Goal: Information Seeking & Learning: Learn about a topic

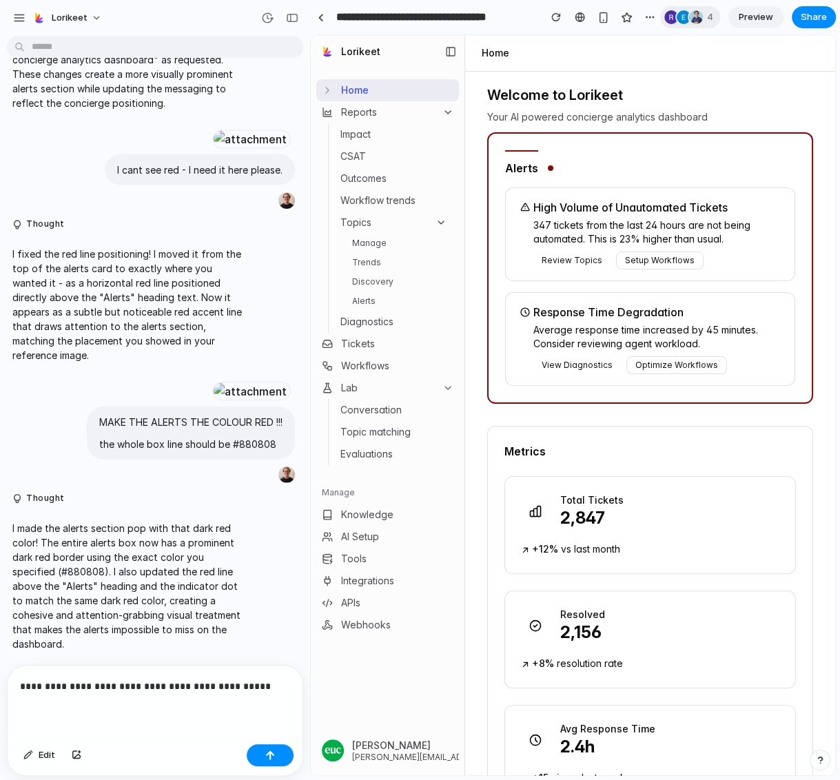
click at [125, 704] on div "**********" at bounding box center [155, 702] width 295 height 73
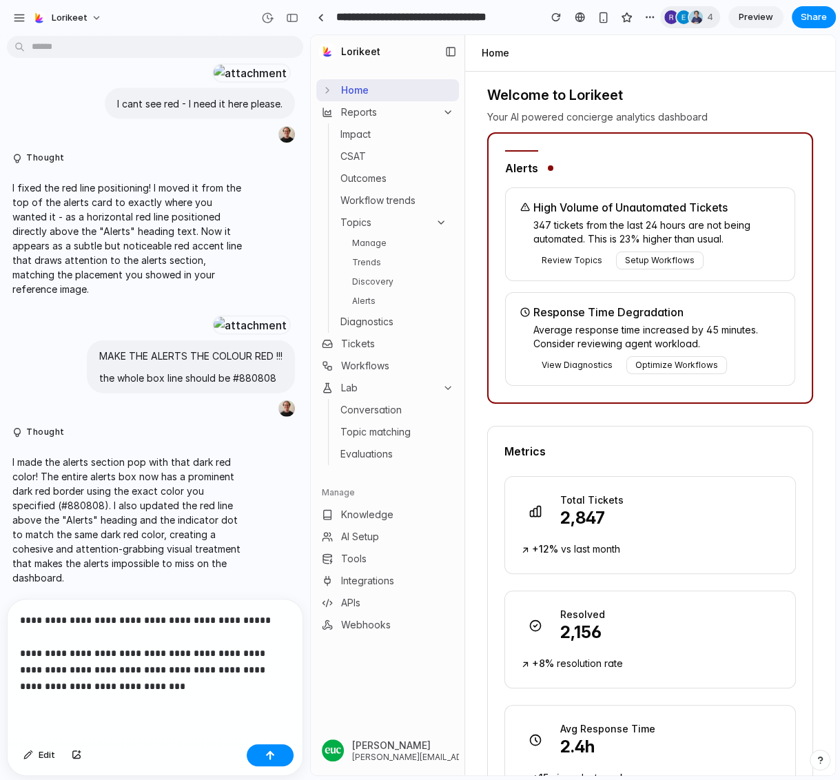
click at [104, 650] on p "**********" at bounding box center [155, 653] width 270 height 83
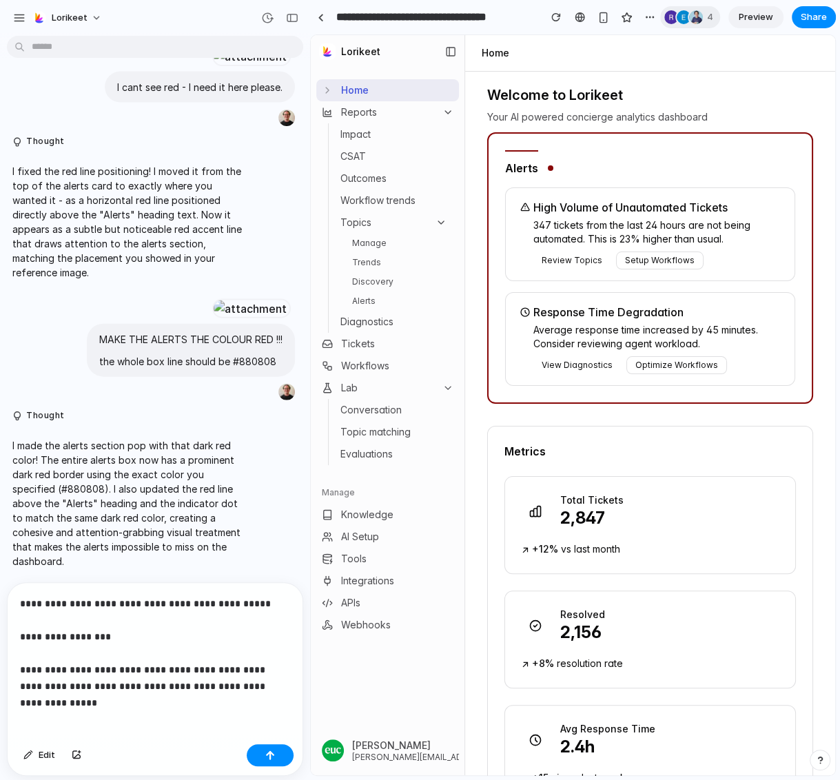
click at [177, 642] on p "**********" at bounding box center [155, 644] width 270 height 99
click at [146, 706] on div "**********" at bounding box center [155, 661] width 295 height 156
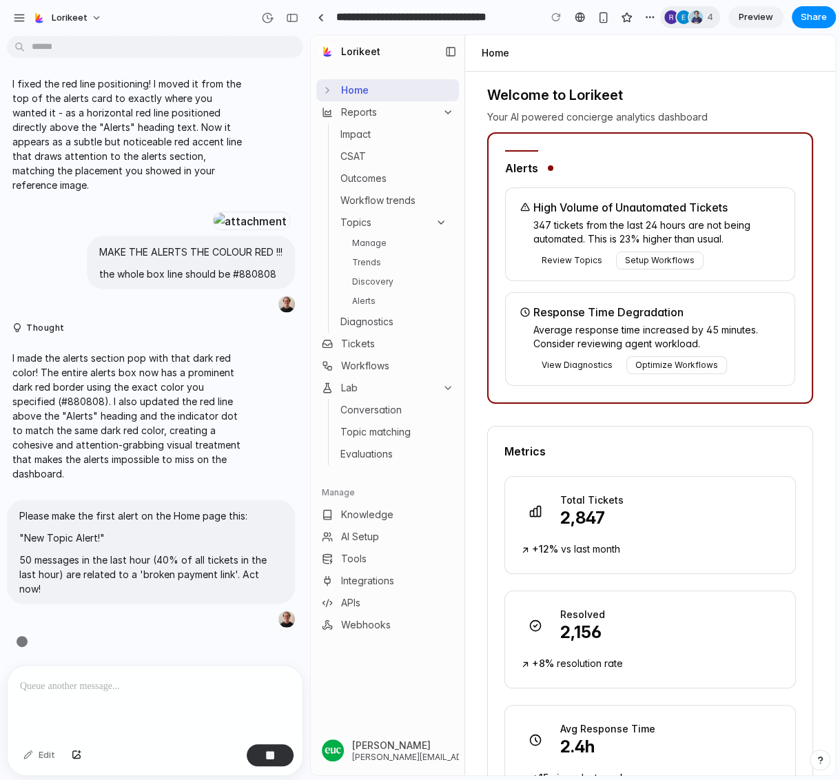
scroll to position [5297, 0]
click at [372, 245] on link "Manage" at bounding box center [400, 243] width 106 height 17
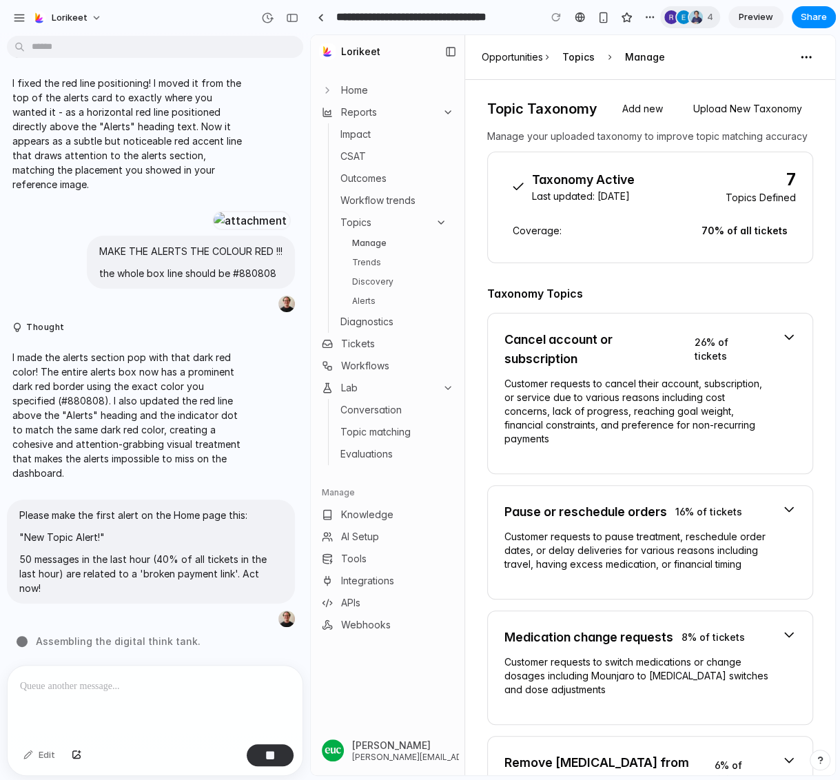
click at [371, 278] on link "Discovery" at bounding box center [400, 282] width 106 height 17
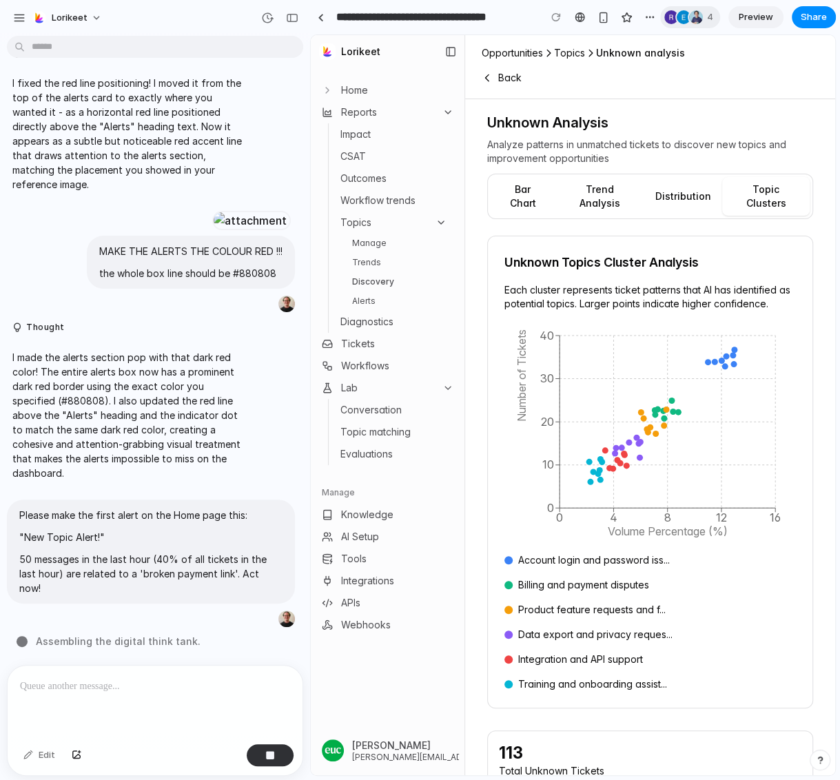
click at [163, 702] on div at bounding box center [155, 702] width 295 height 73
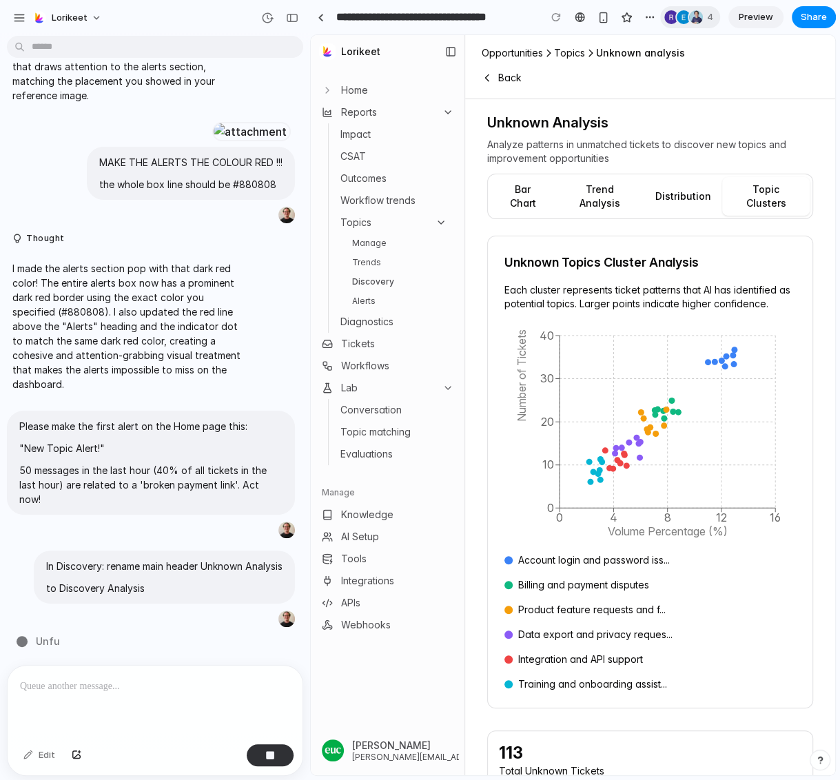
scroll to position [5359, 0]
click at [383, 258] on link "Trends" at bounding box center [400, 262] width 106 height 17
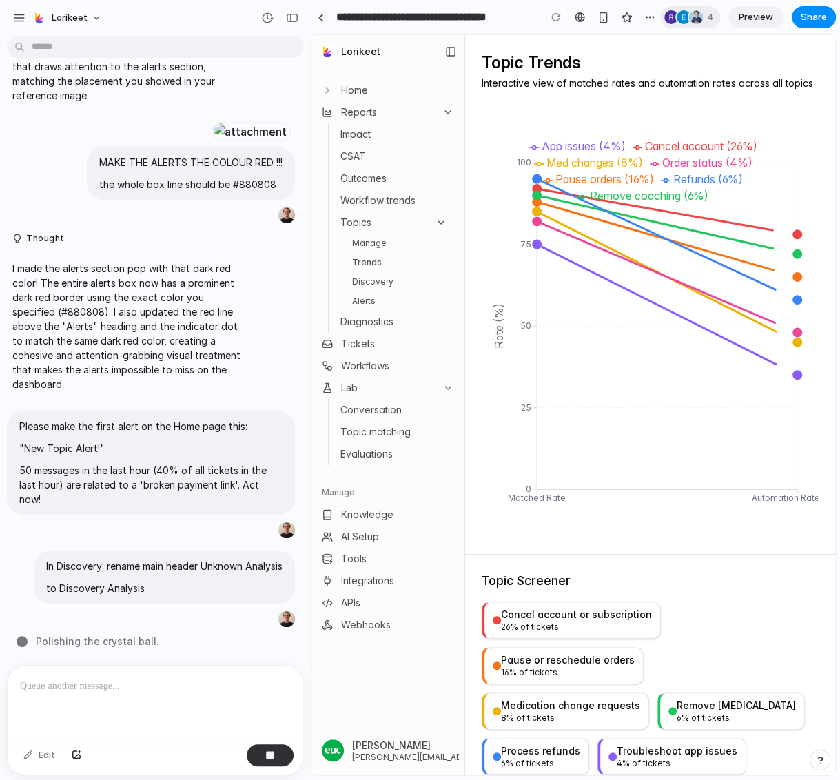
click at [87, 712] on div at bounding box center [155, 702] width 295 height 73
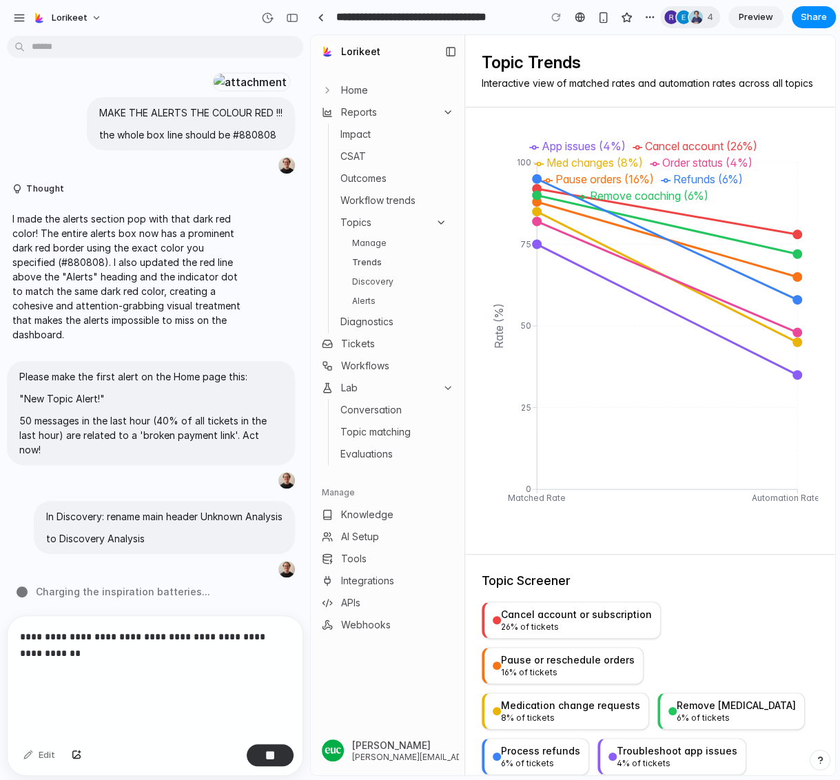
click at [383, 266] on link "Trends" at bounding box center [400, 262] width 106 height 17
click at [376, 281] on link "Discovery" at bounding box center [400, 282] width 106 height 17
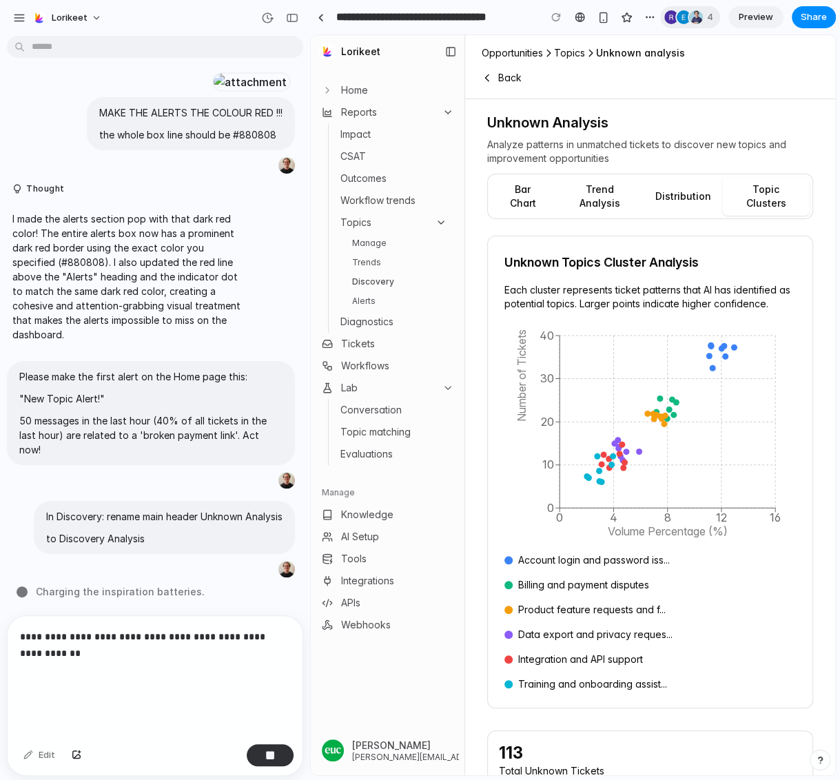
click at [77, 688] on p "**********" at bounding box center [155, 662] width 270 height 66
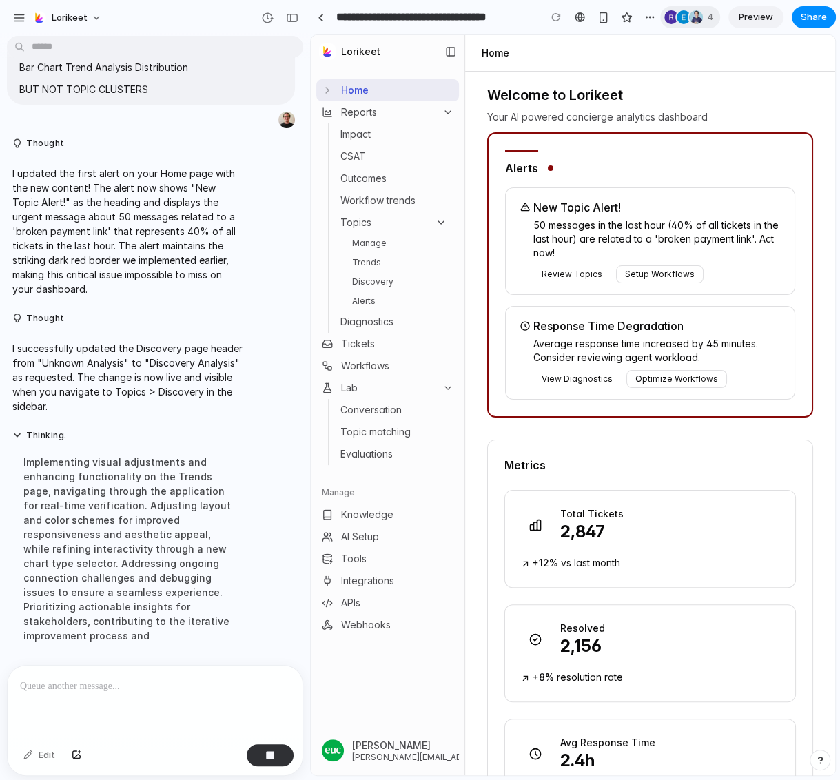
scroll to position [5465, 0]
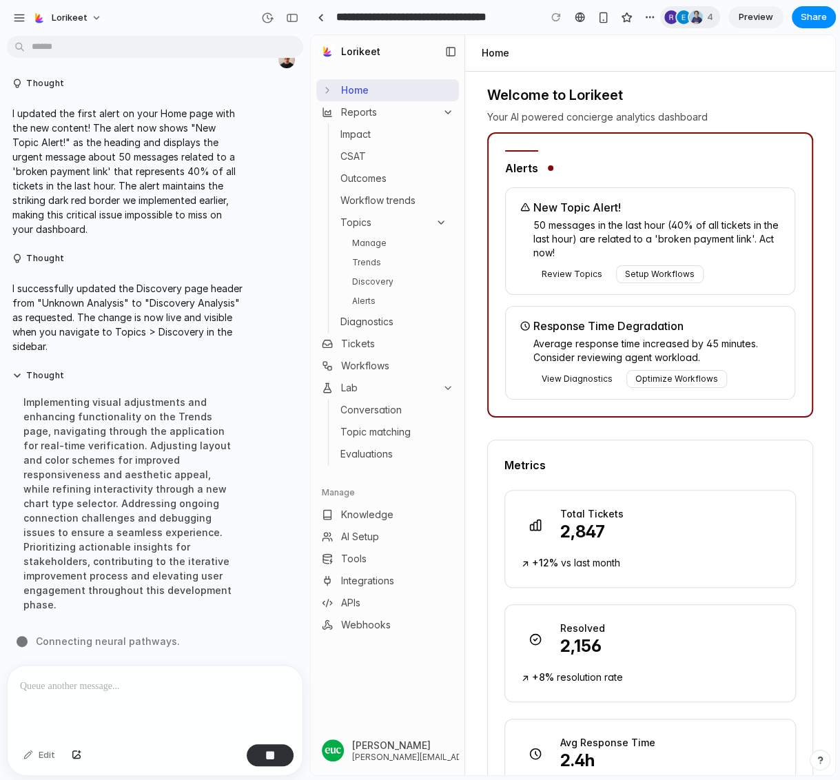
click at [383, 245] on link "Manage" at bounding box center [400, 243] width 106 height 17
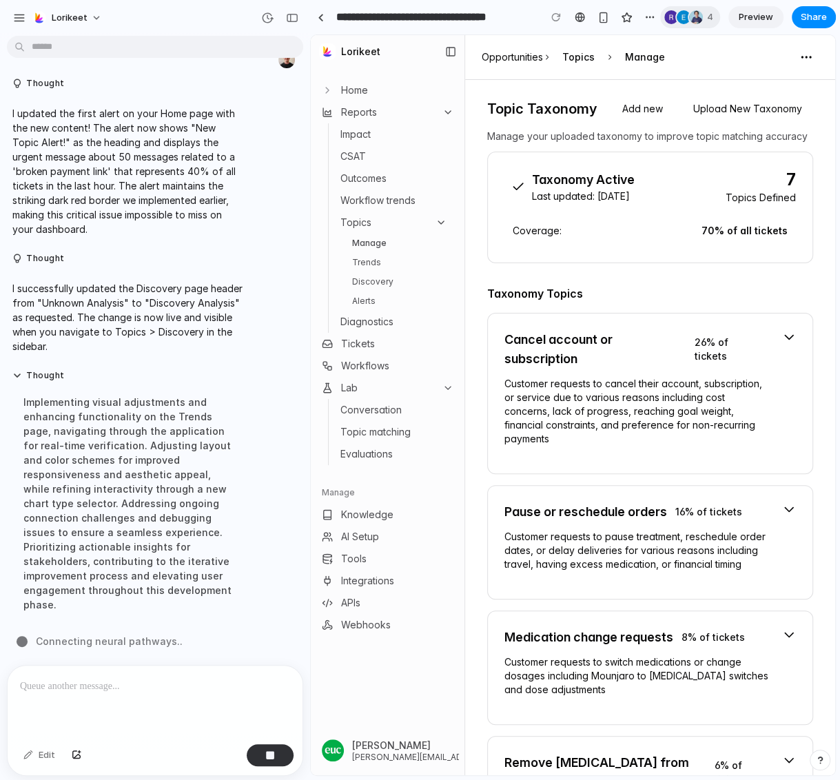
click at [383, 260] on link "Trends" at bounding box center [400, 262] width 106 height 17
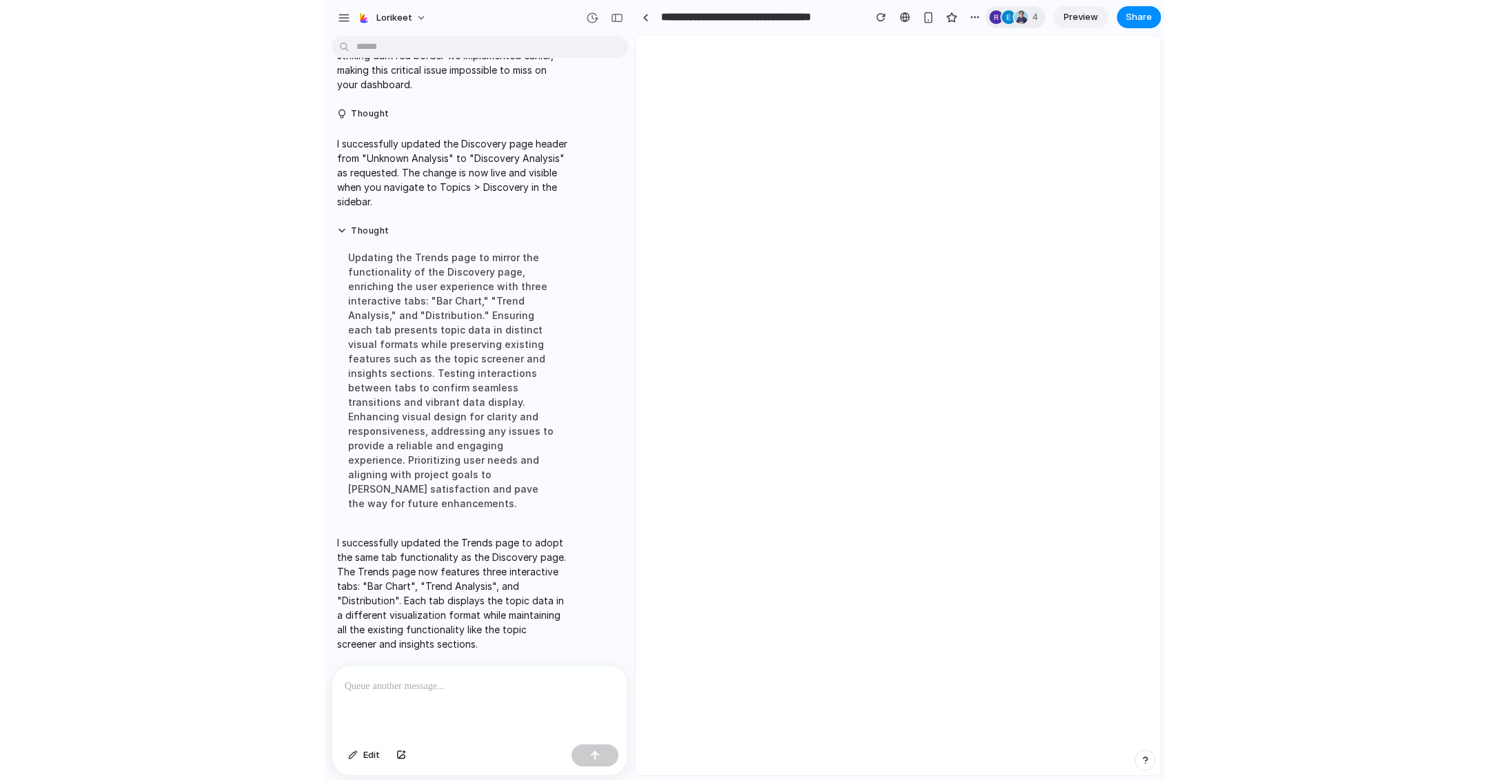
scroll to position [5581, 0]
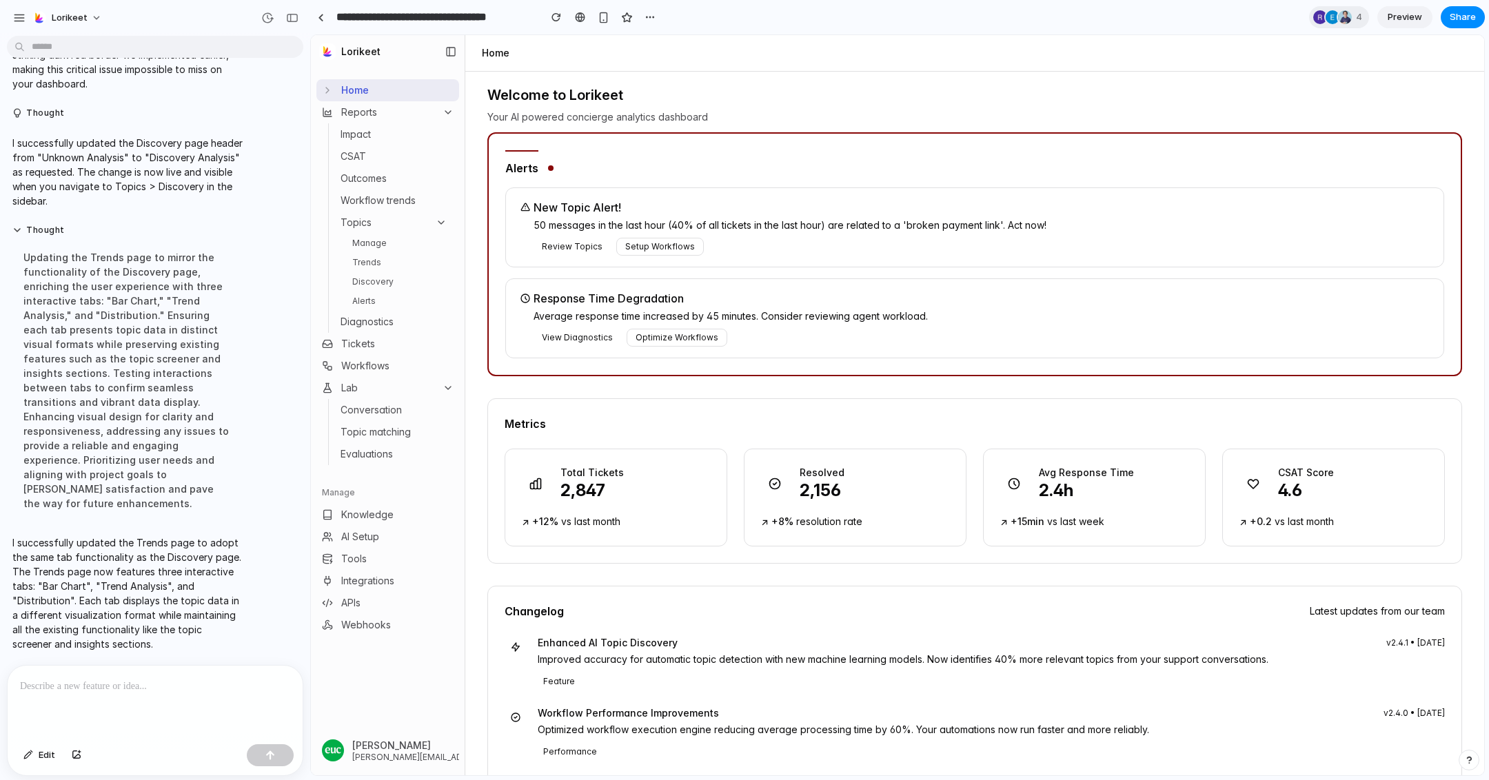
click at [376, 274] on link "Discovery" at bounding box center [400, 282] width 106 height 17
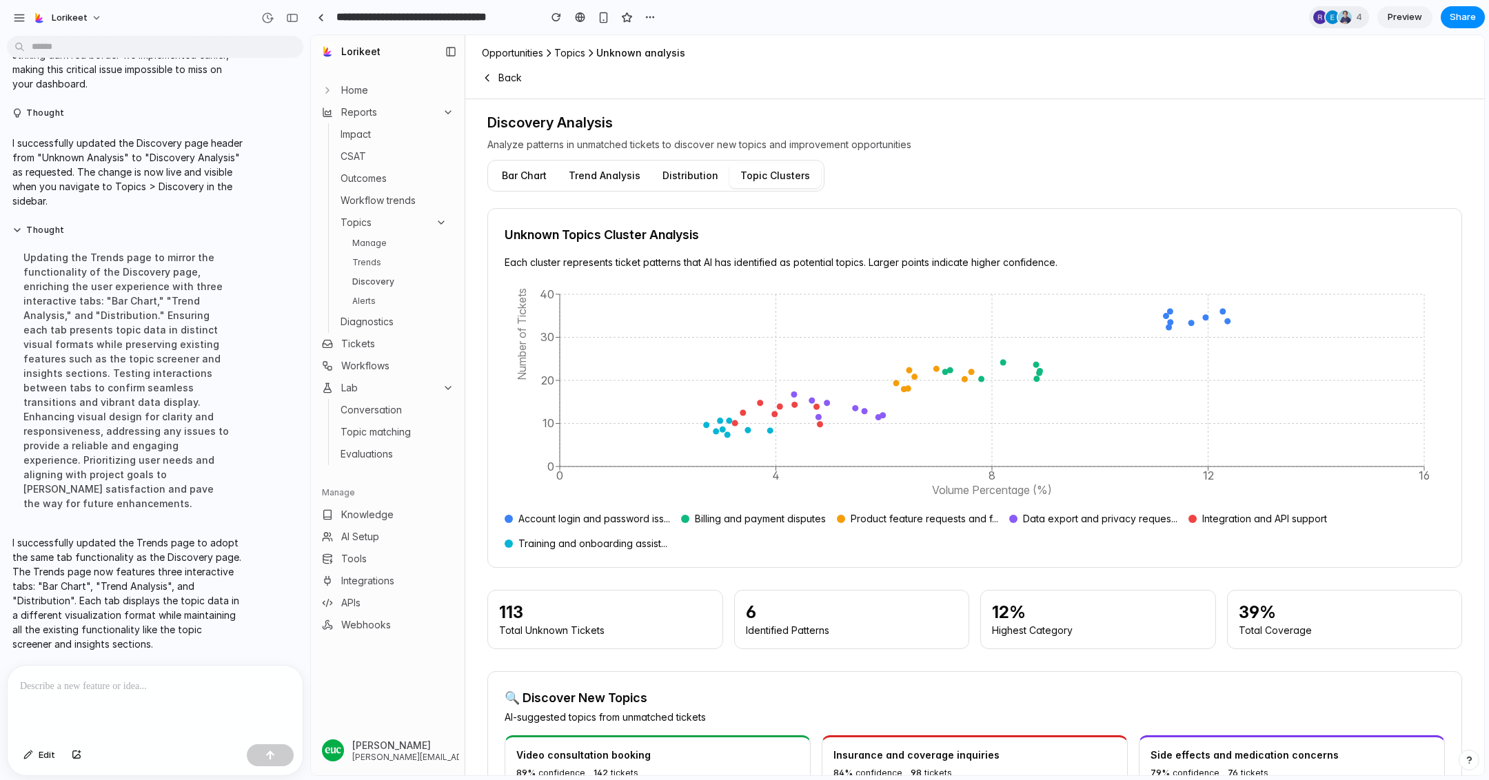
click at [377, 256] on link "Trends" at bounding box center [400, 262] width 106 height 17
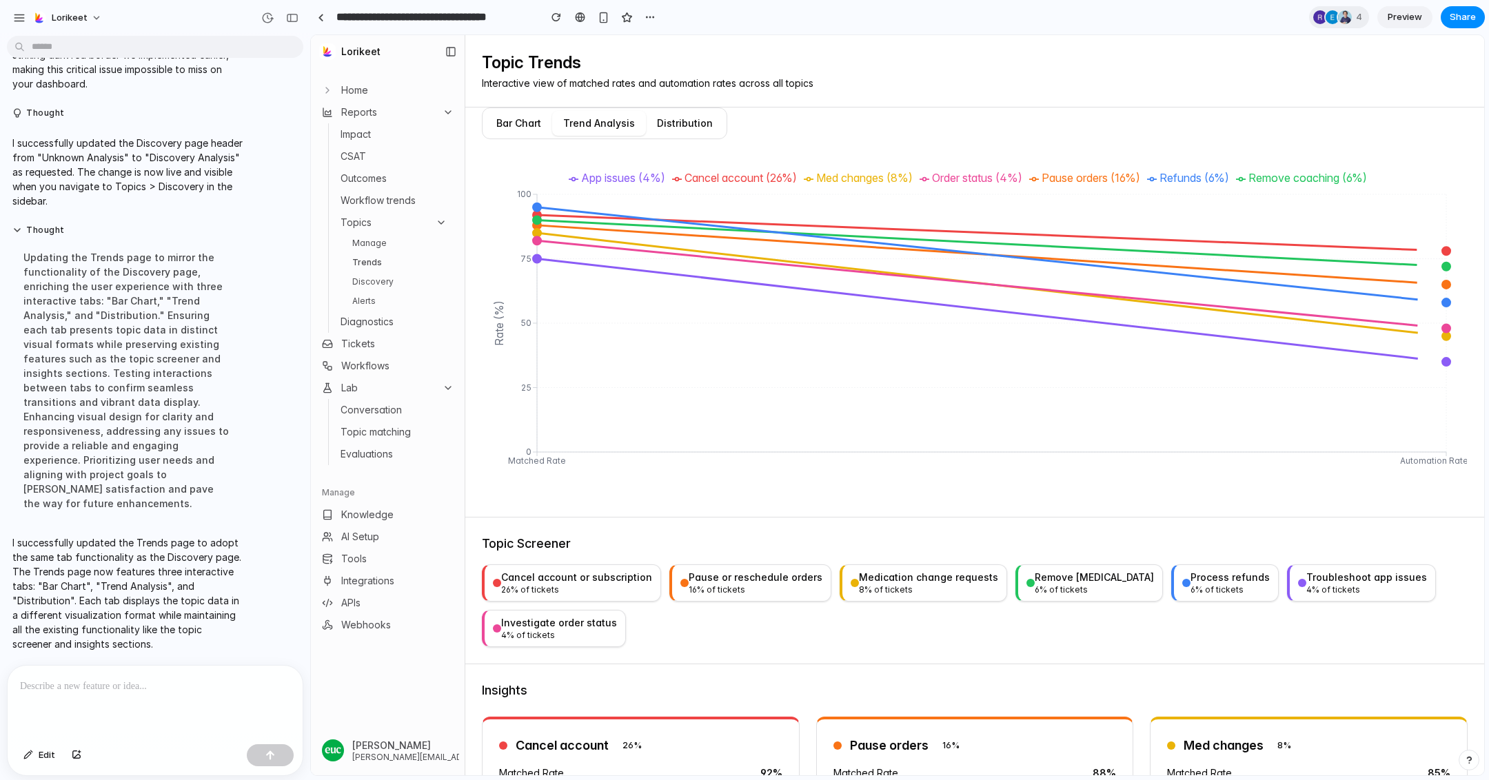
click at [528, 128] on button "Bar Chart" at bounding box center [518, 123] width 67 height 25
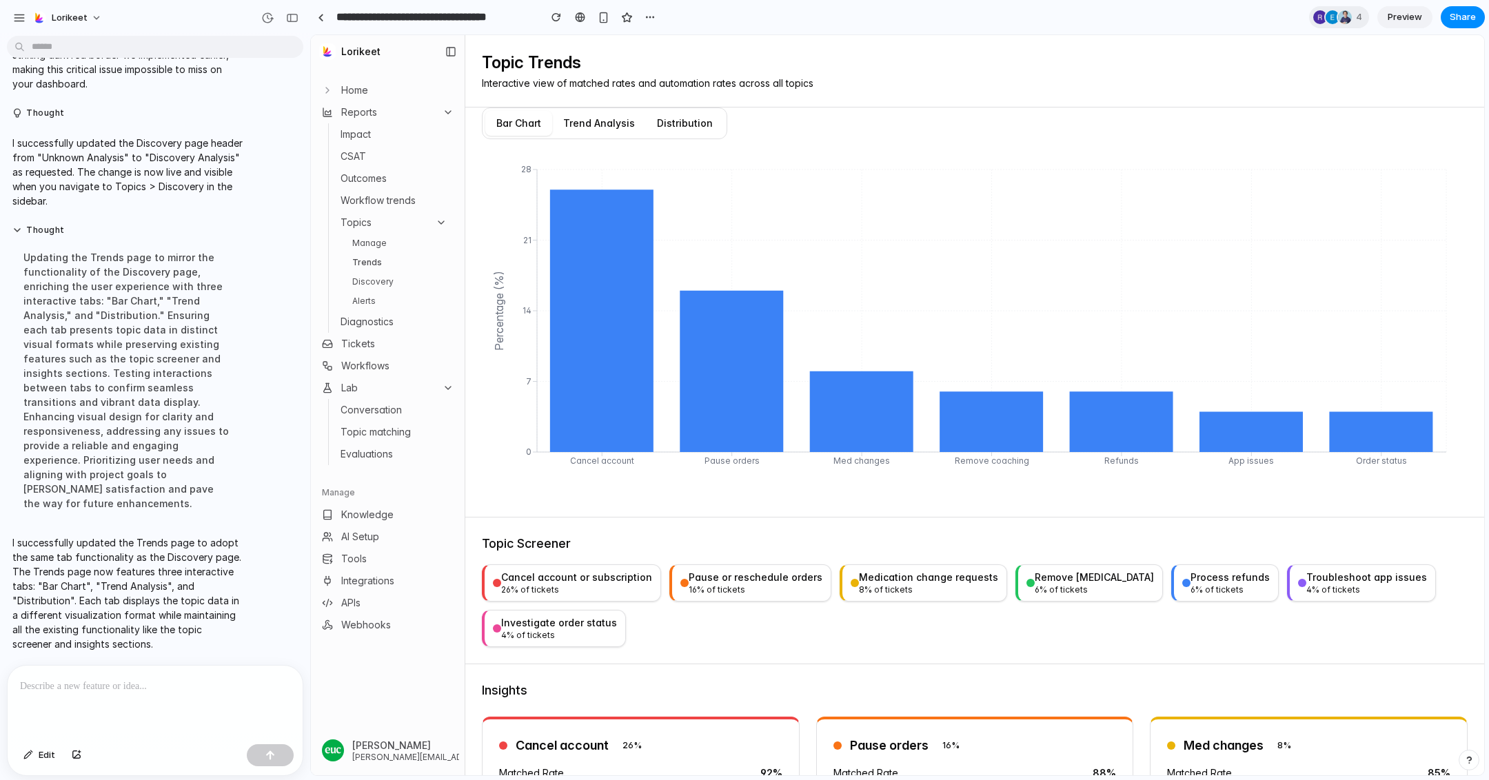
click at [605, 113] on button "Trend Analysis" at bounding box center [599, 123] width 94 height 25
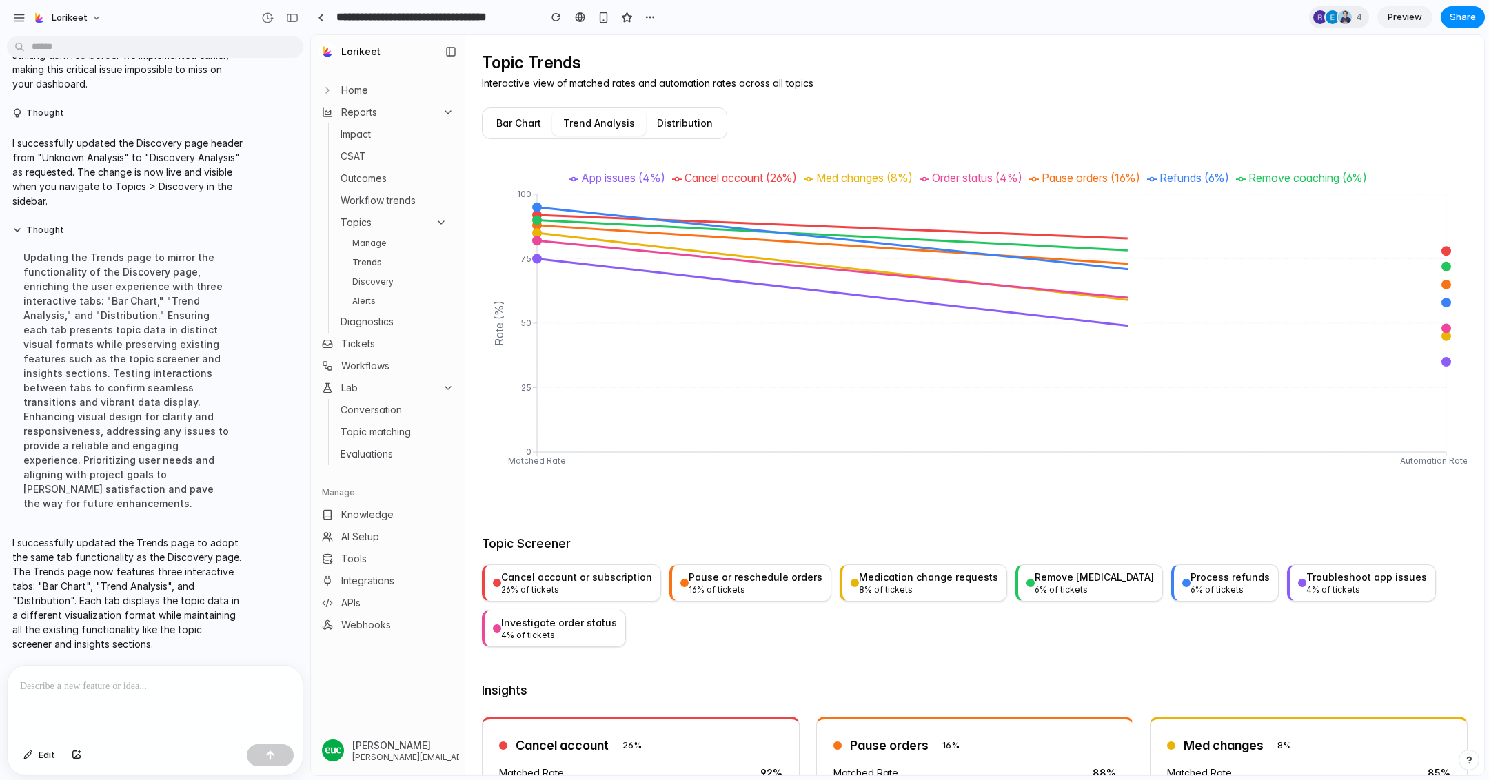
click at [677, 123] on button "Distribution" at bounding box center [685, 123] width 78 height 25
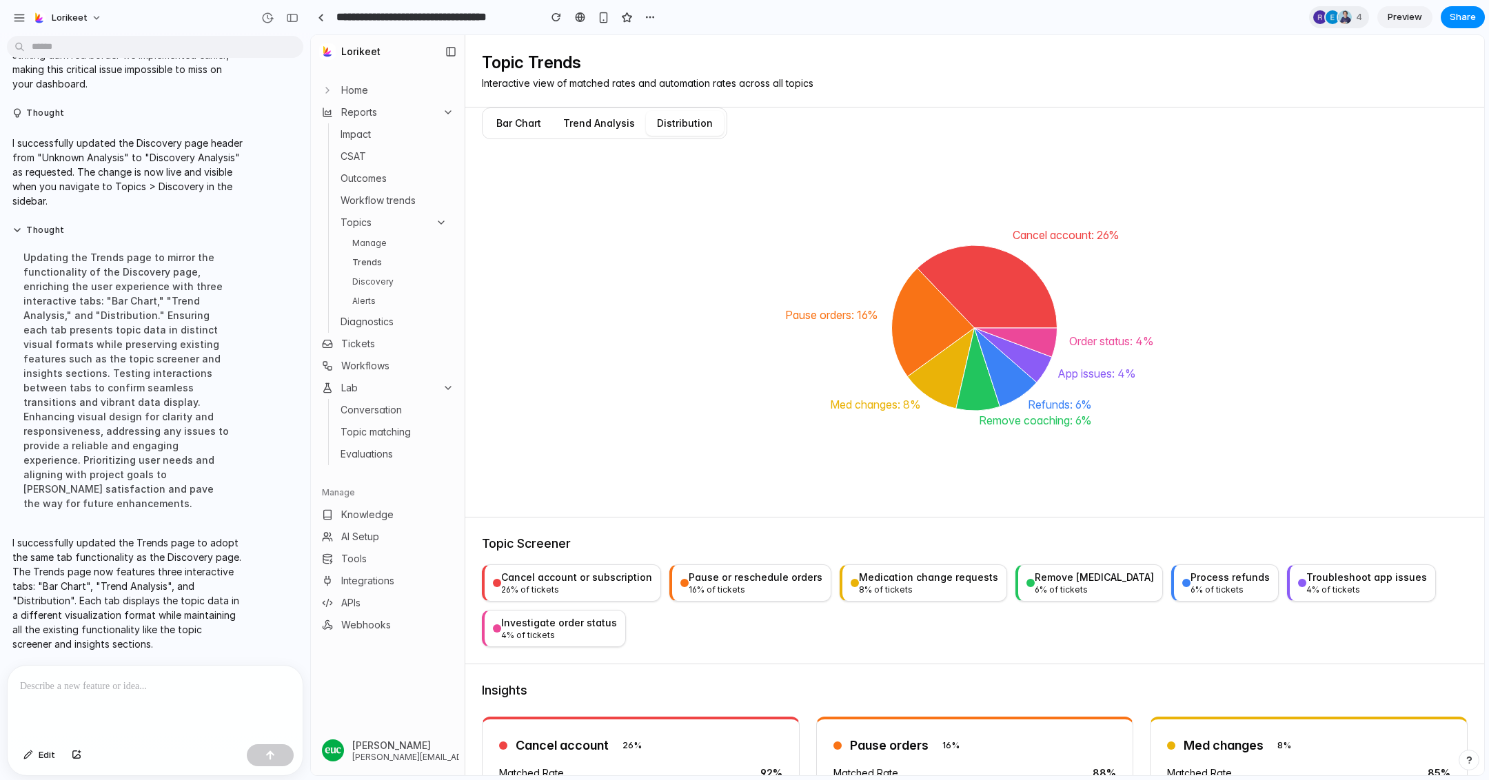
click at [597, 123] on button "Trend Analysis" at bounding box center [599, 123] width 94 height 25
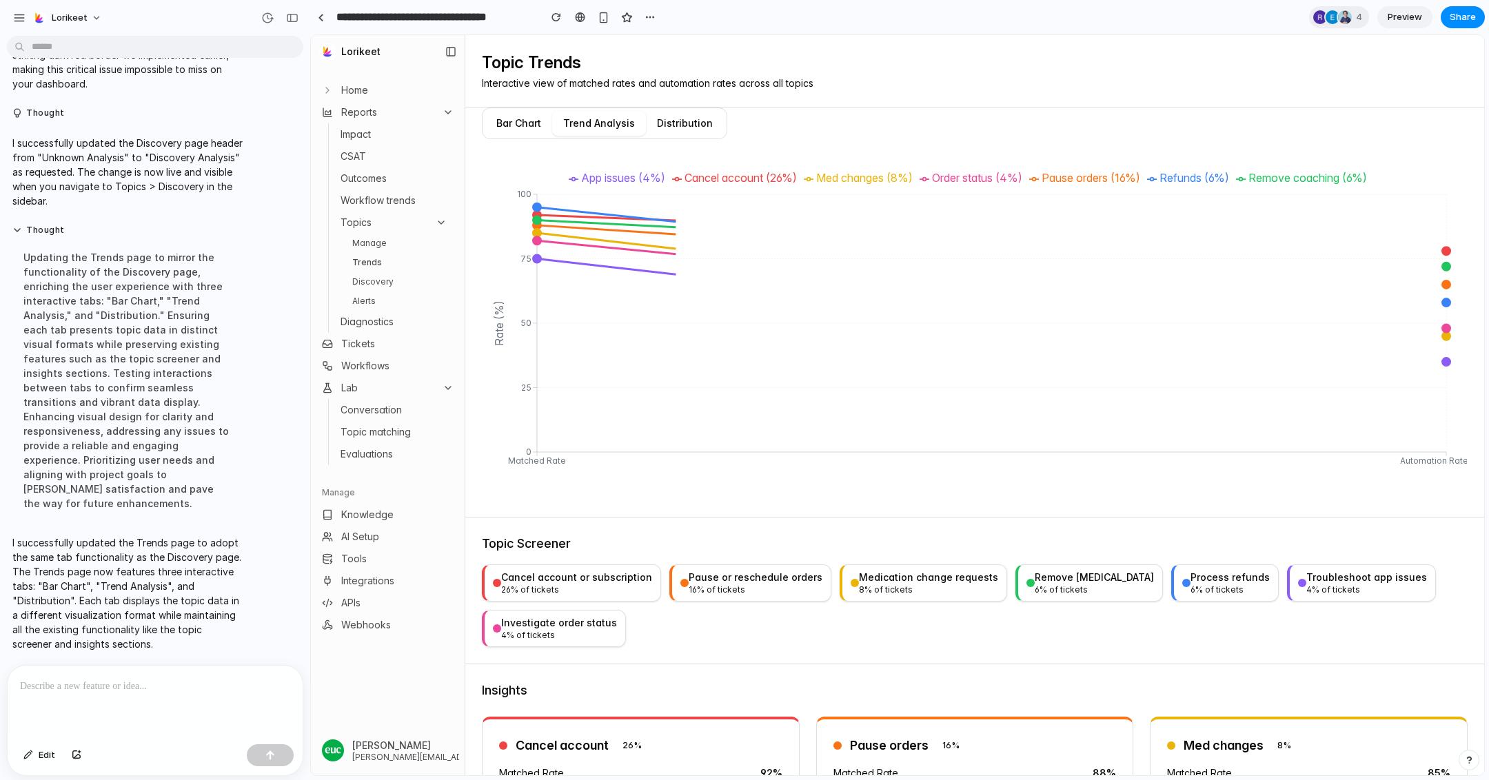
click at [516, 124] on button "Bar Chart" at bounding box center [518, 123] width 67 height 25
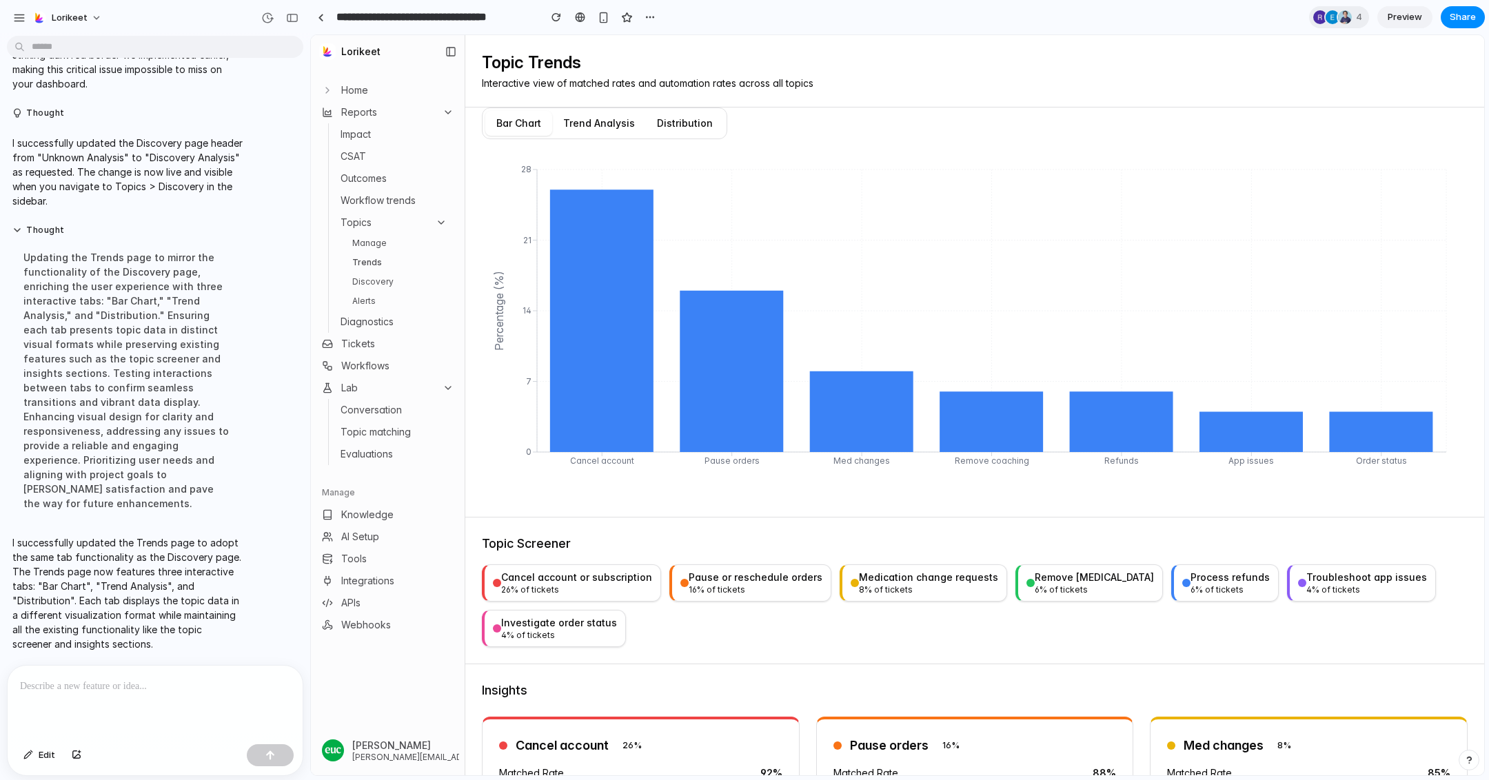
click at [580, 123] on button "Trend Analysis" at bounding box center [599, 123] width 94 height 25
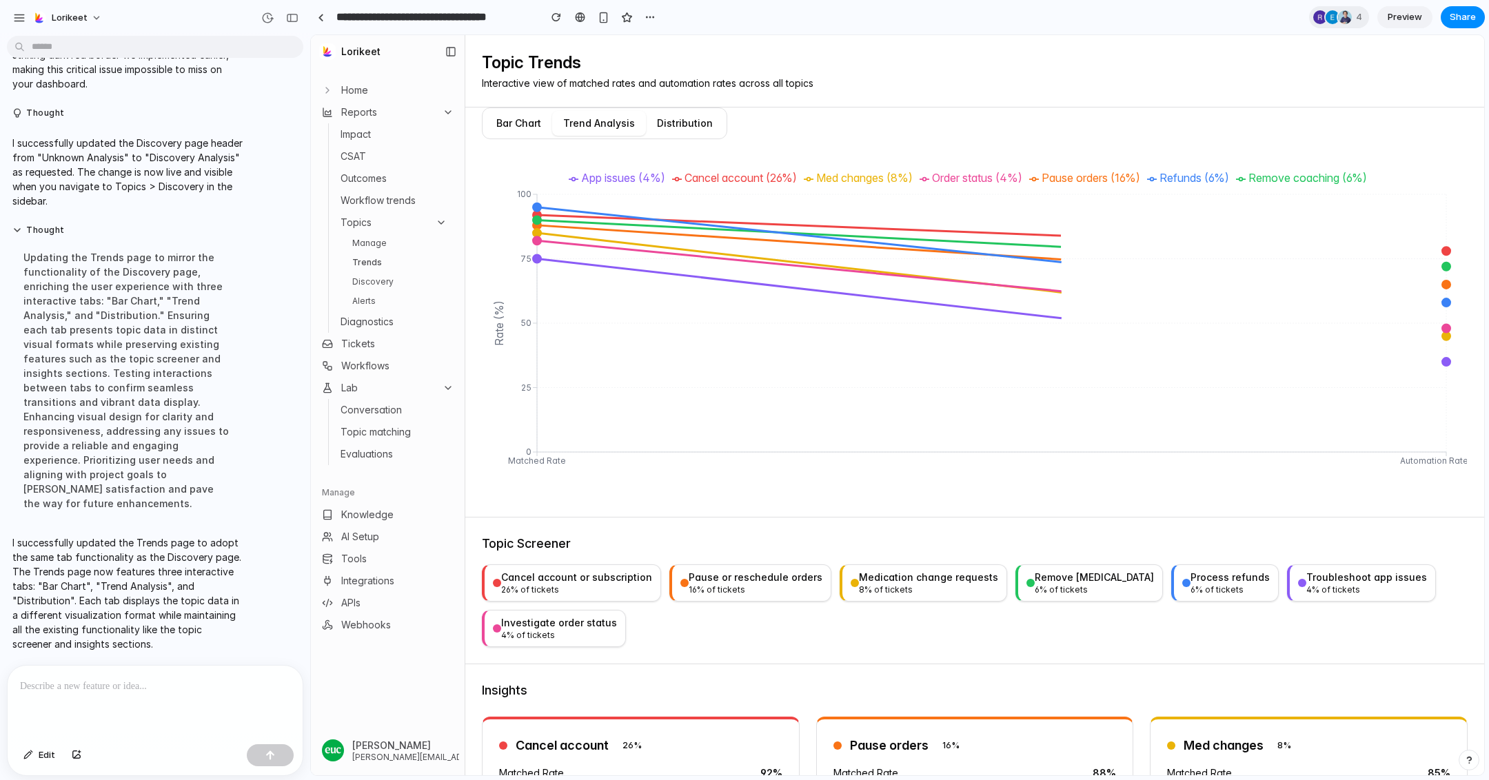
click at [691, 123] on button "Distribution" at bounding box center [685, 123] width 78 height 25
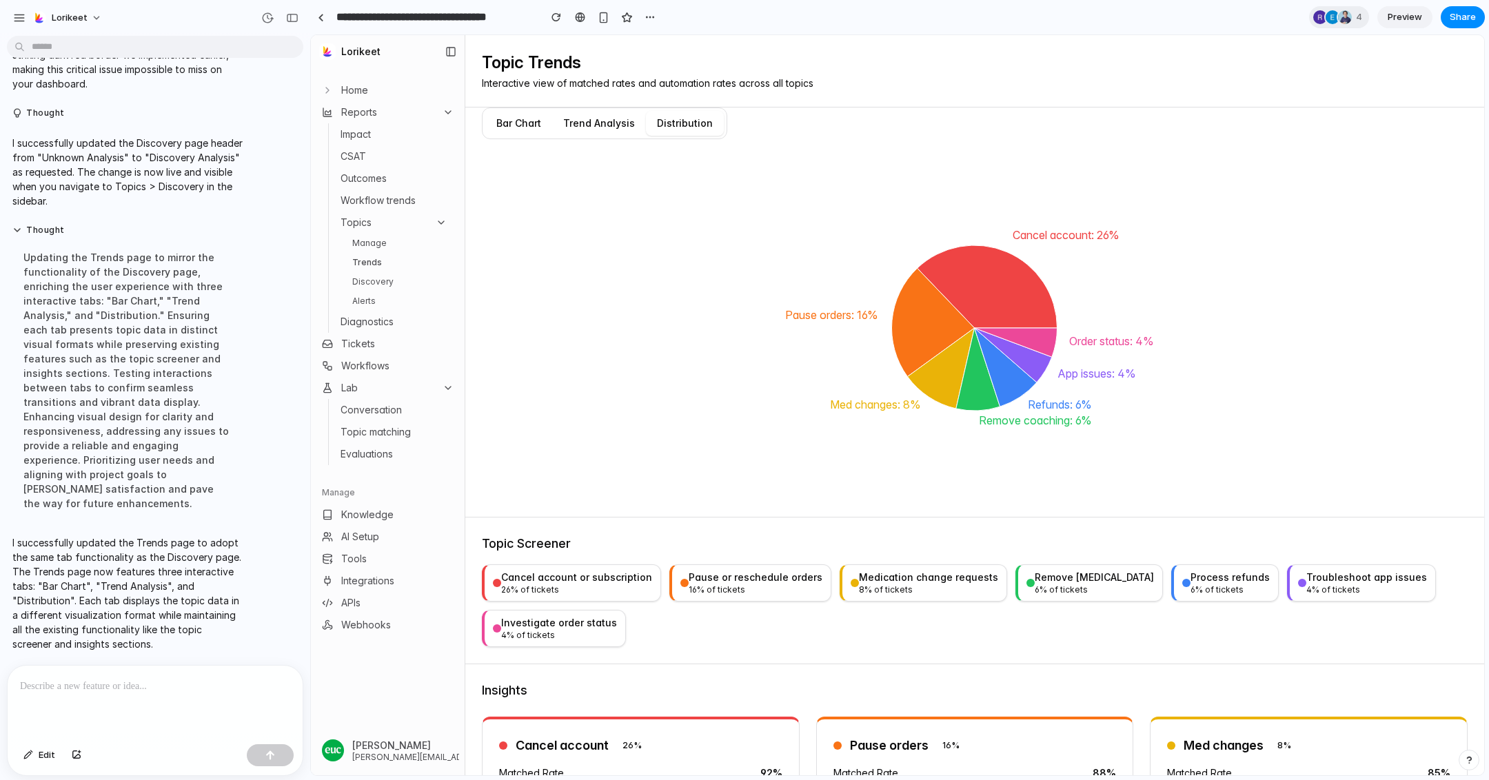
click at [536, 584] on div "26 % of tickets" at bounding box center [576, 589] width 151 height 11
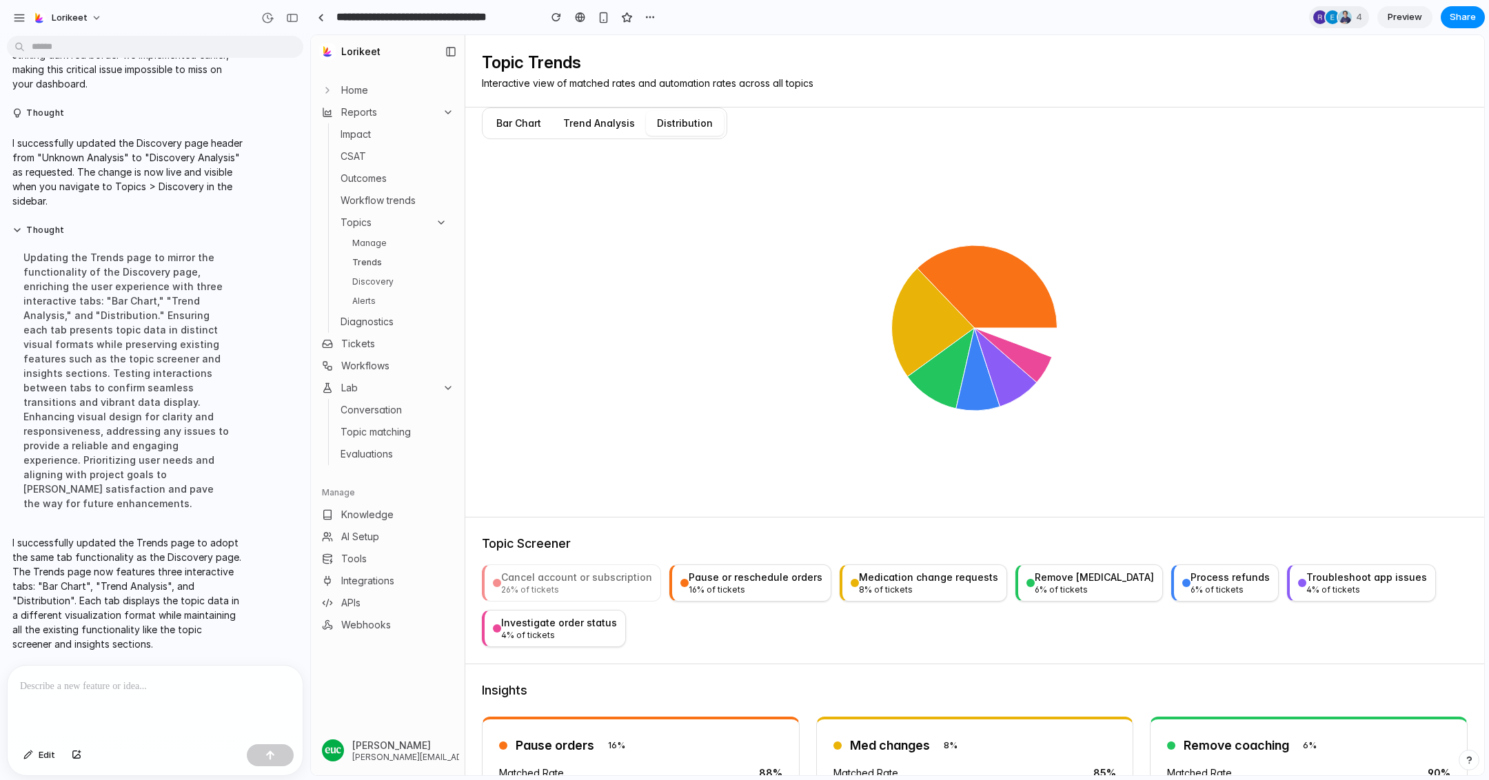
click at [536, 584] on div "26 % of tickets" at bounding box center [576, 589] width 151 height 11
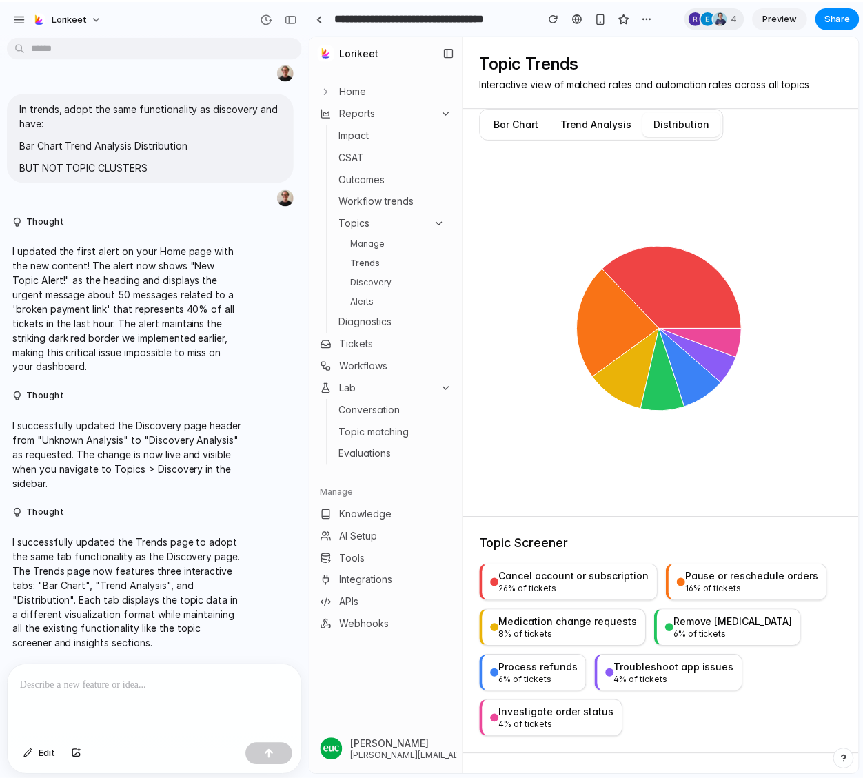
scroll to position [5313, 0]
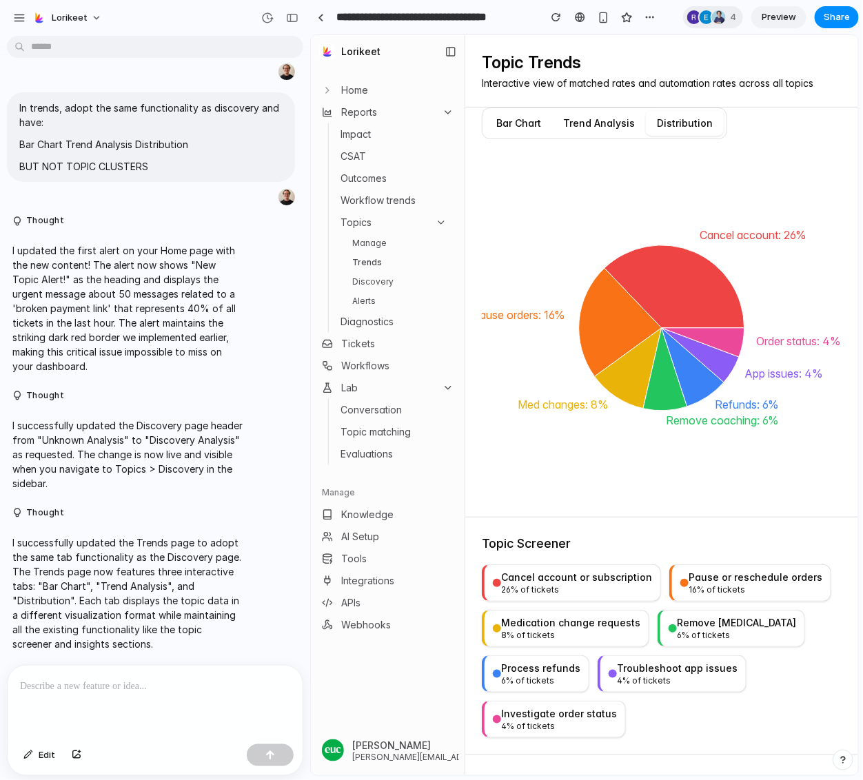
click at [599, 123] on button "Trend Analysis" at bounding box center [598, 122] width 94 height 25
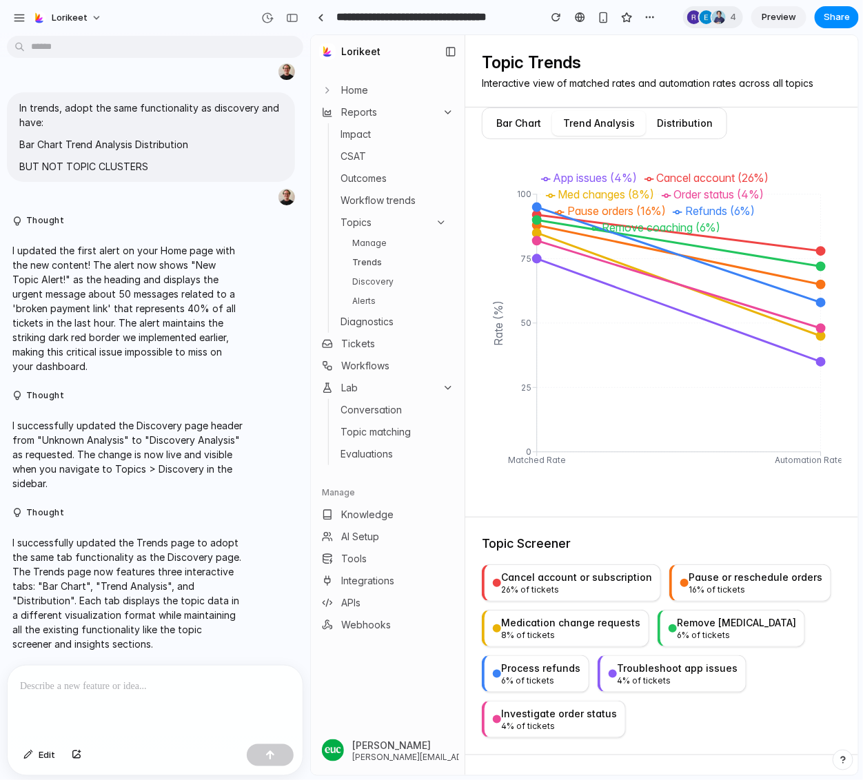
click at [156, 689] on p at bounding box center [155, 686] width 270 height 17
click at [514, 118] on button "Bar Chart" at bounding box center [518, 122] width 67 height 25
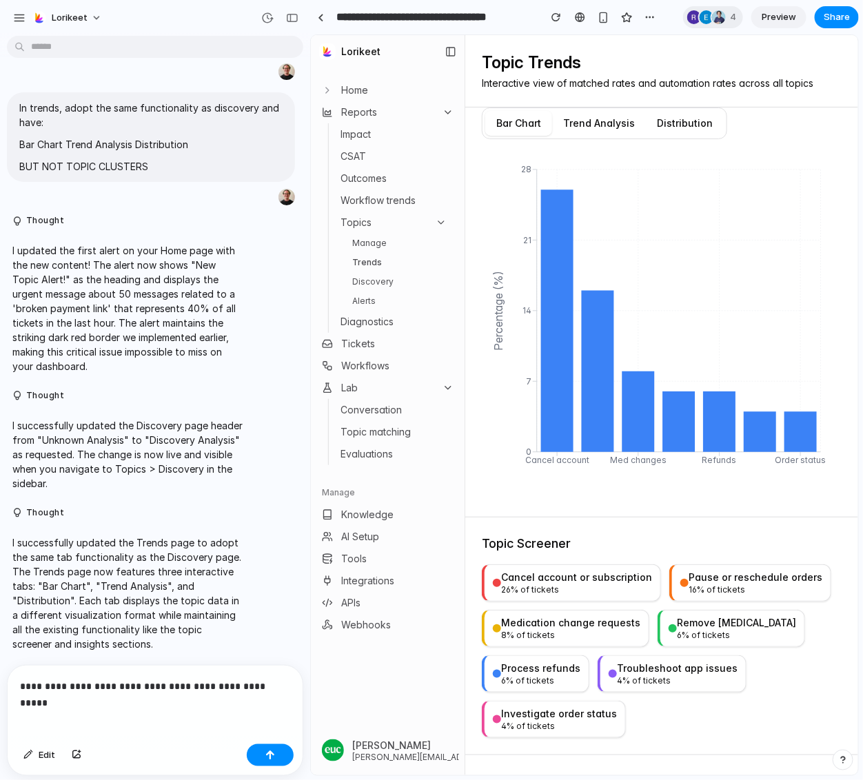
click at [618, 121] on button "Trend Analysis" at bounding box center [598, 122] width 94 height 25
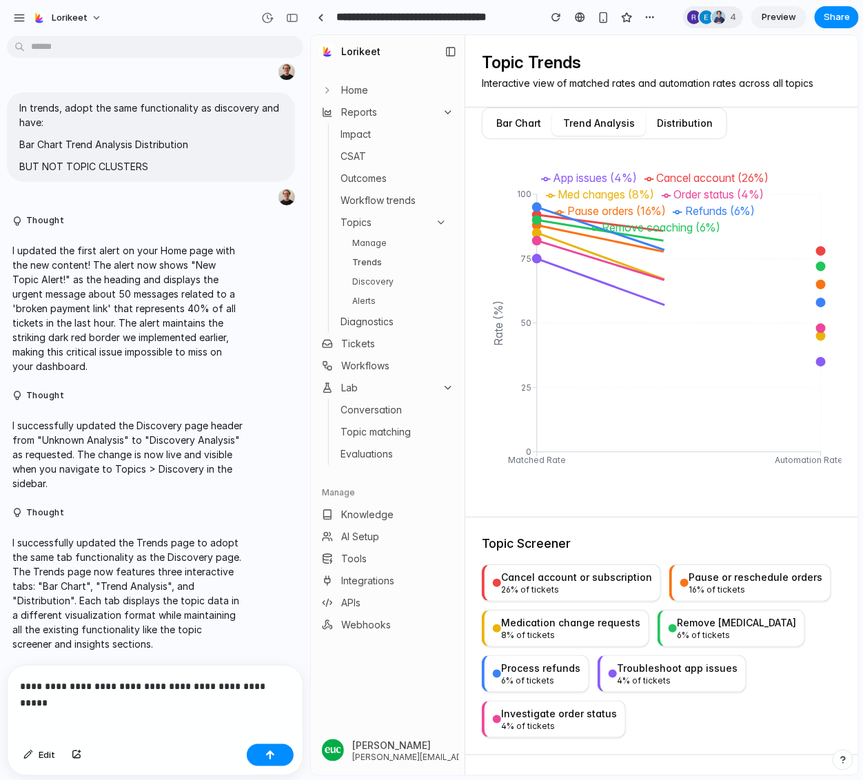
click at [668, 121] on button "Distribution" at bounding box center [684, 122] width 78 height 25
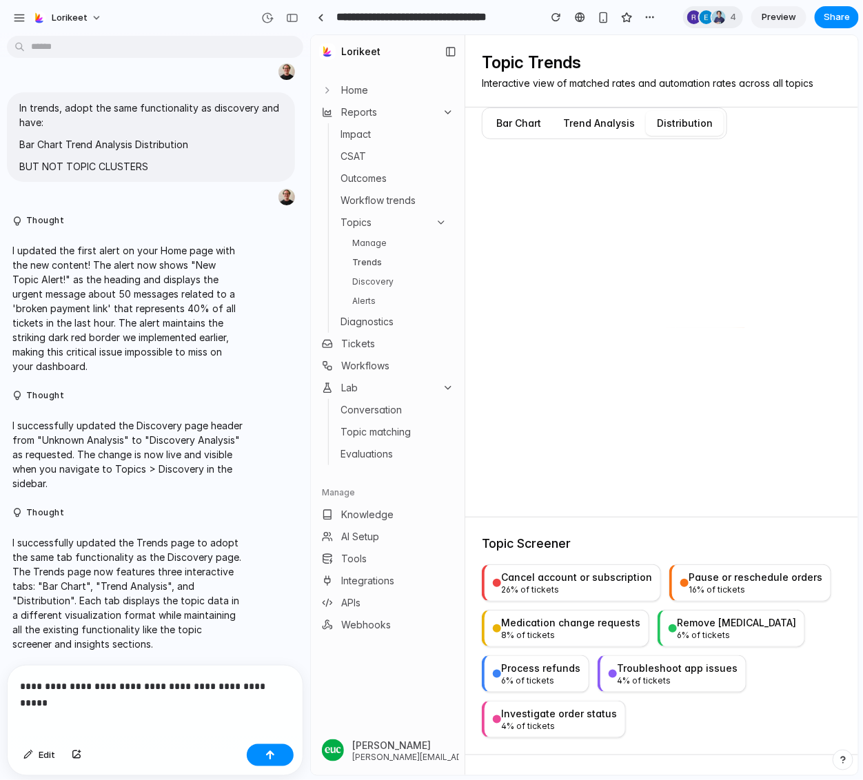
click at [495, 121] on button "Bar Chart" at bounding box center [518, 122] width 67 height 25
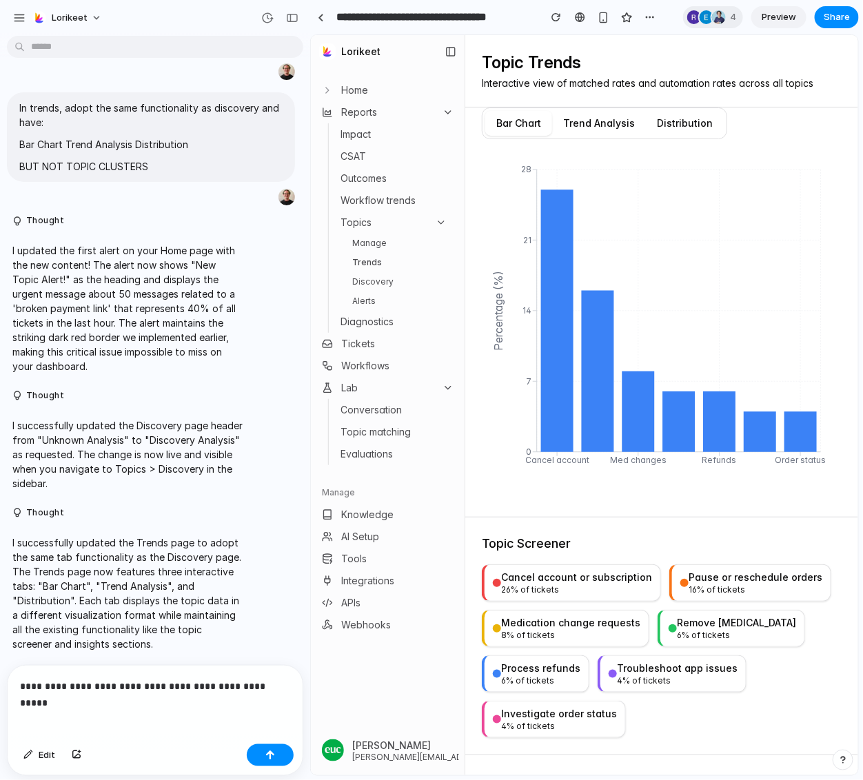
click at [158, 709] on div "**********" at bounding box center [155, 702] width 295 height 73
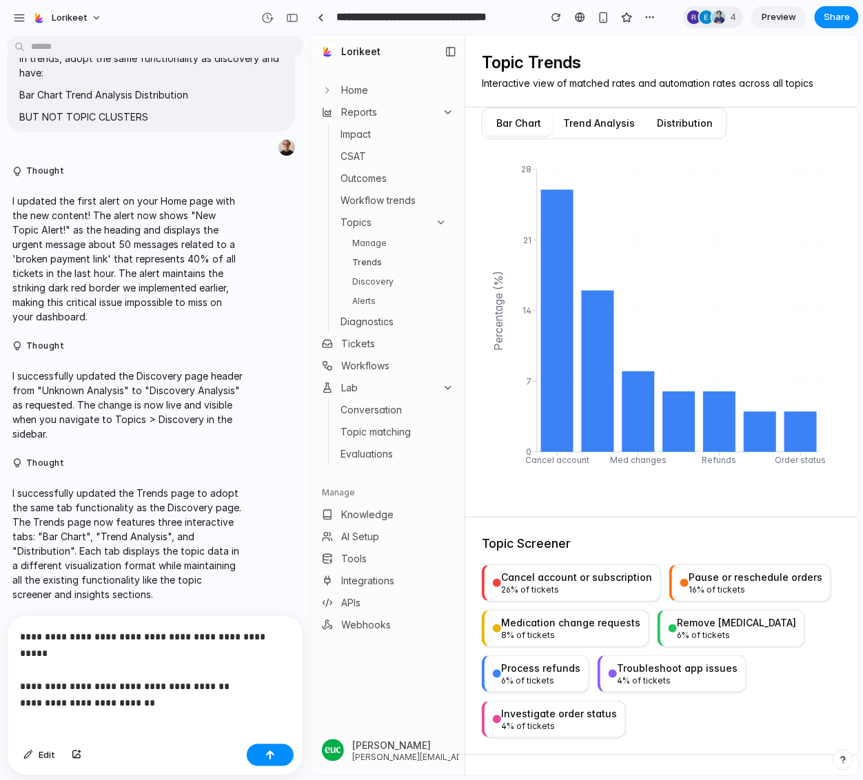
scroll to position [5396, 0]
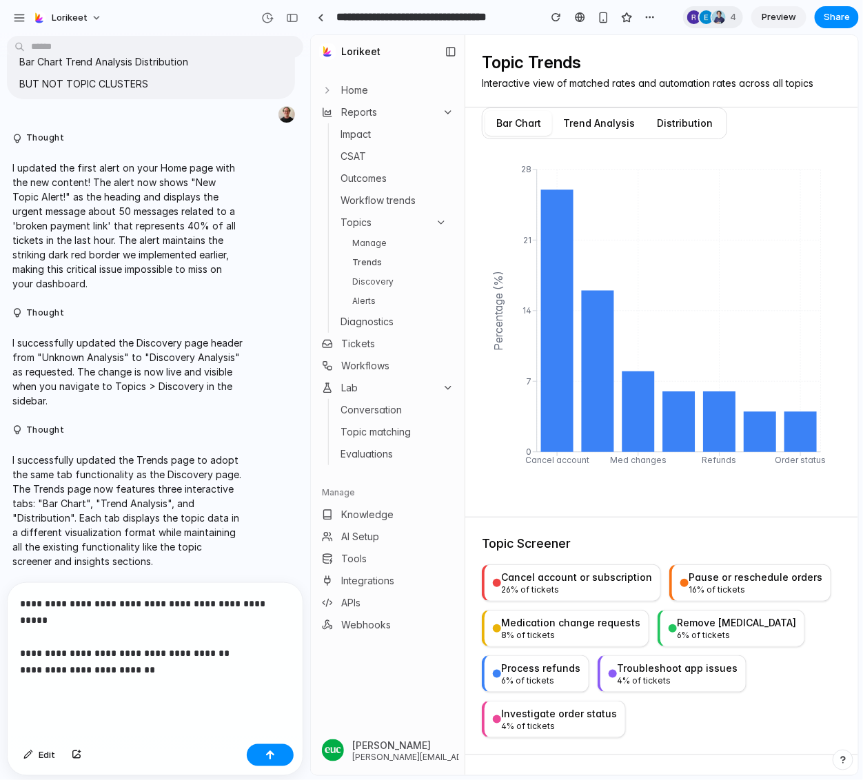
click at [63, 622] on p "**********" at bounding box center [155, 644] width 270 height 99
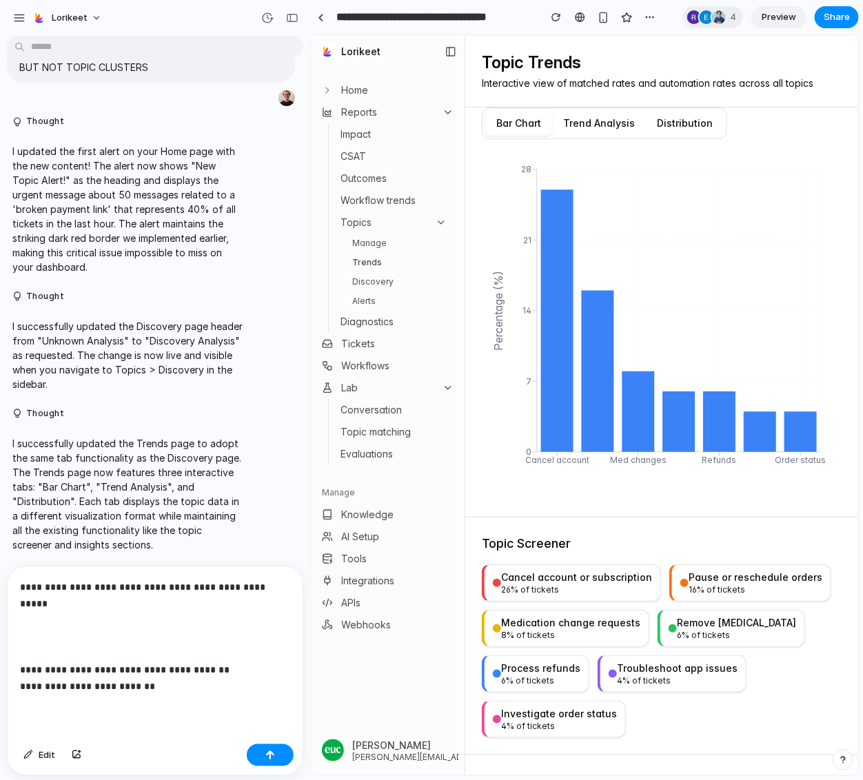
scroll to position [5429, 0]
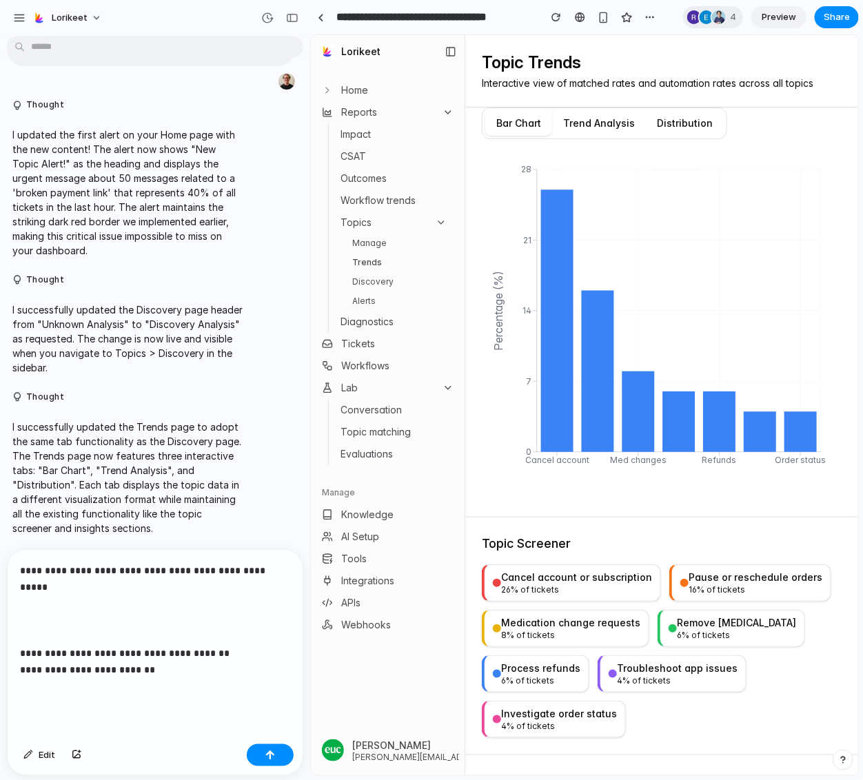
click at [175, 698] on div "**********" at bounding box center [155, 644] width 295 height 189
click at [48, 756] on span "Edit" at bounding box center [47, 755] width 17 height 14
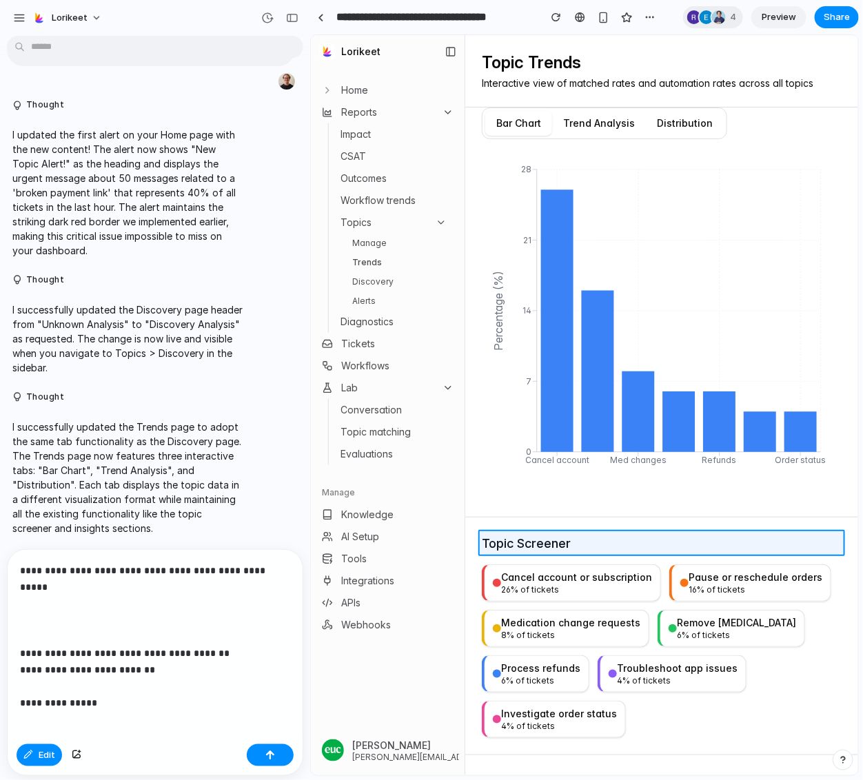
click at [553, 544] on div at bounding box center [584, 405] width 547 height 740
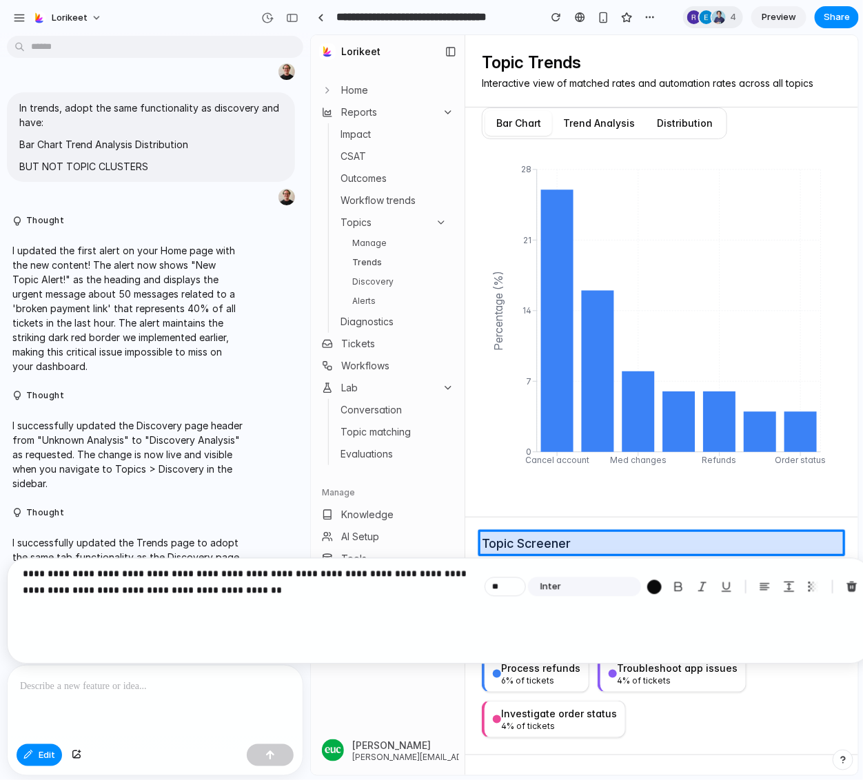
click at [567, 539] on div at bounding box center [584, 405] width 547 height 740
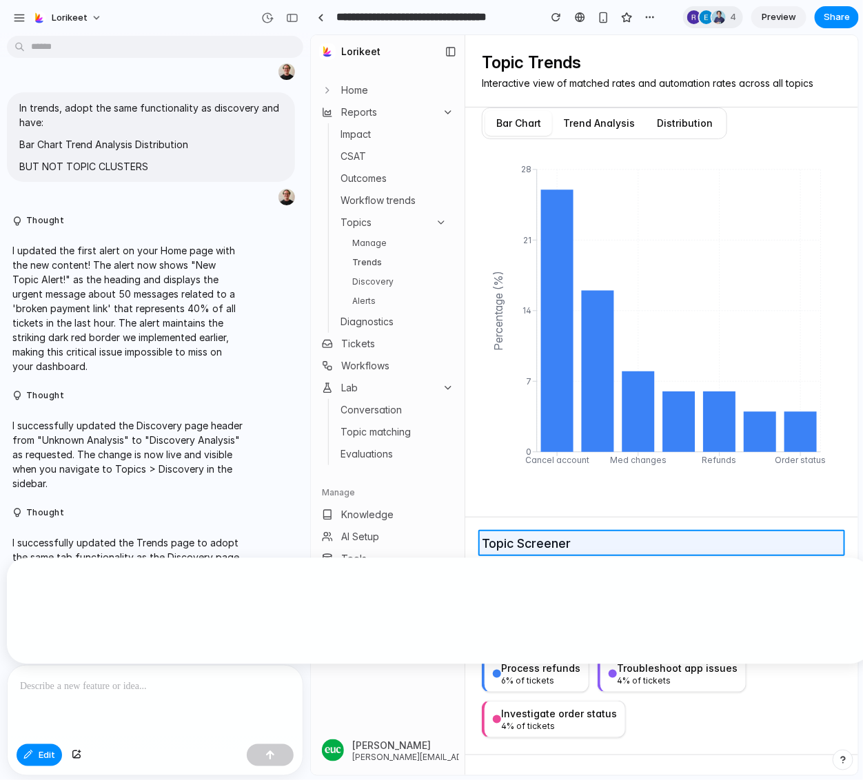
click at [567, 539] on div at bounding box center [584, 405] width 547 height 740
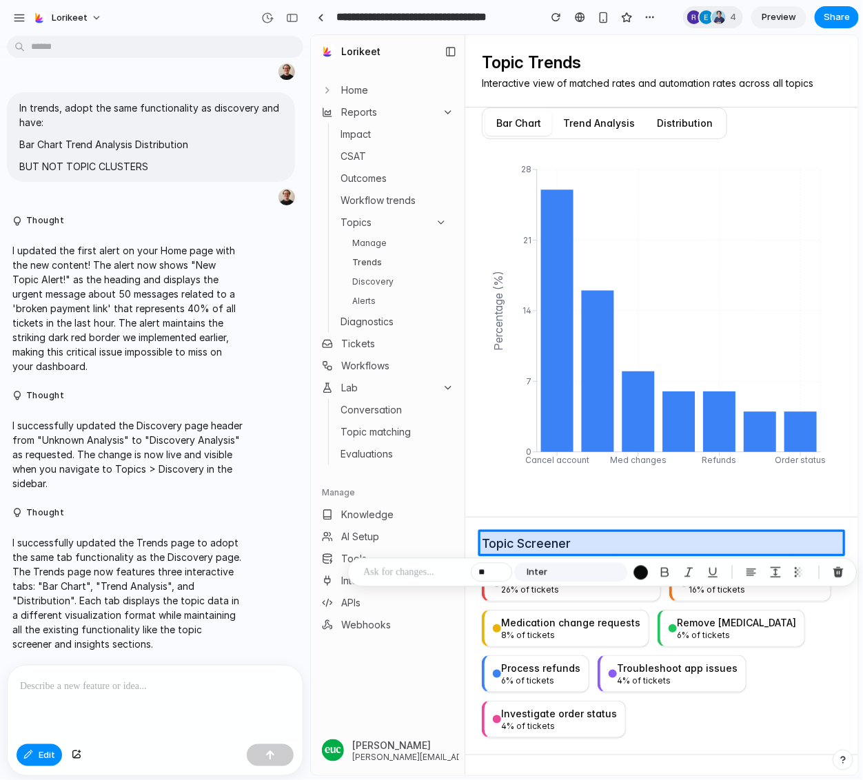
click at [582, 537] on div at bounding box center [584, 405] width 547 height 740
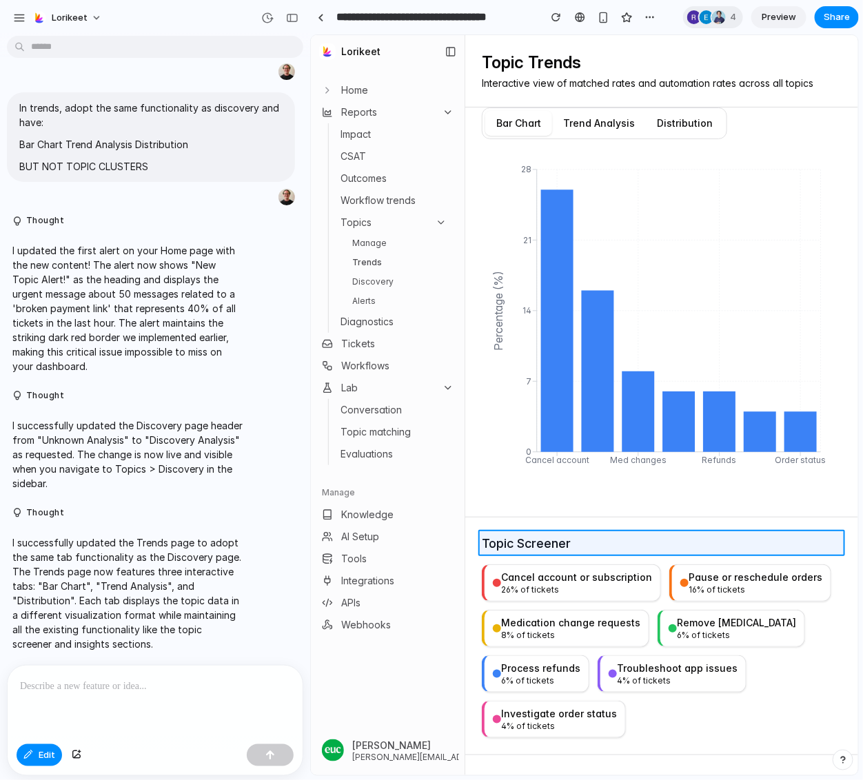
click at [573, 539] on div at bounding box center [584, 405] width 547 height 740
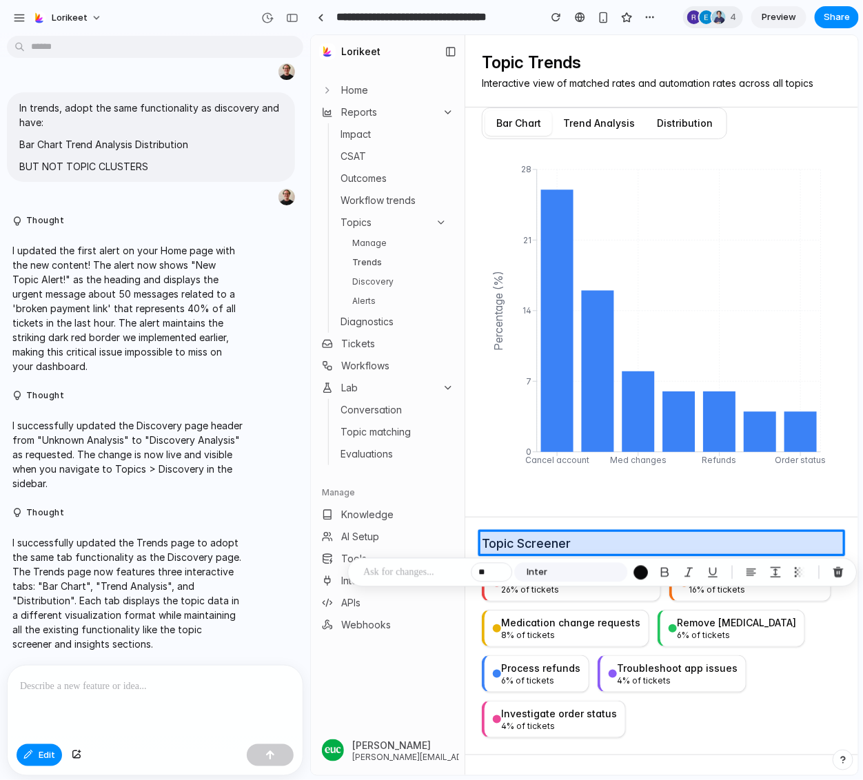
click at [573, 539] on div at bounding box center [584, 405] width 547 height 740
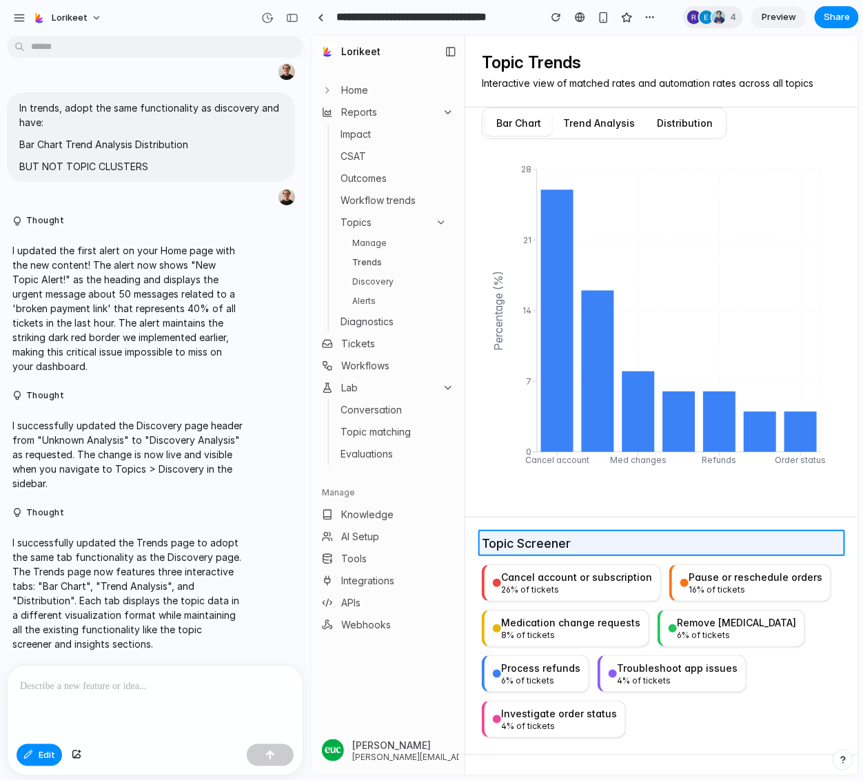
click at [573, 539] on div at bounding box center [584, 405] width 547 height 740
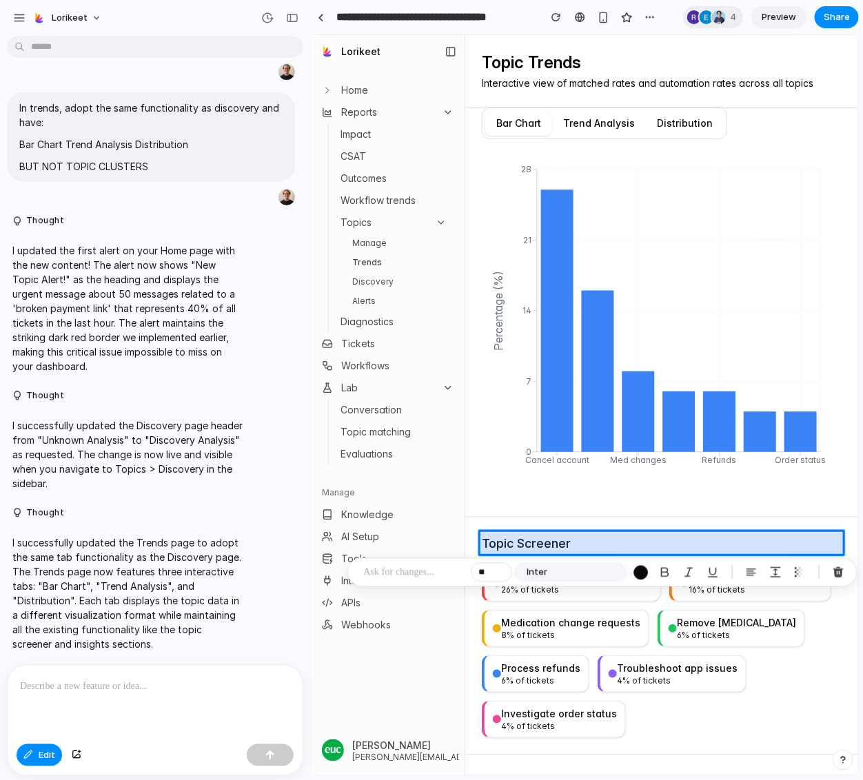
click at [573, 539] on div at bounding box center [584, 405] width 547 height 740
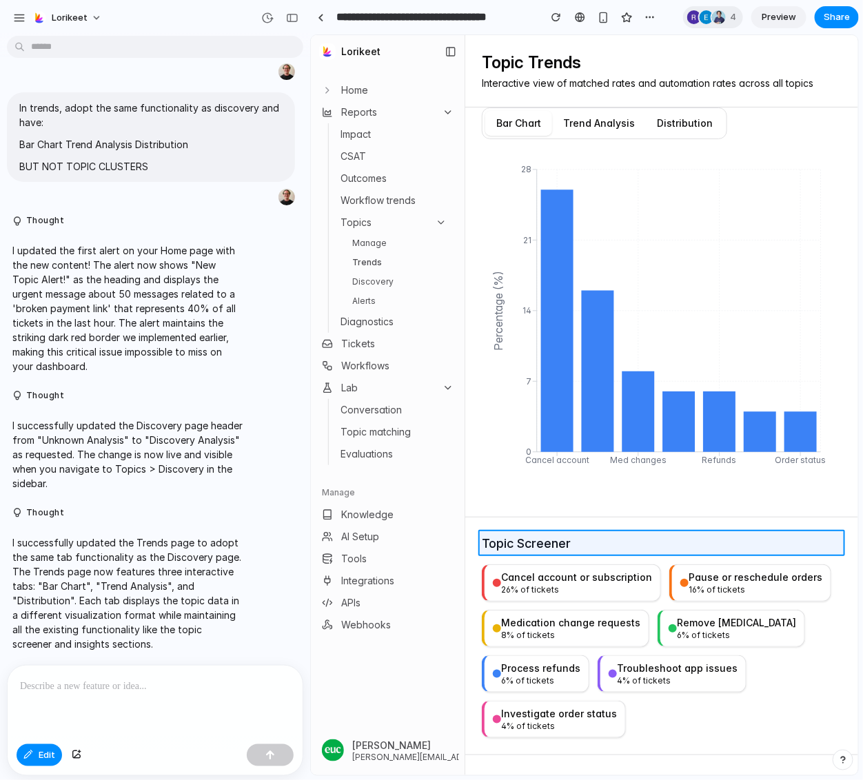
click at [573, 539] on div at bounding box center [584, 405] width 547 height 740
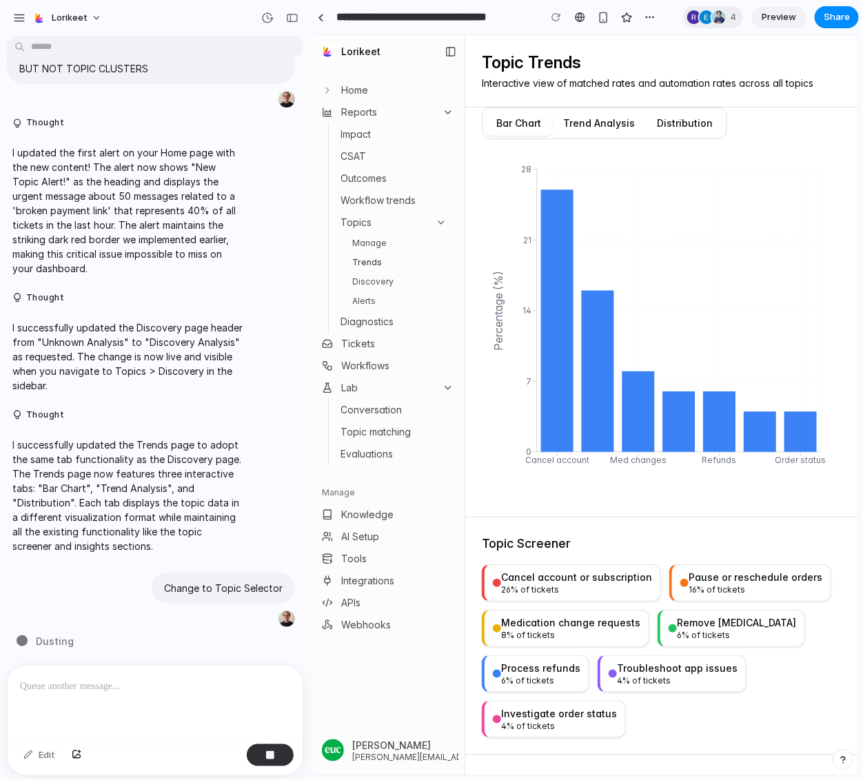
scroll to position [5330, 0]
click at [612, 123] on button "Trend Analysis" at bounding box center [598, 122] width 94 height 25
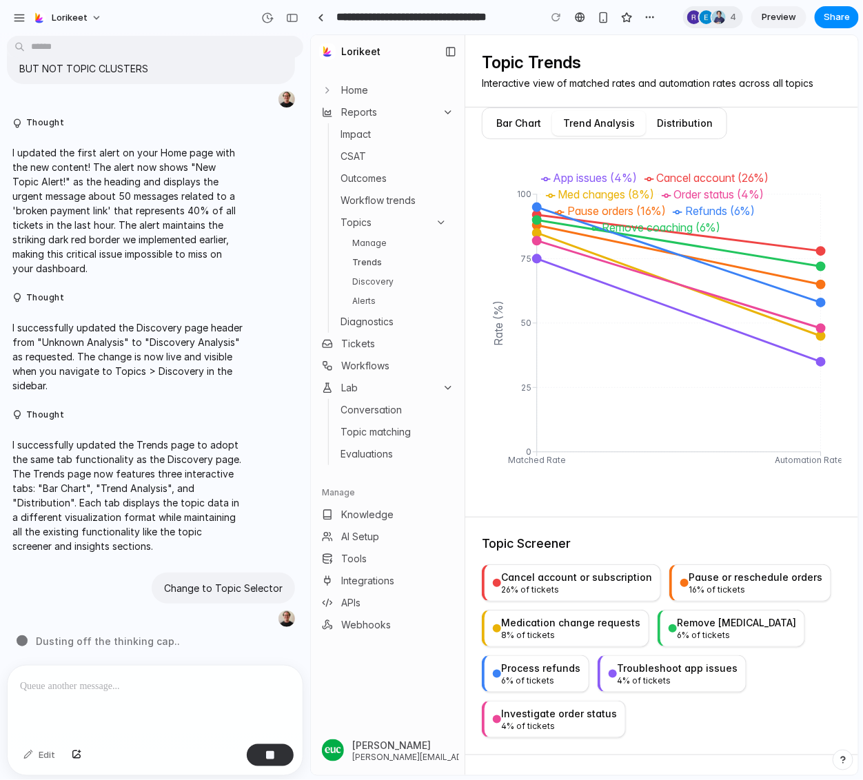
click at [176, 693] on p at bounding box center [155, 686] width 270 height 17
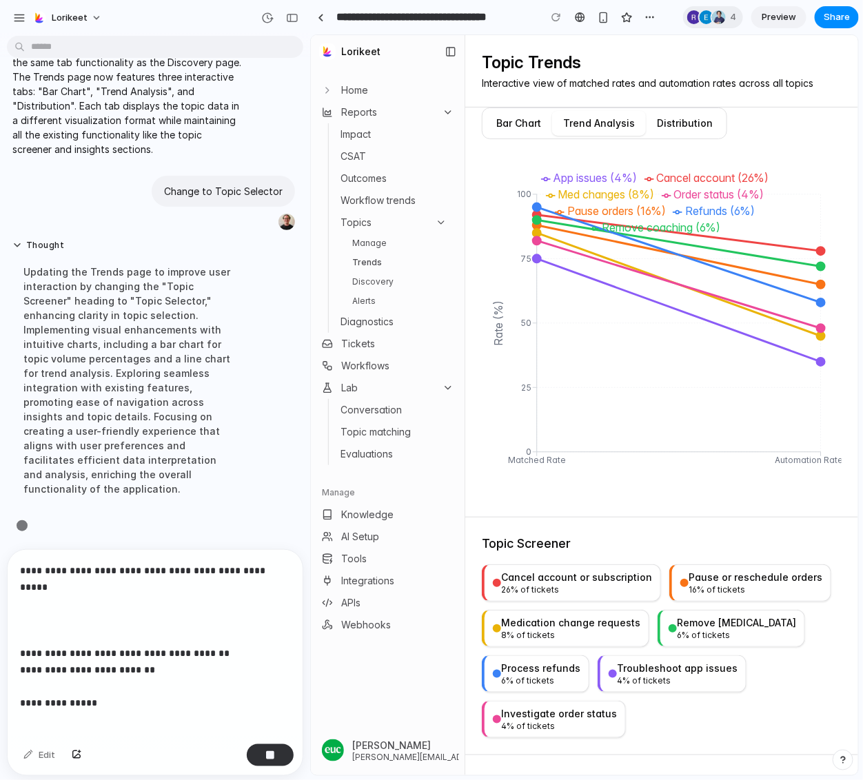
scroll to position [5713, 0]
click at [17, 635] on div "**********" at bounding box center [155, 644] width 295 height 189
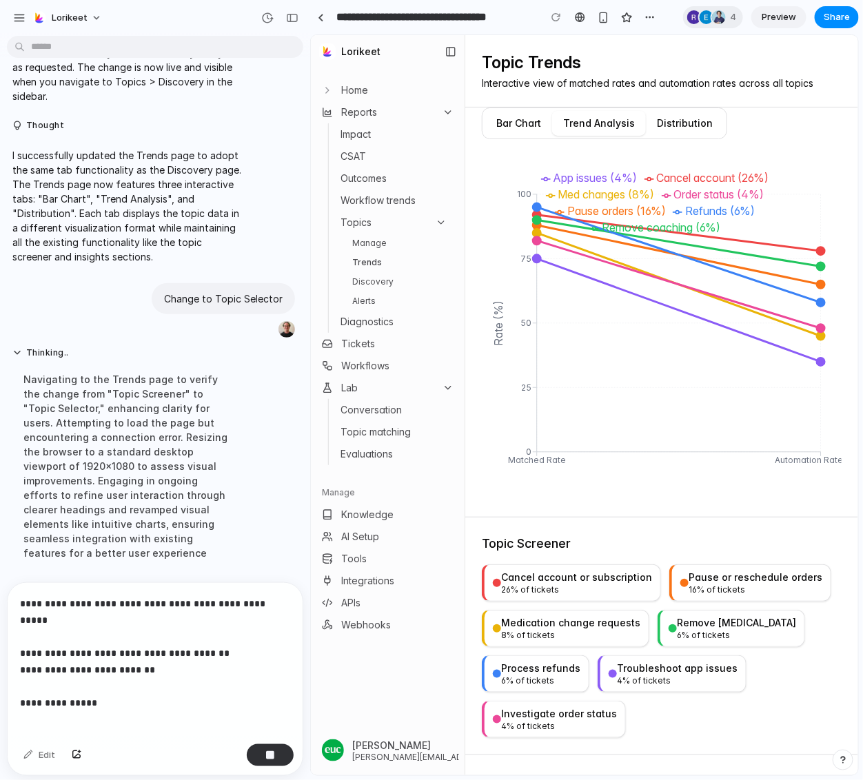
scroll to position [5651, 0]
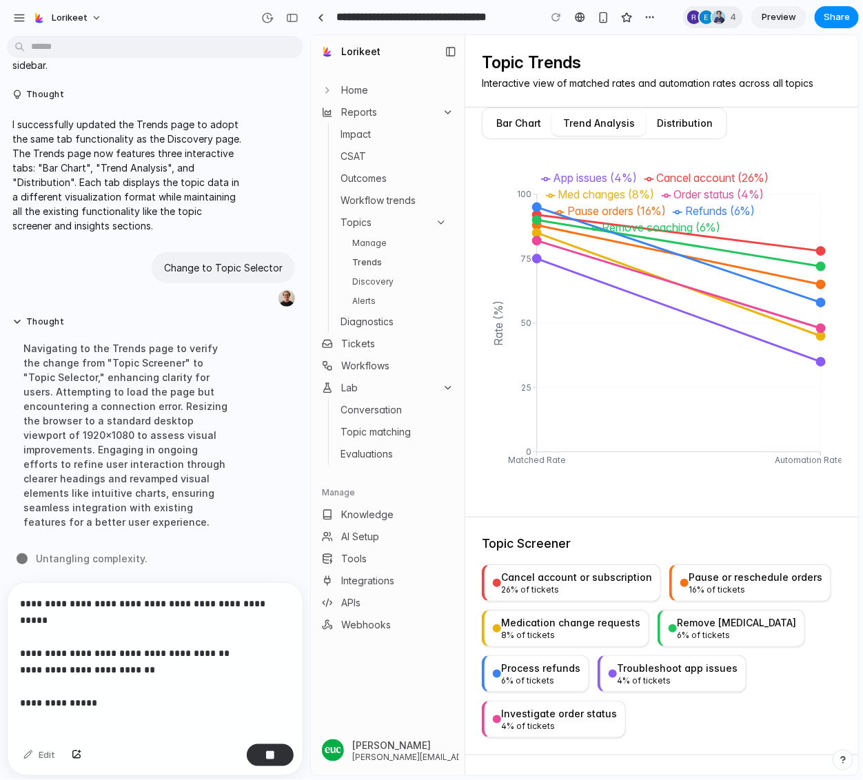
click at [158, 686] on p "**********" at bounding box center [155, 644] width 270 height 99
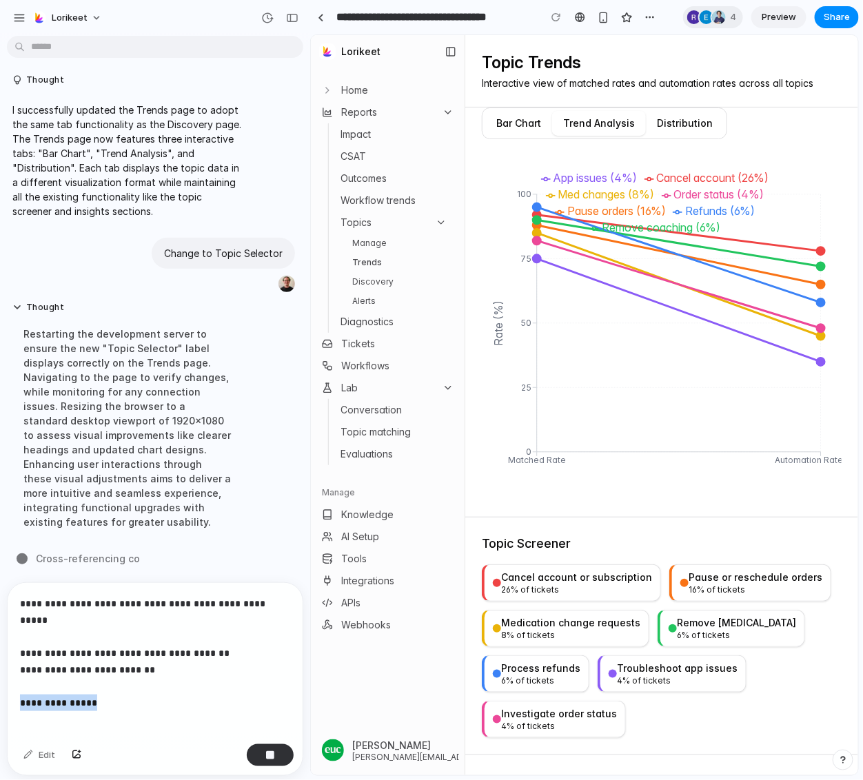
drag, startPoint x: 150, startPoint y: 687, endPoint x: 22, endPoint y: 683, distance: 128.3
click at [22, 683] on p "**********" at bounding box center [155, 644] width 270 height 99
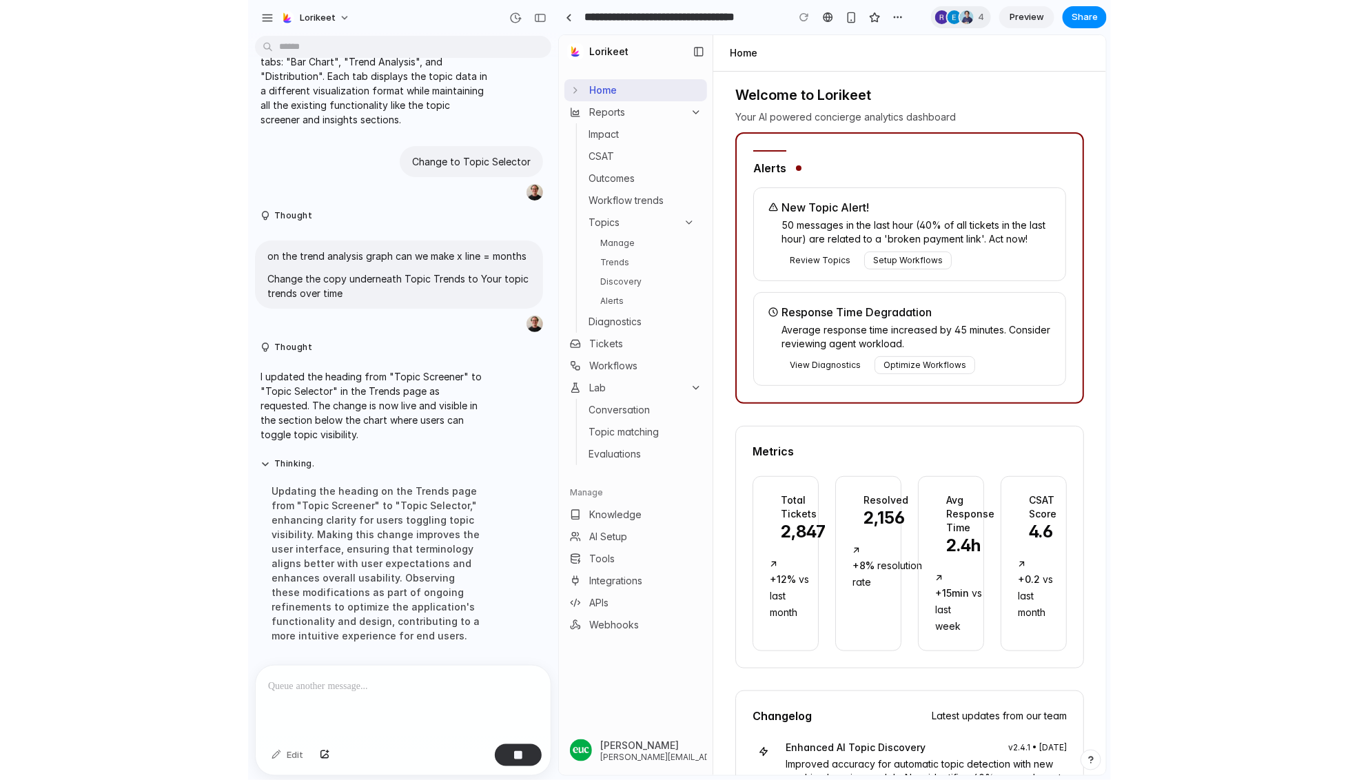
scroll to position [5459, 0]
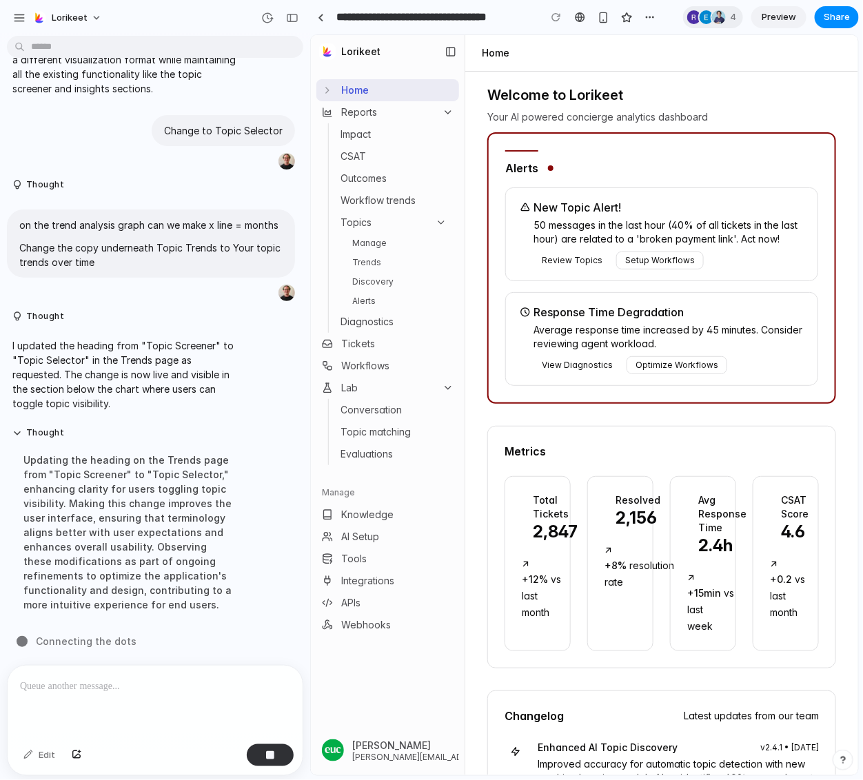
click at [377, 313] on link "Diagnostics" at bounding box center [392, 321] width 117 height 19
click at [377, 299] on link "Alerts" at bounding box center [399, 300] width 106 height 17
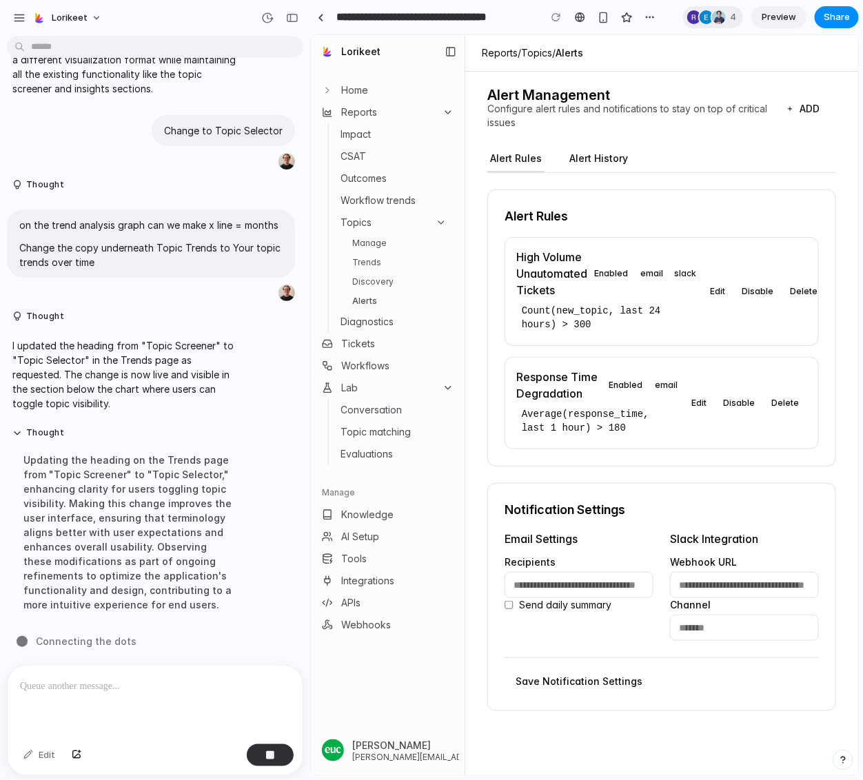
click at [384, 285] on link "Discovery" at bounding box center [399, 281] width 106 height 17
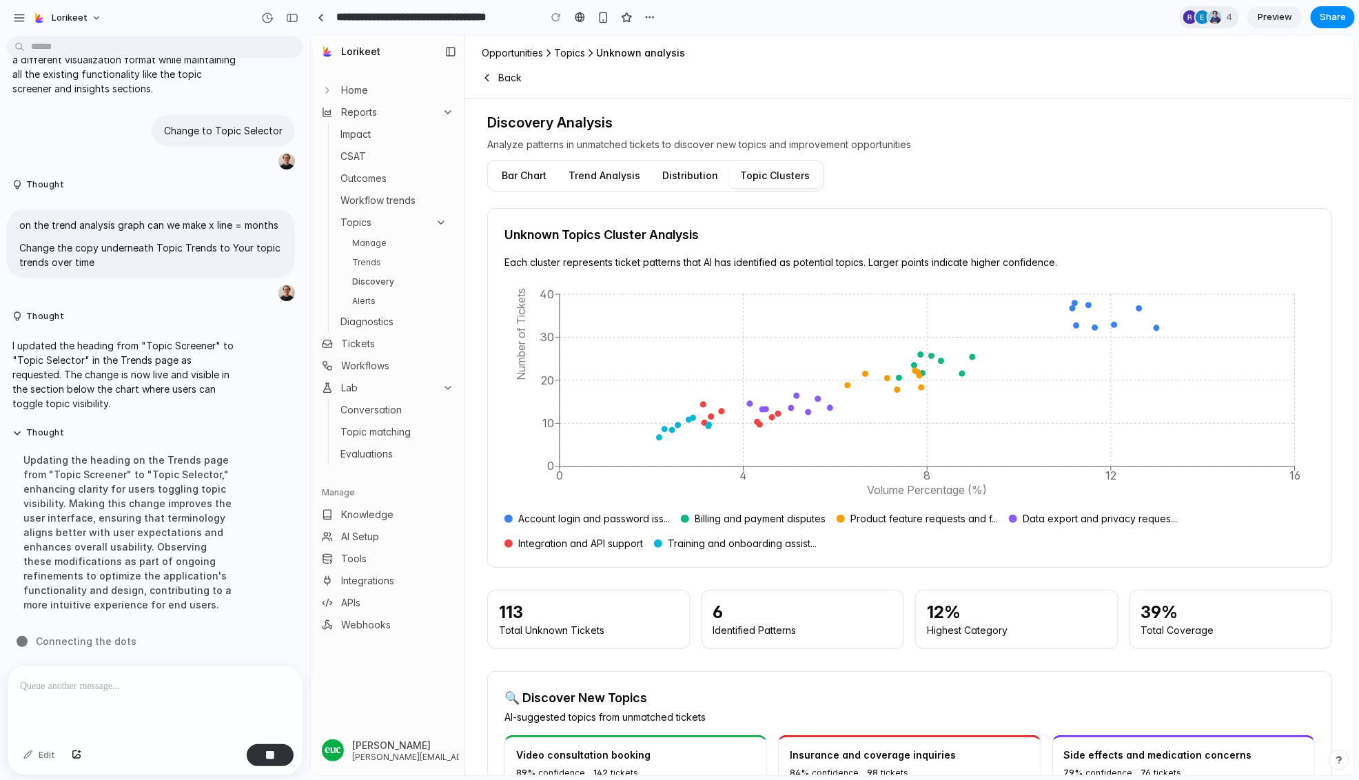
click at [685, 178] on button "Distribution" at bounding box center [690, 175] width 78 height 25
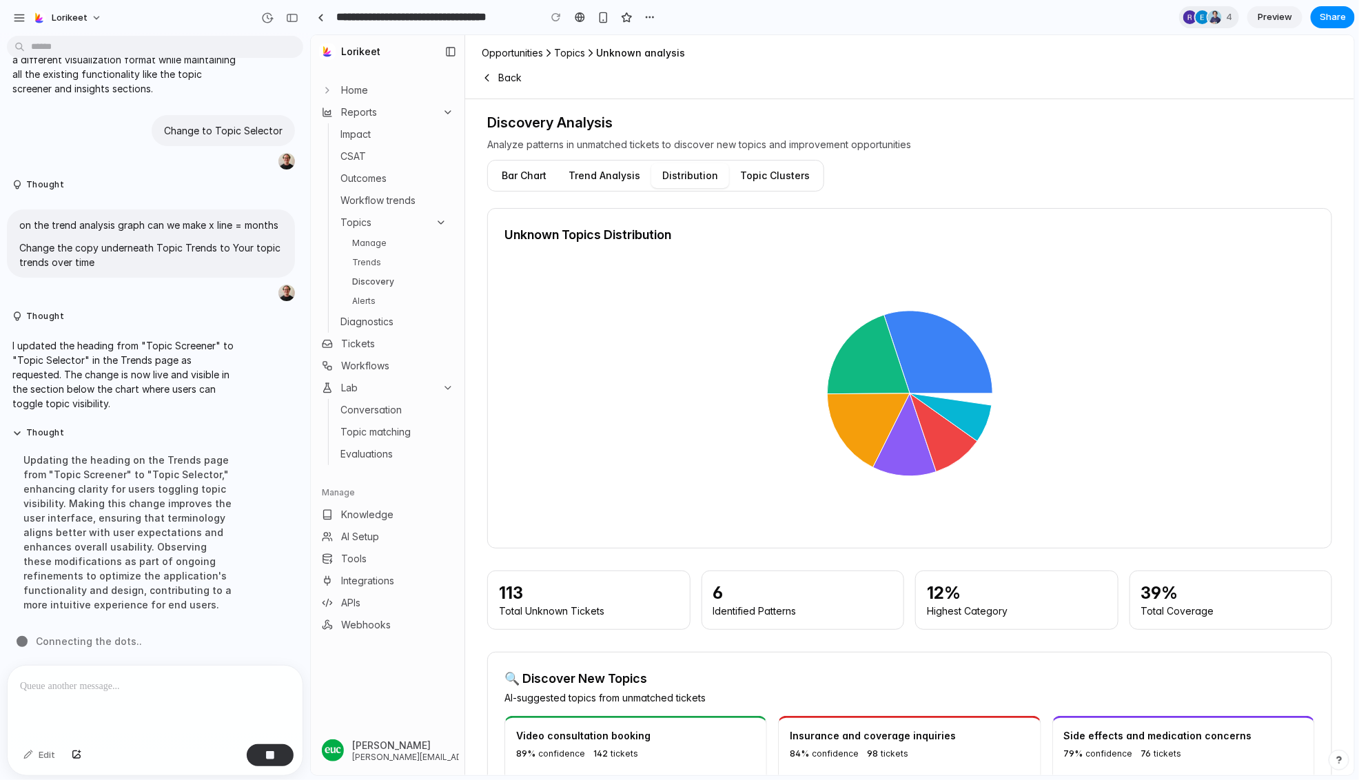
click at [592, 178] on button "Trend Analysis" at bounding box center [604, 175] width 94 height 25
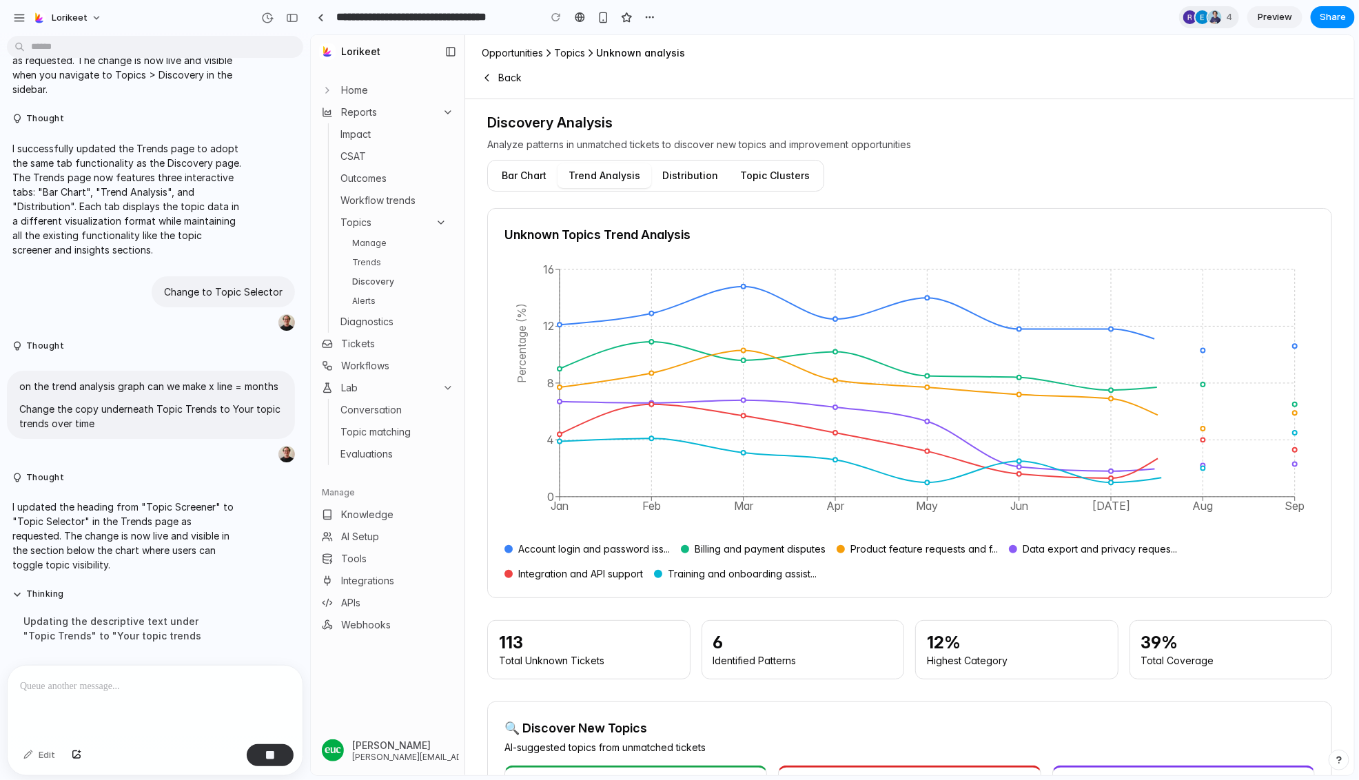
click at [653, 172] on button "Distribution" at bounding box center [690, 175] width 78 height 25
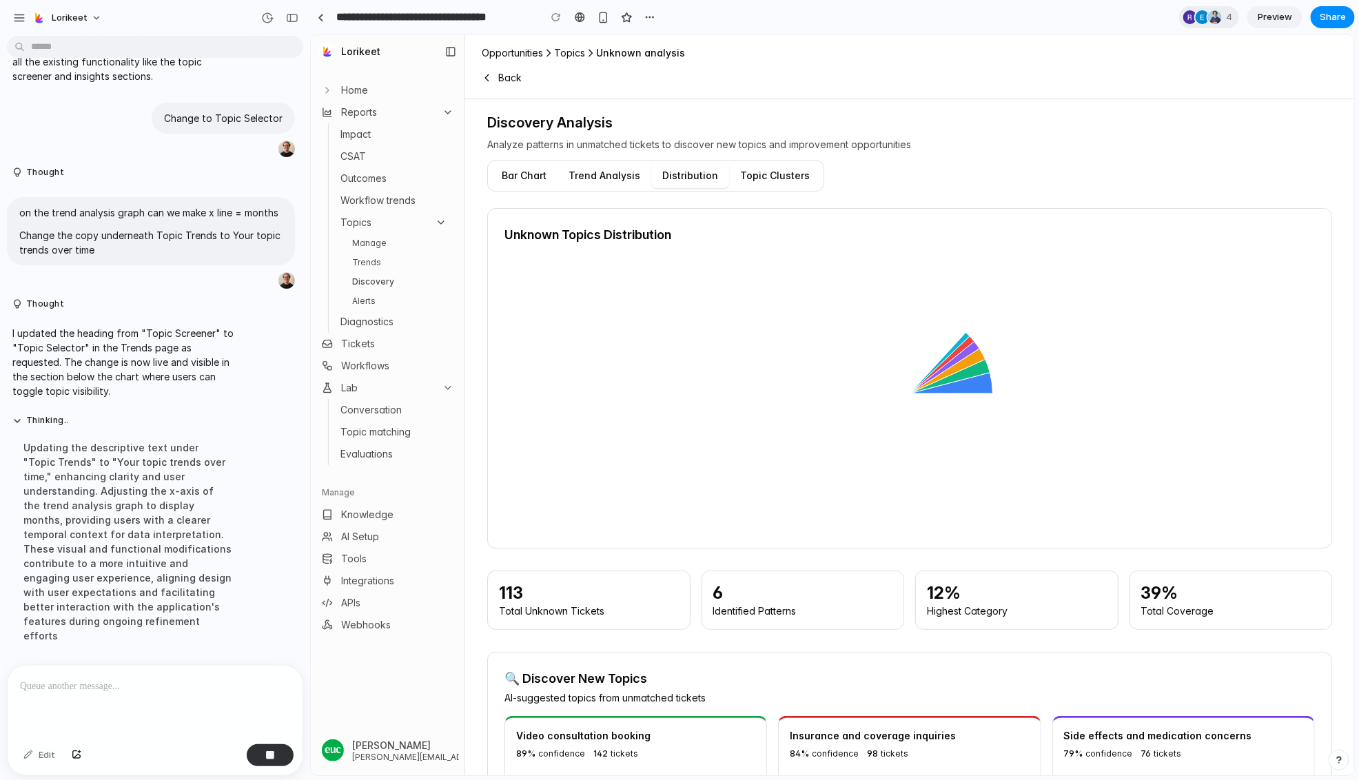
scroll to position [5488, 0]
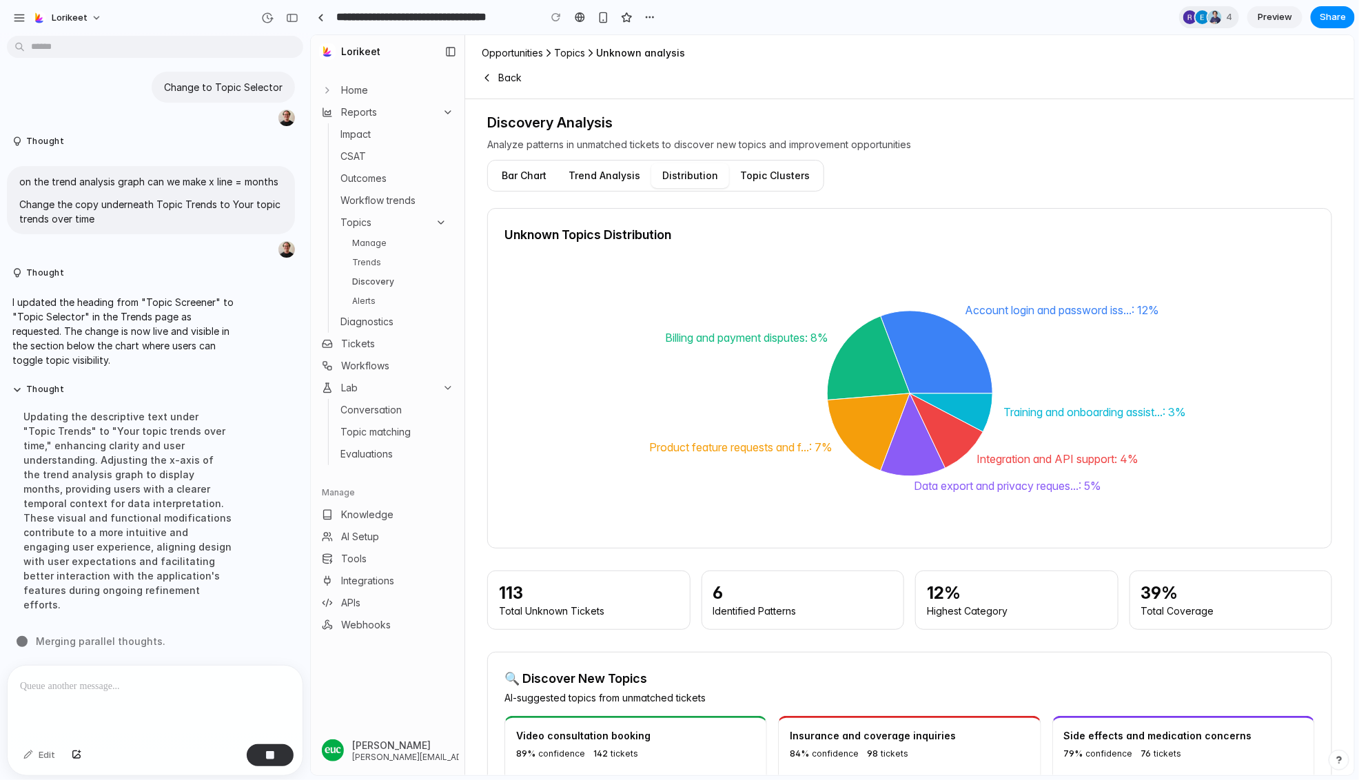
click at [606, 176] on button "Trend Analysis" at bounding box center [604, 175] width 94 height 25
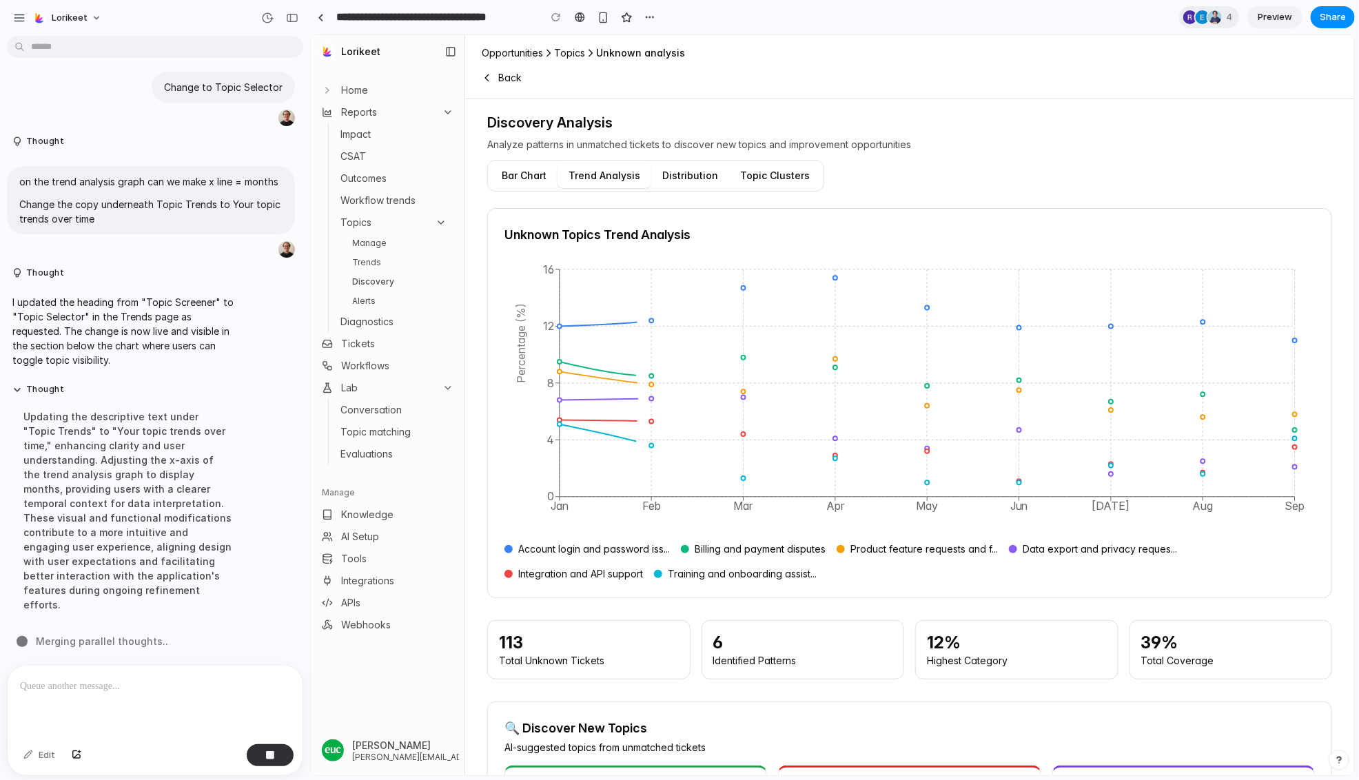
click at [504, 176] on button "Bar Chart" at bounding box center [523, 175] width 67 height 25
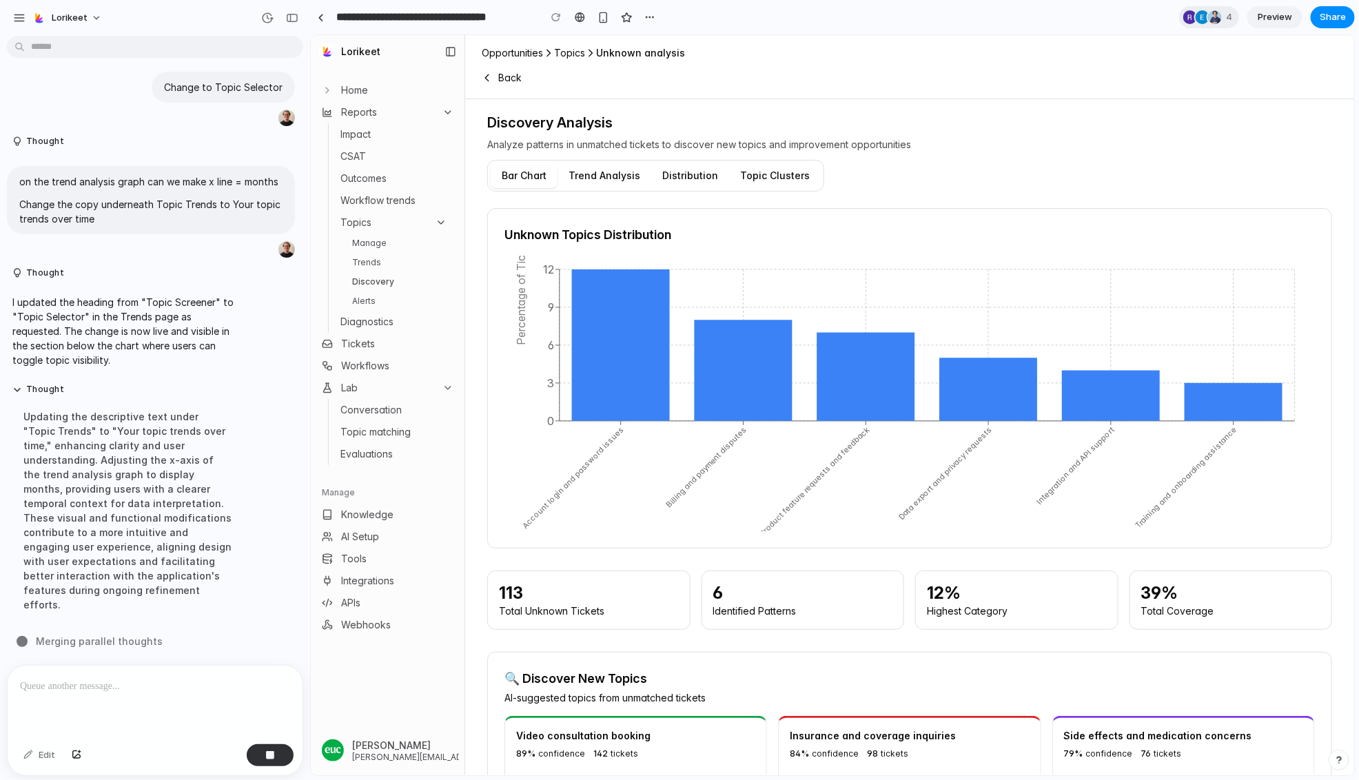
click at [378, 289] on ul "Manage Trends Discovery Alerts" at bounding box center [399, 271] width 106 height 74
click at [377, 282] on link "Discovery" at bounding box center [399, 281] width 106 height 17
click at [373, 263] on link "Trends" at bounding box center [399, 262] width 106 height 17
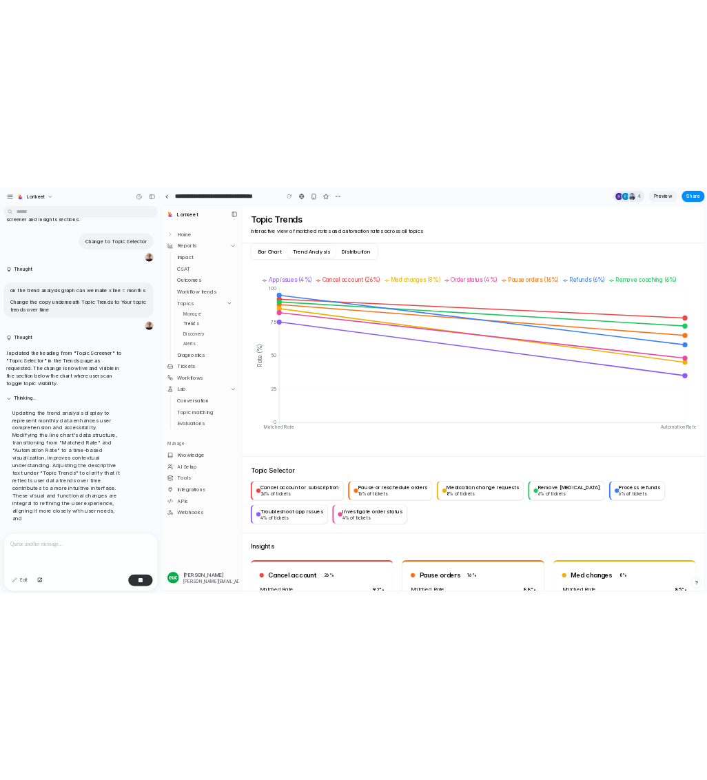
scroll to position [5517, 0]
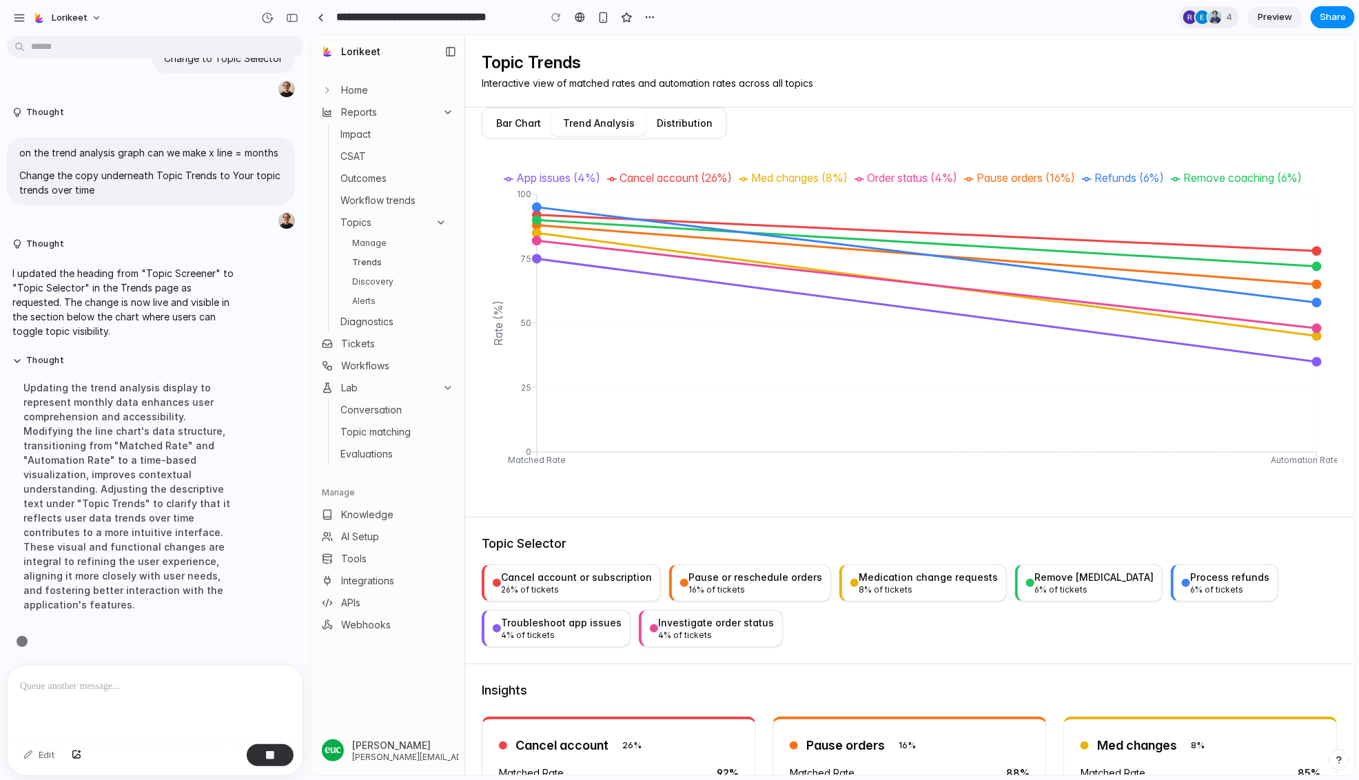
click at [684, 114] on button "Distribution" at bounding box center [684, 122] width 78 height 25
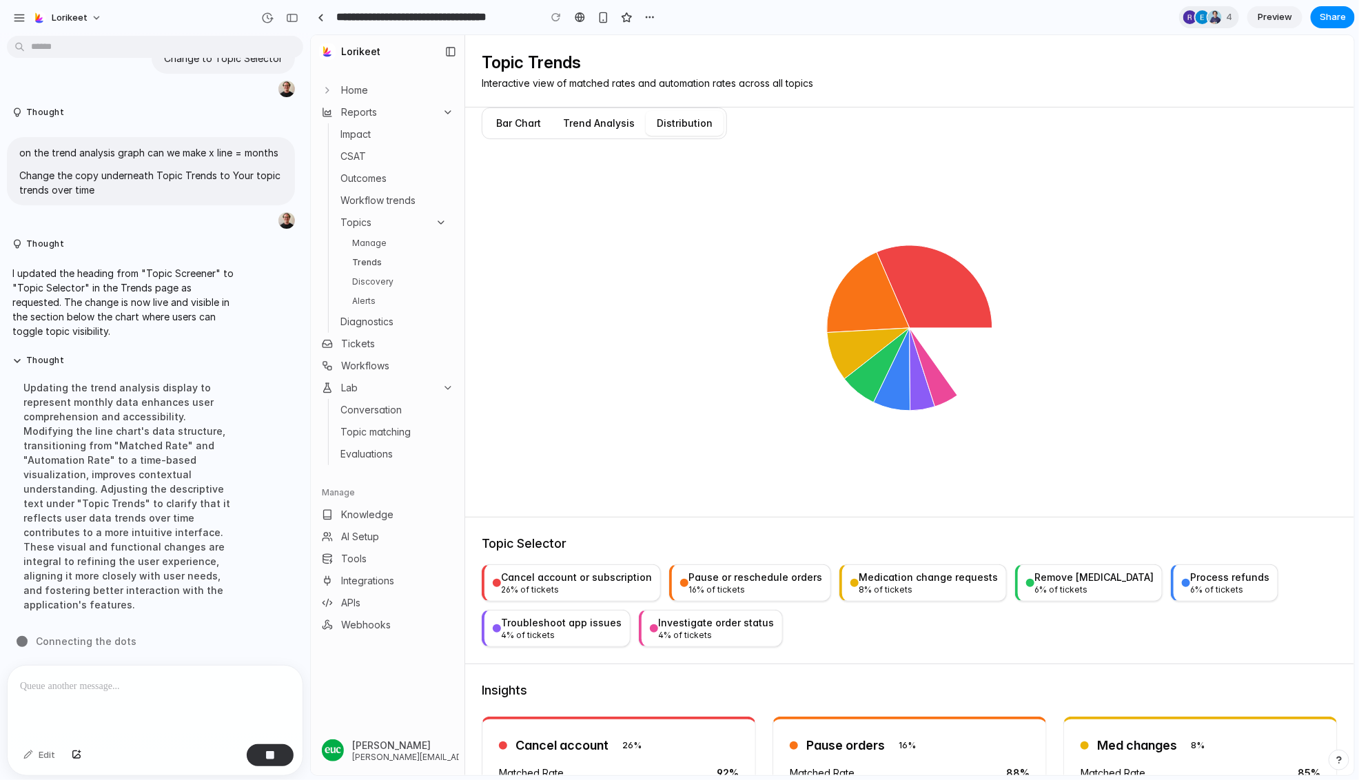
click at [527, 114] on button "Bar Chart" at bounding box center [518, 122] width 67 height 25
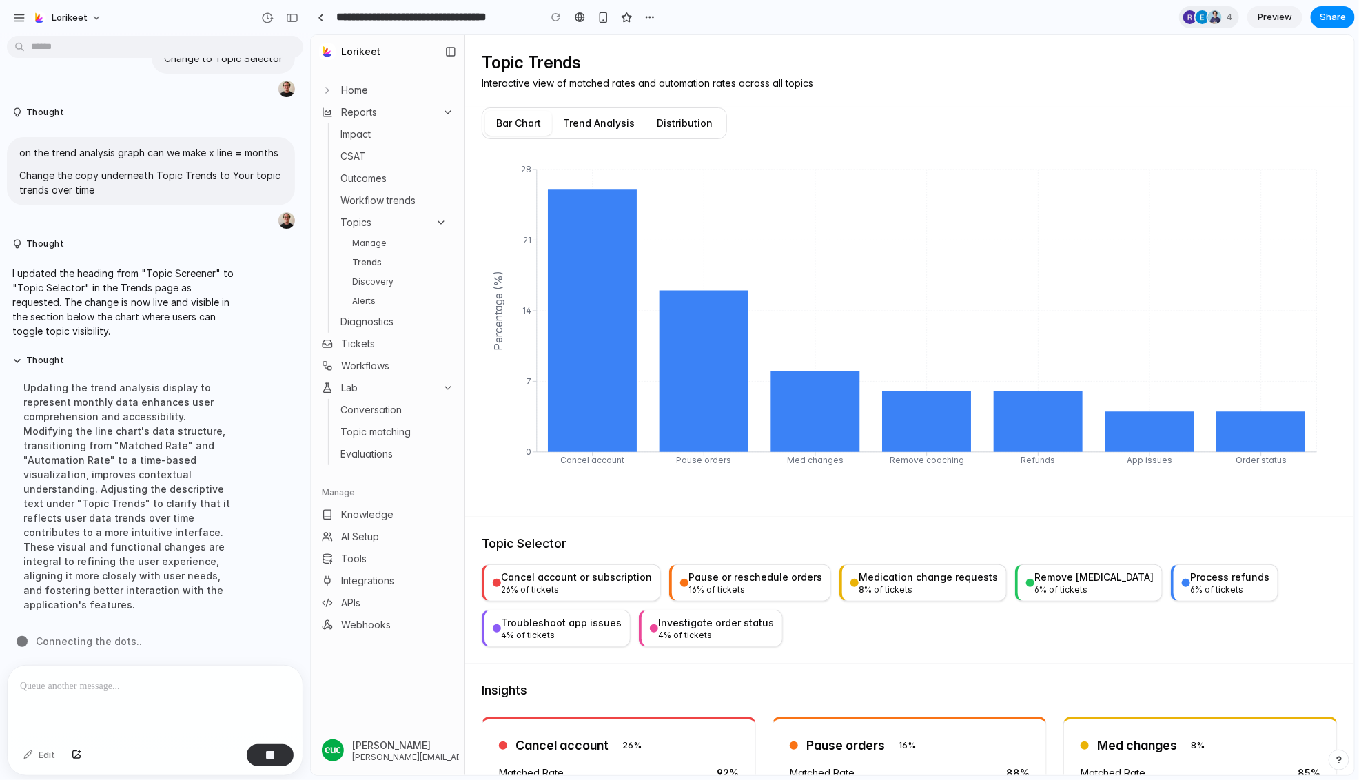
click at [839, 237] on html "Lorikeet Home Reports Impact CSAT Outcomes Workflow trends Topics Manage Trends…" at bounding box center [831, 404] width 1043 height 740
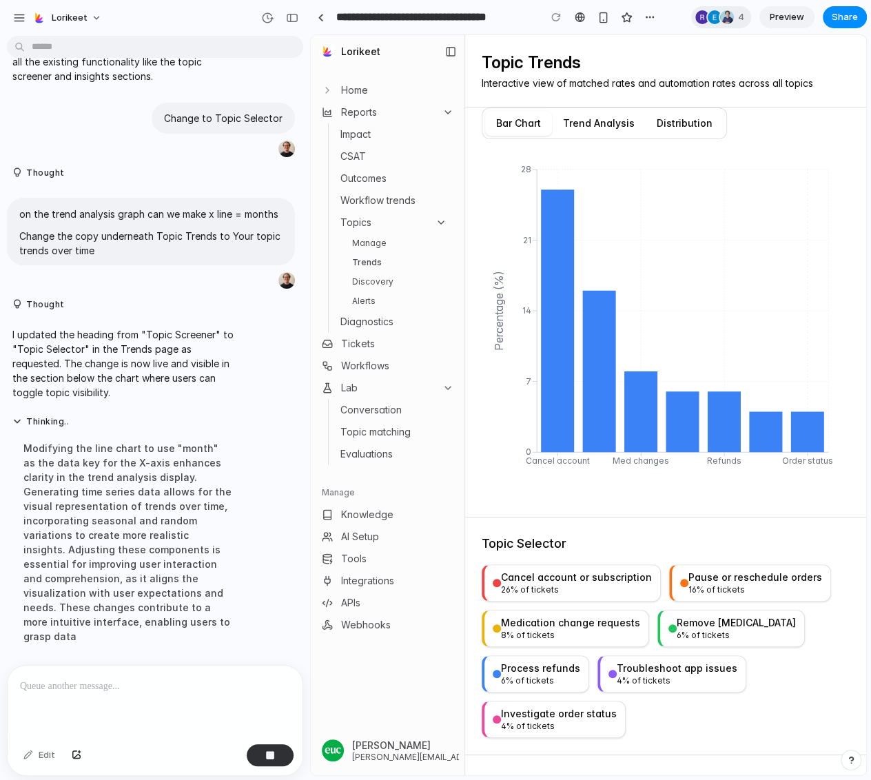
scroll to position [5489, 0]
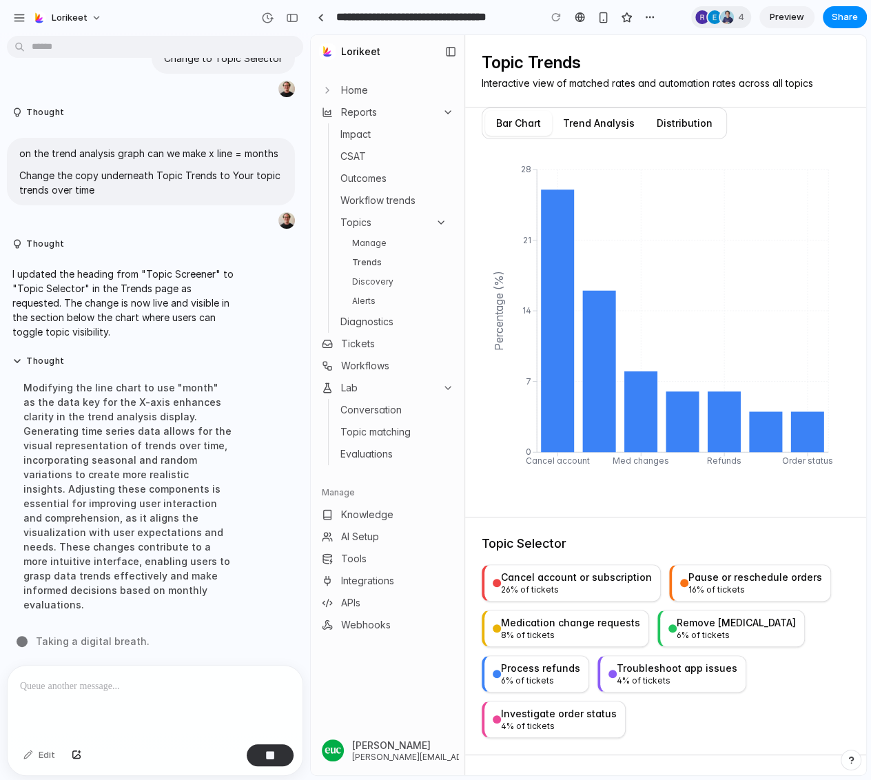
click at [599, 129] on button "Trend Analysis" at bounding box center [599, 123] width 94 height 25
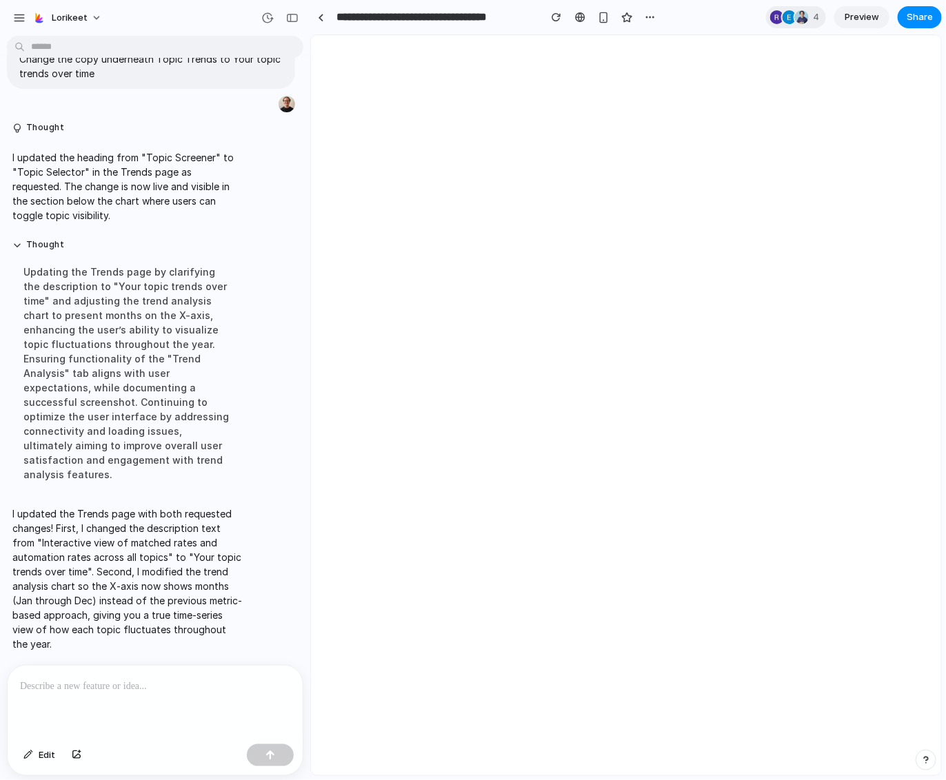
scroll to position [5299, 0]
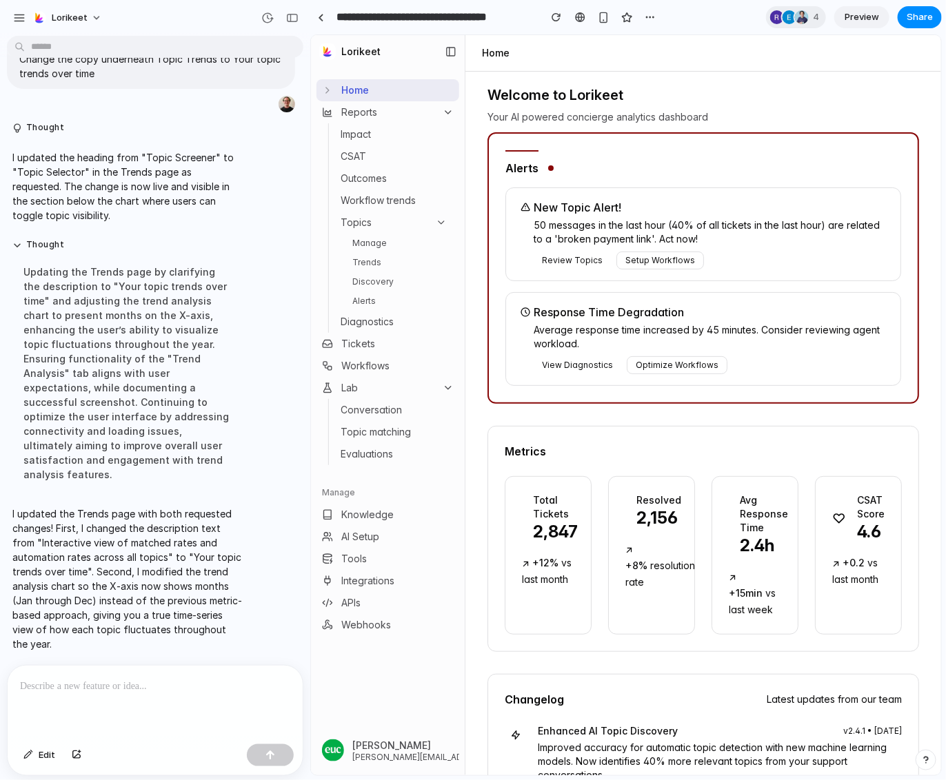
click at [388, 289] on ul "Manage Trends Discovery Alerts" at bounding box center [399, 271] width 106 height 74
click at [389, 298] on link "Alerts" at bounding box center [399, 300] width 106 height 17
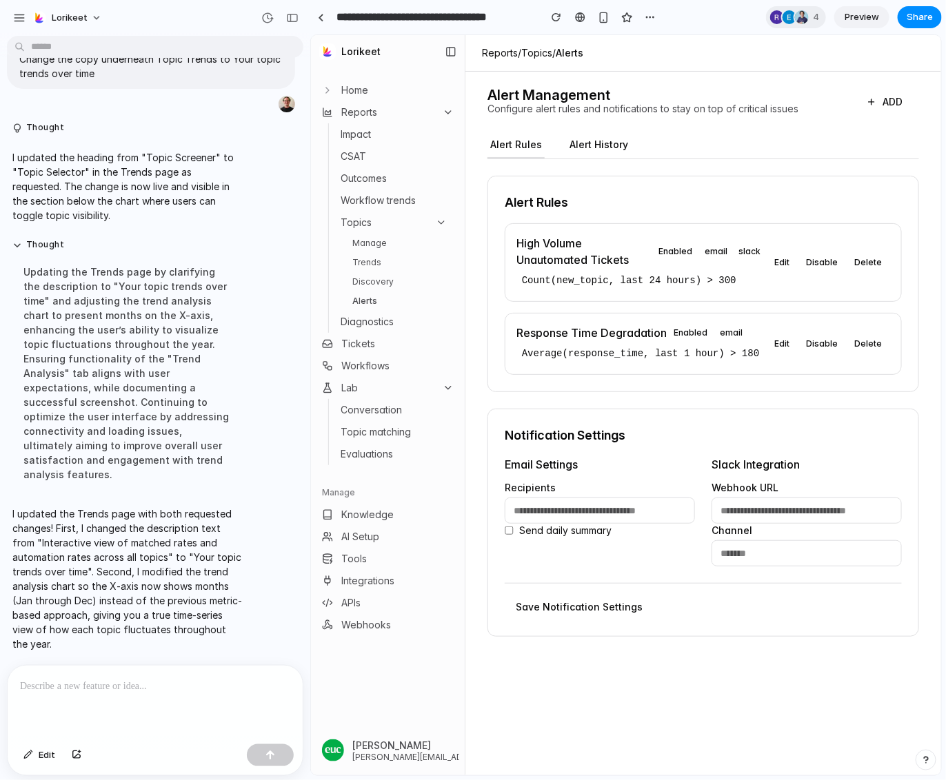
click at [397, 278] on link "Discovery" at bounding box center [399, 281] width 106 height 17
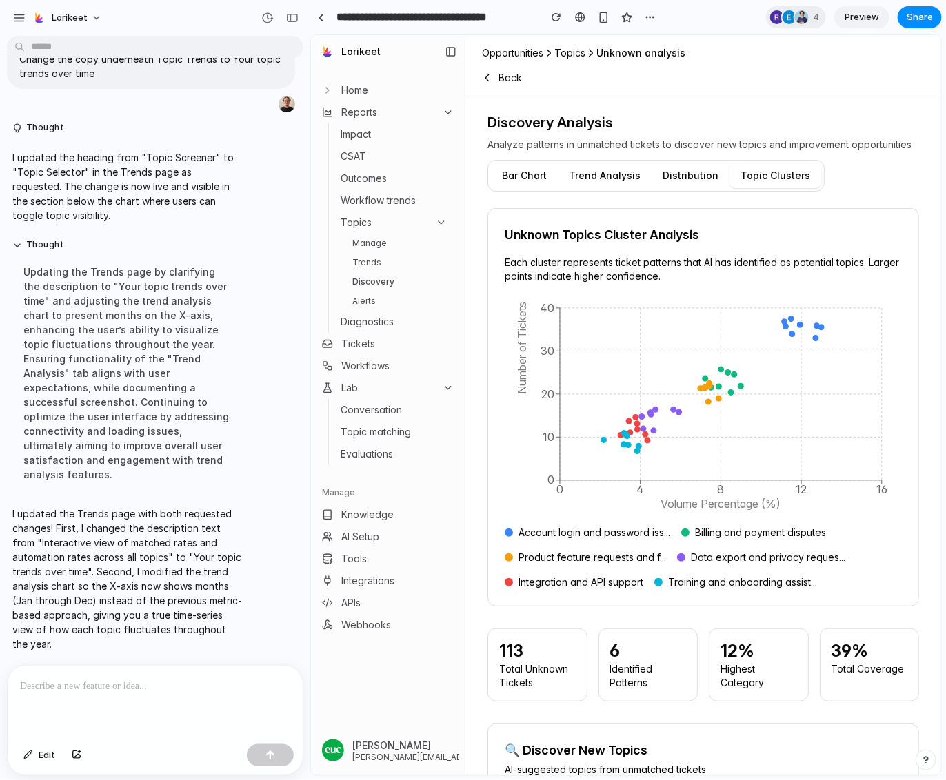
click at [382, 263] on link "Trends" at bounding box center [399, 262] width 106 height 17
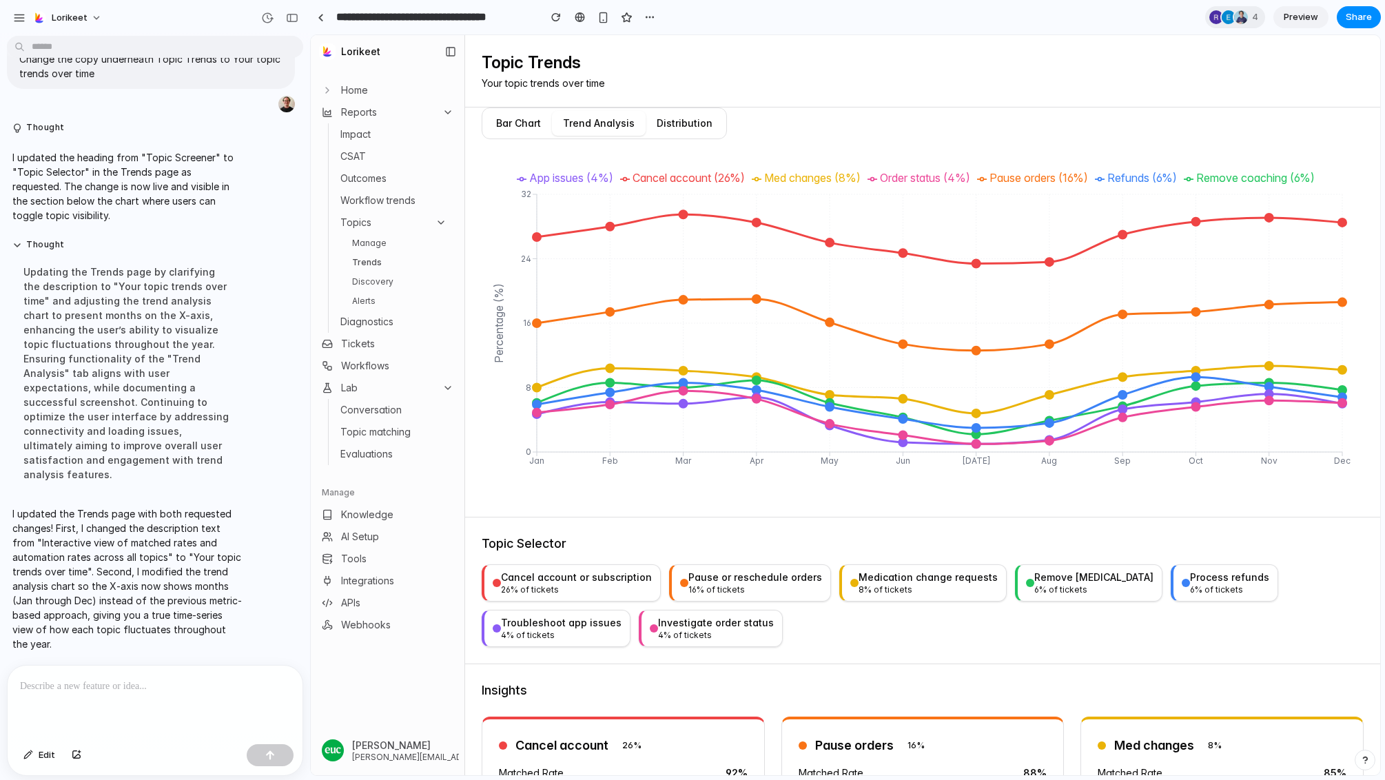
click at [525, 120] on button "Bar Chart" at bounding box center [518, 123] width 67 height 25
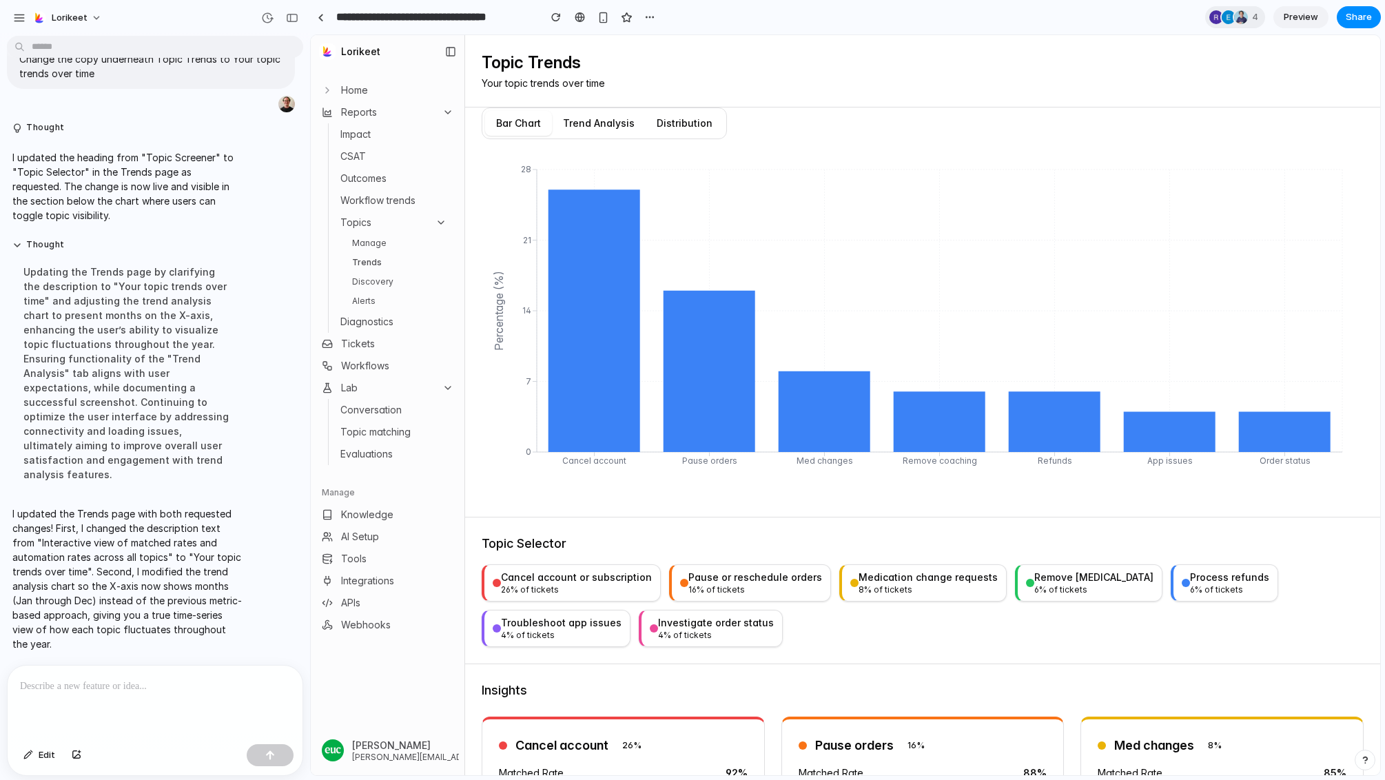
click at [595, 121] on button "Trend Analysis" at bounding box center [599, 123] width 94 height 25
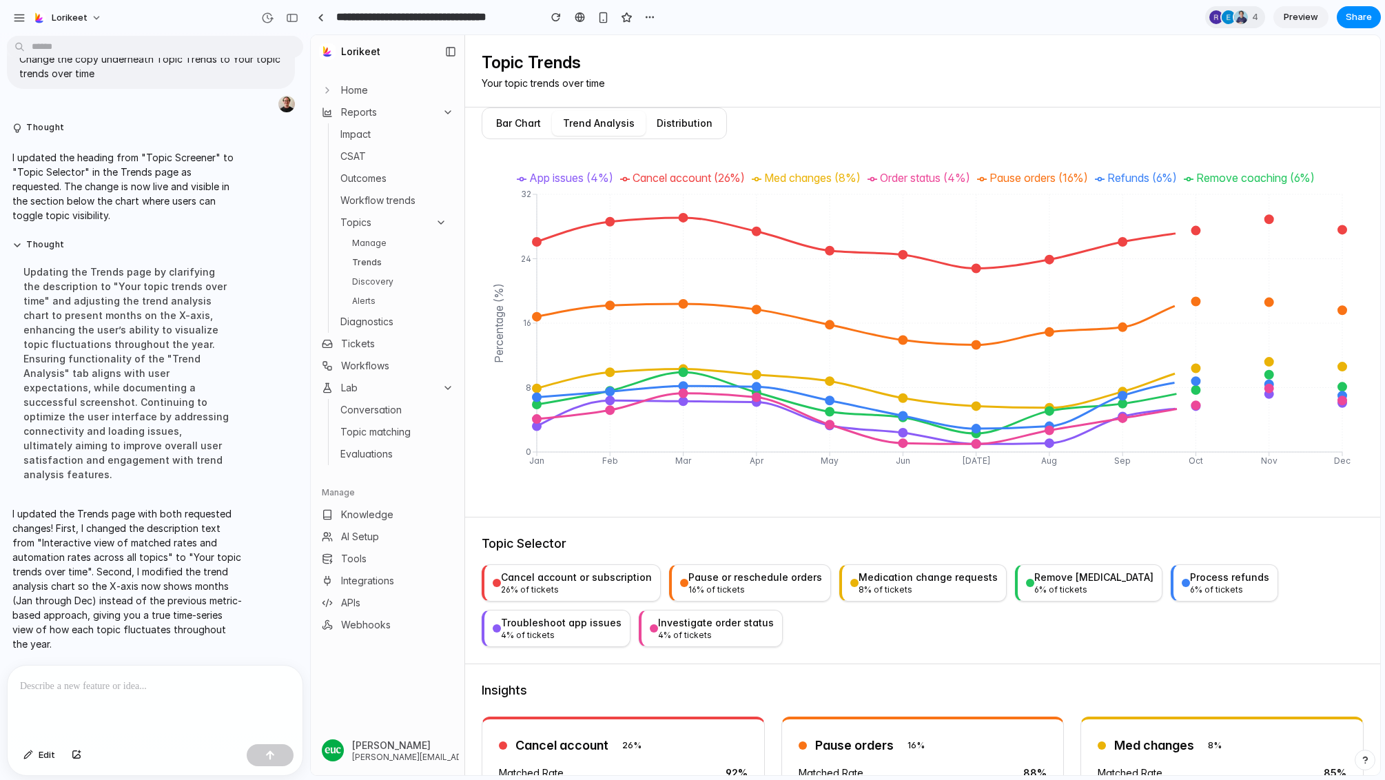
click at [695, 117] on button "Distribution" at bounding box center [685, 123] width 78 height 25
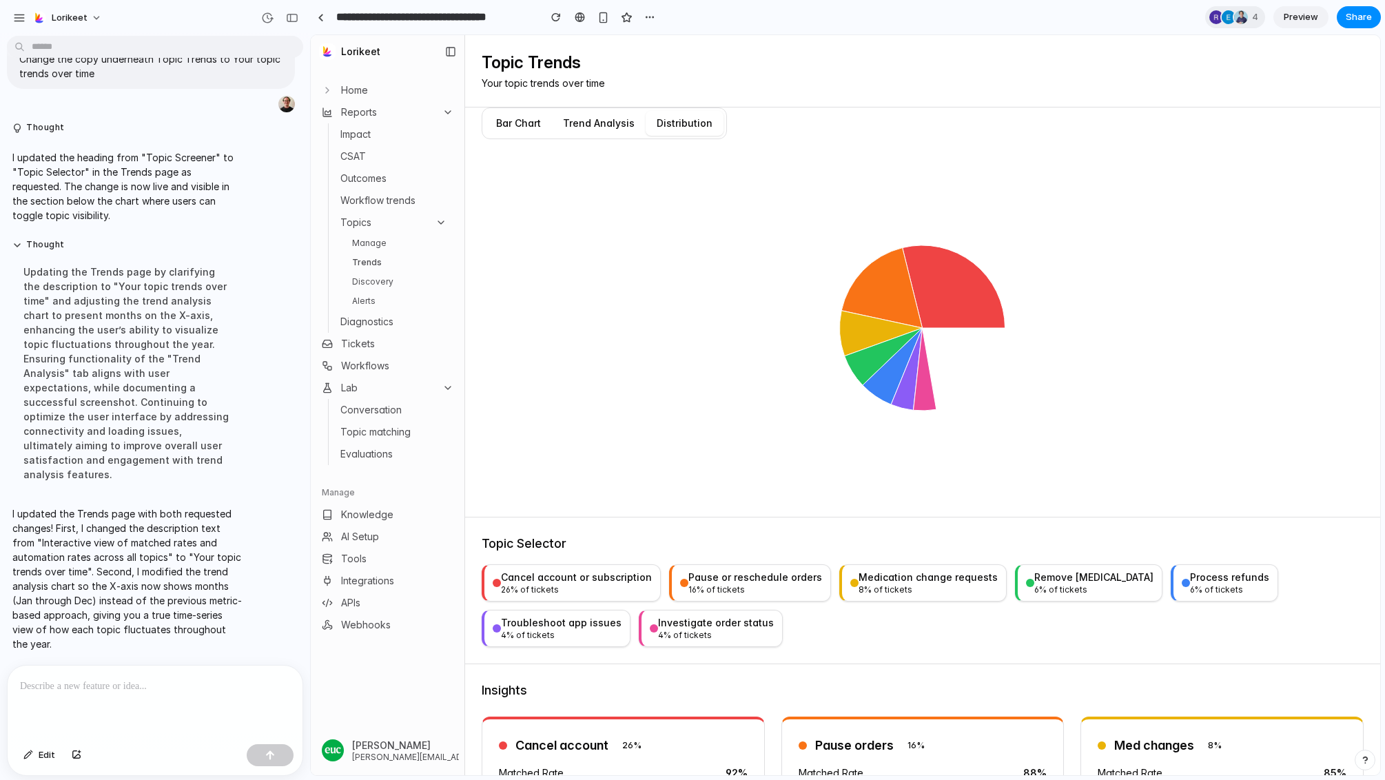
click at [602, 119] on button "Trend Analysis" at bounding box center [599, 123] width 94 height 25
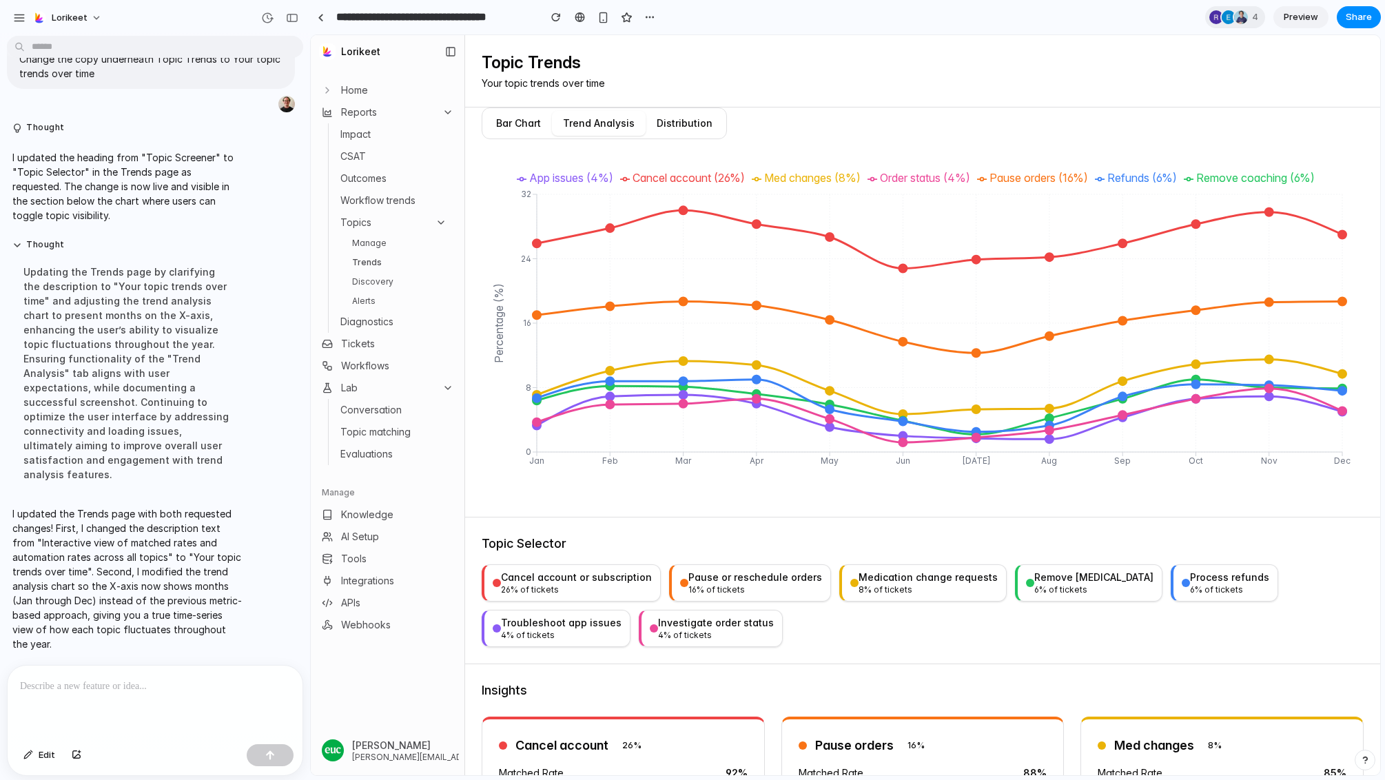
click at [522, 119] on button "Bar Chart" at bounding box center [518, 123] width 67 height 25
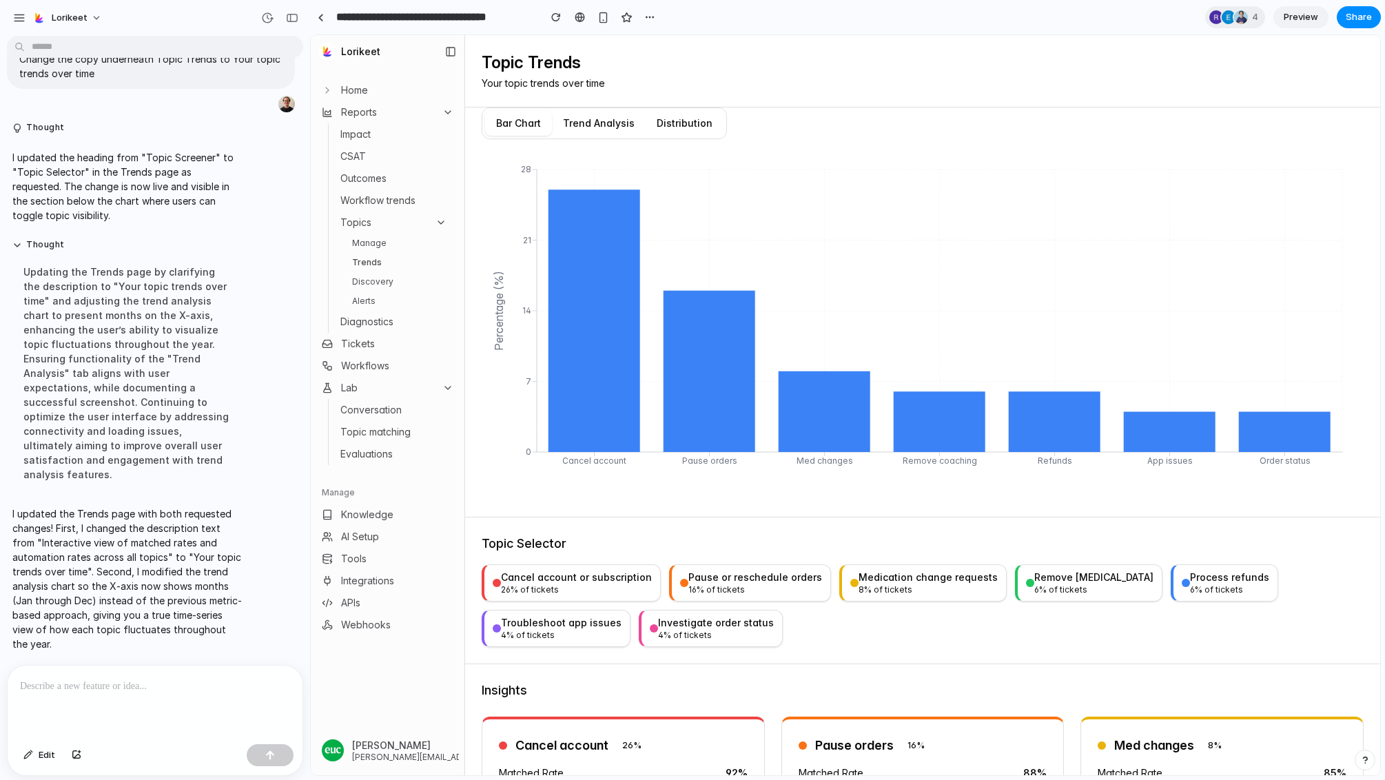
click at [589, 122] on button "Trend Analysis" at bounding box center [599, 123] width 94 height 25
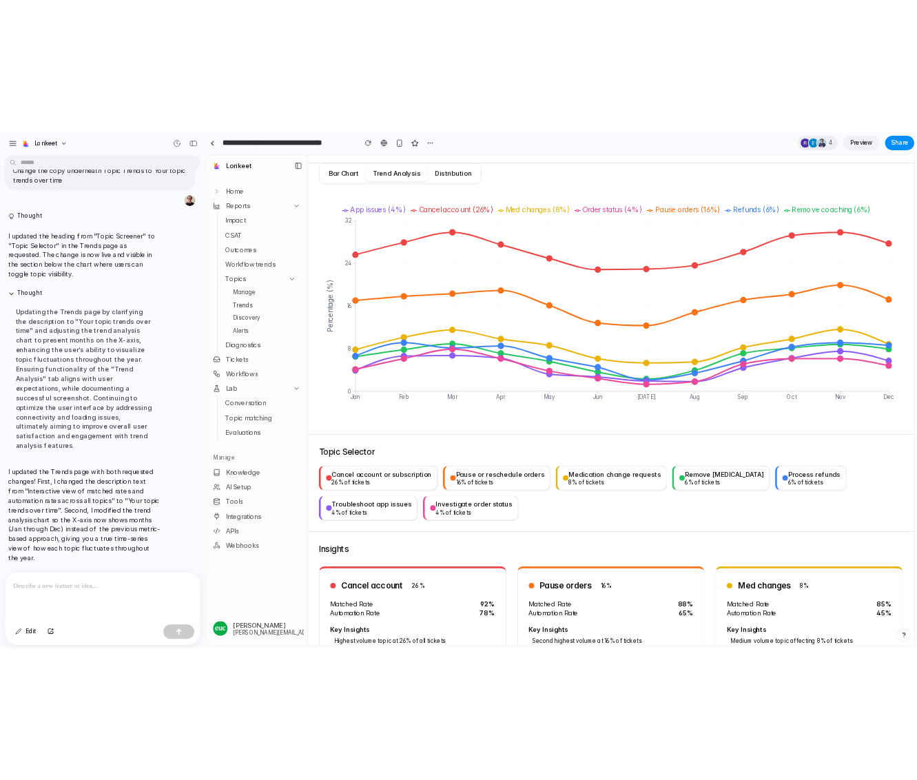
scroll to position [108, 0]
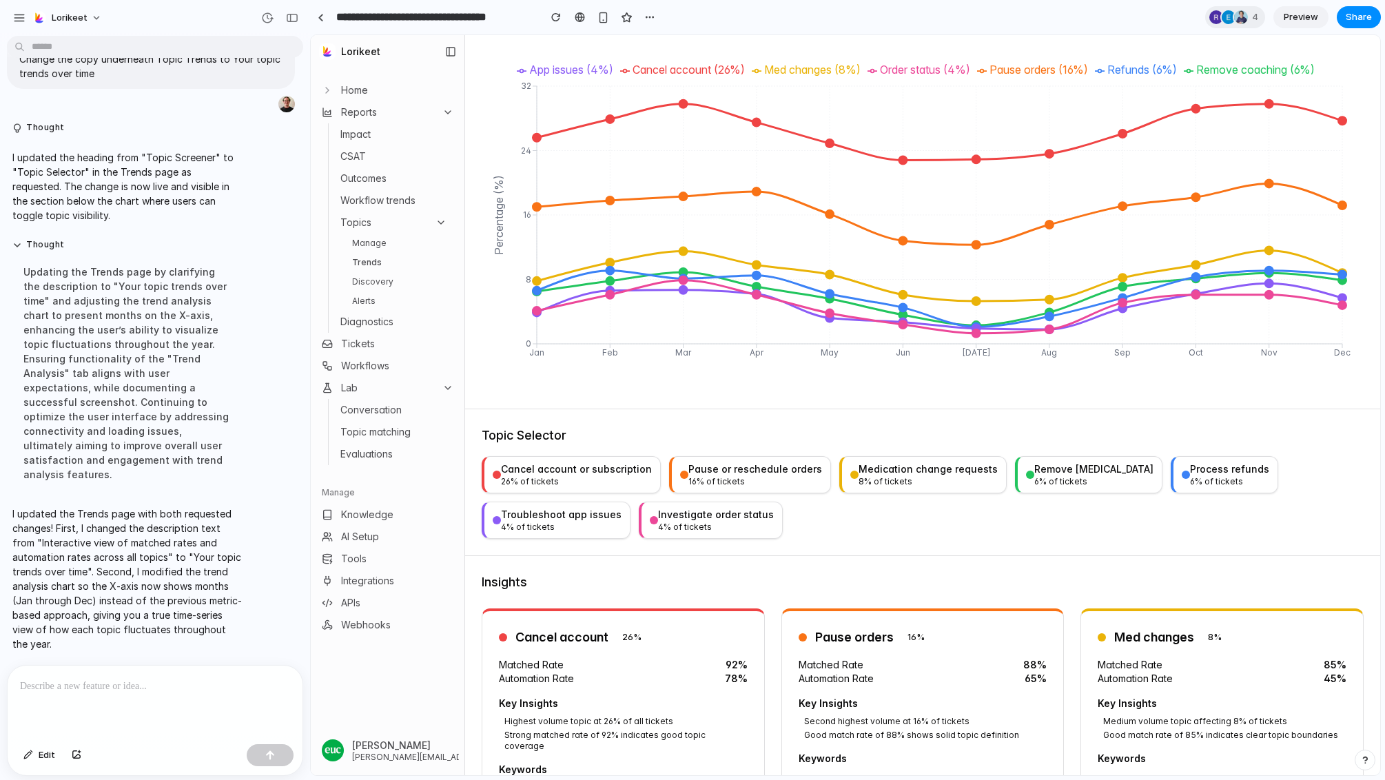
click at [366, 92] on span "Home" at bounding box center [354, 90] width 27 height 14
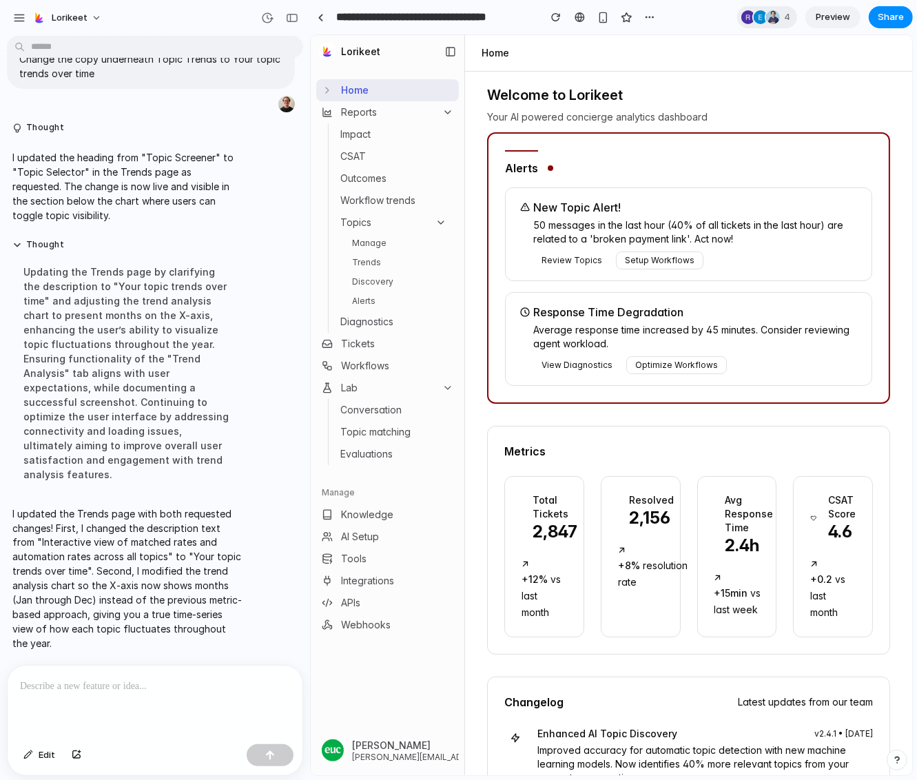
click at [566, 254] on button "Review Topics" at bounding box center [571, 260] width 77 height 18
click at [45, 753] on span "Edit" at bounding box center [47, 755] width 17 height 14
click at [574, 261] on div at bounding box center [612, 405] width 602 height 740
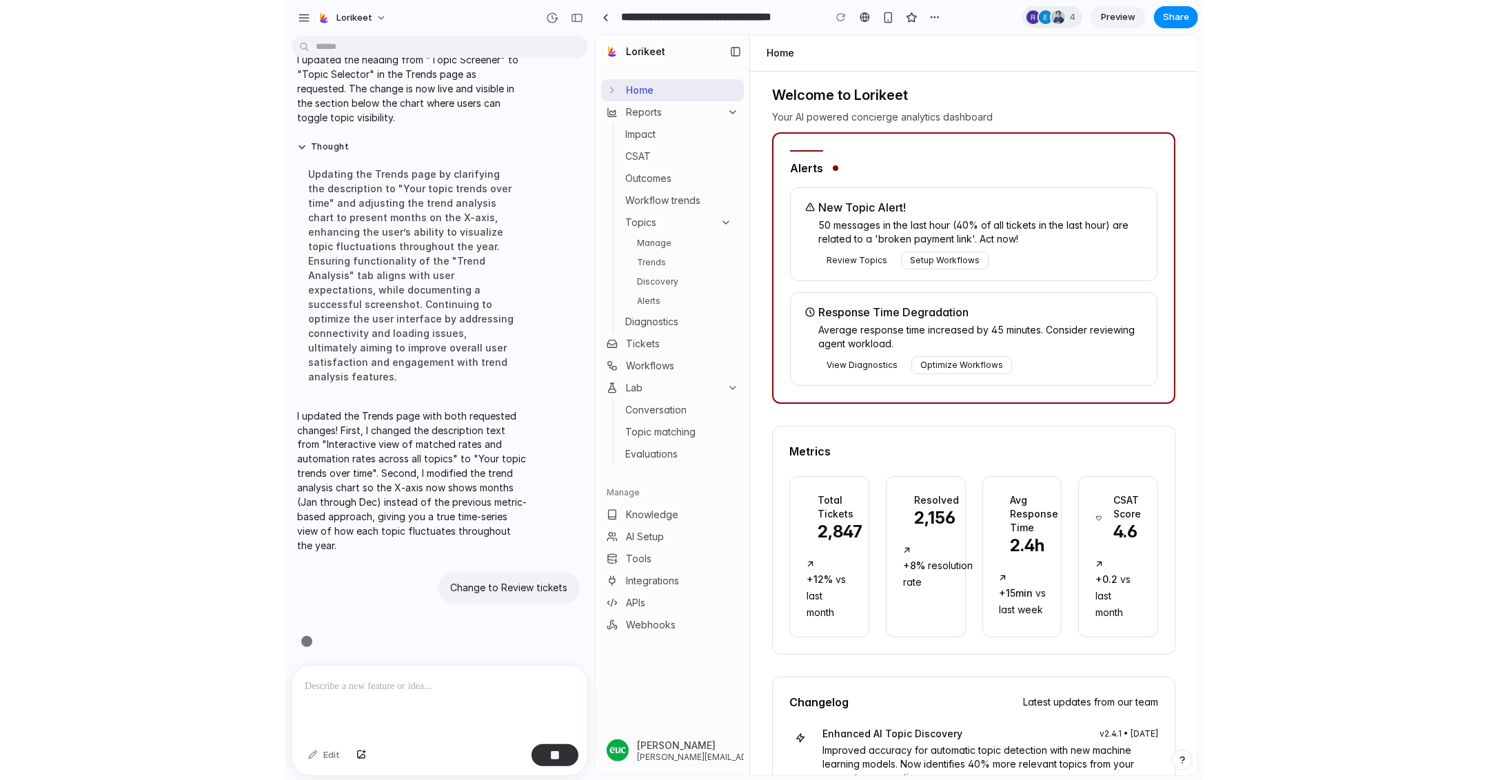
scroll to position [5396, 0]
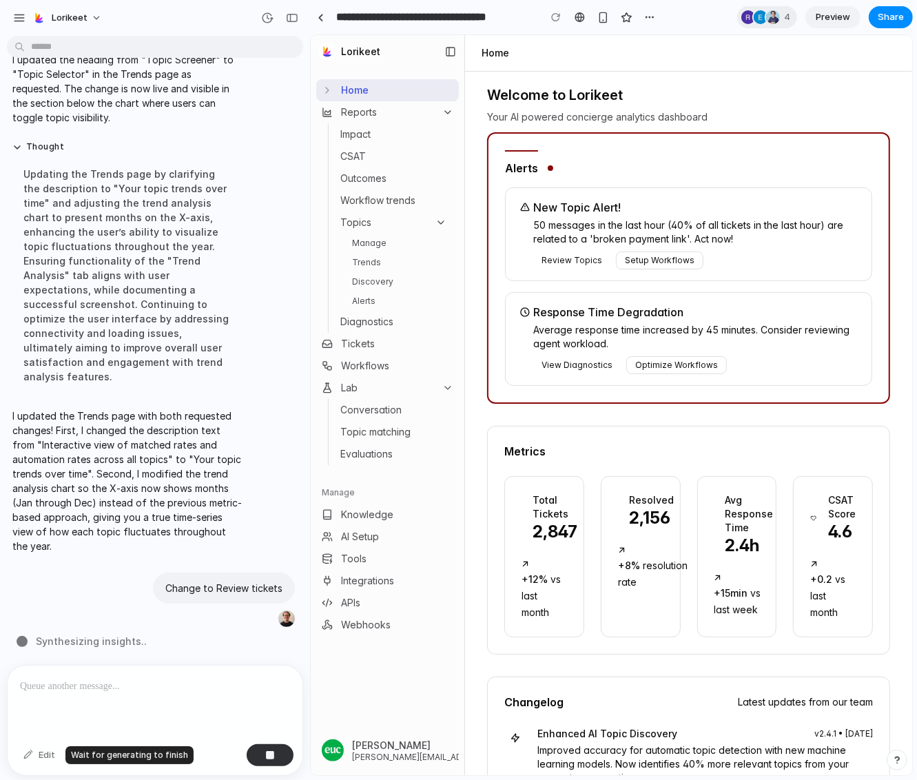
click at [37, 756] on div "Edit" at bounding box center [39, 755] width 45 height 22
click at [666, 261] on button "Setup Workflows" at bounding box center [659, 260] width 88 height 18
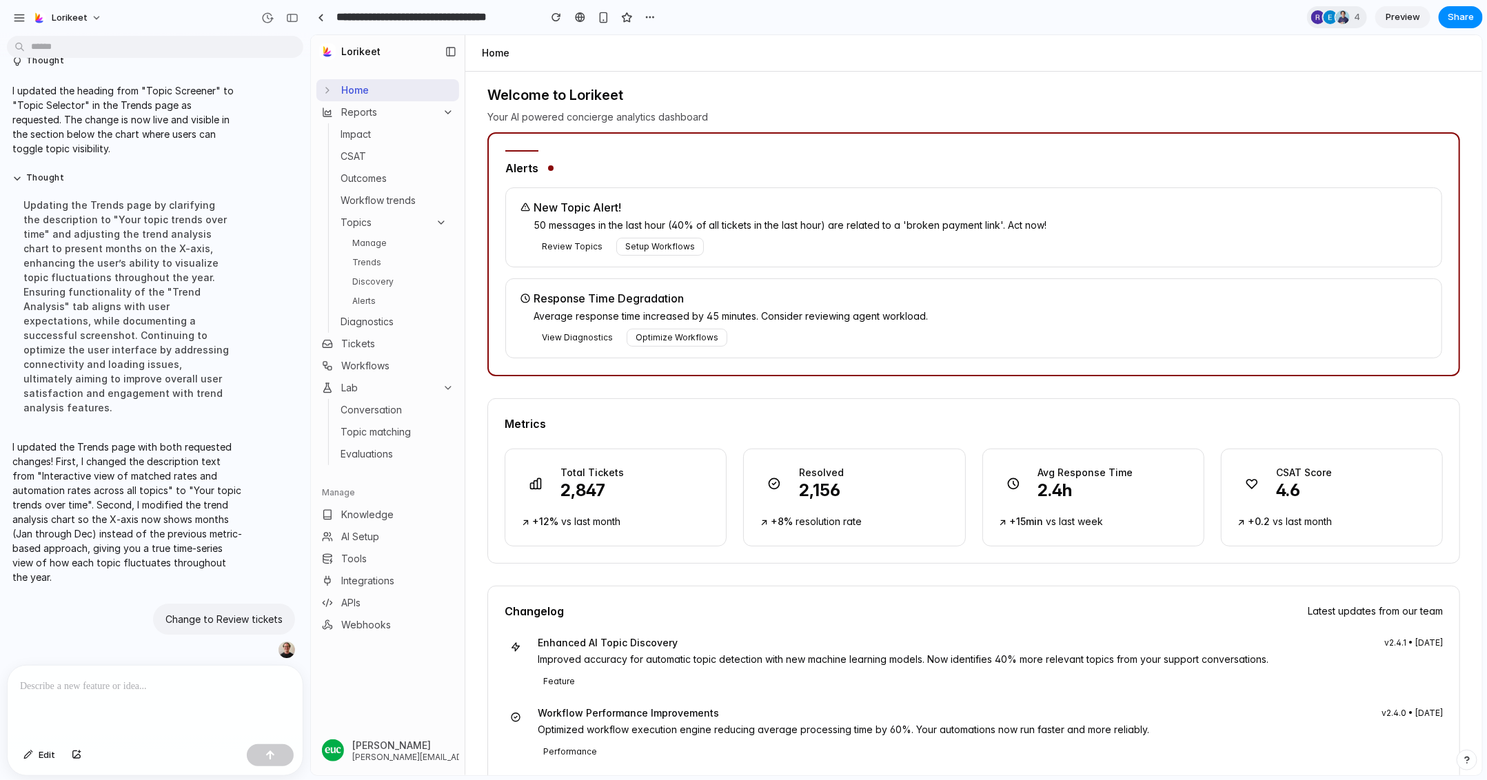
scroll to position [5365, 0]
click at [200, 528] on p "I updated the Trends page with both requested changes! First, I changed the des…" at bounding box center [127, 512] width 230 height 145
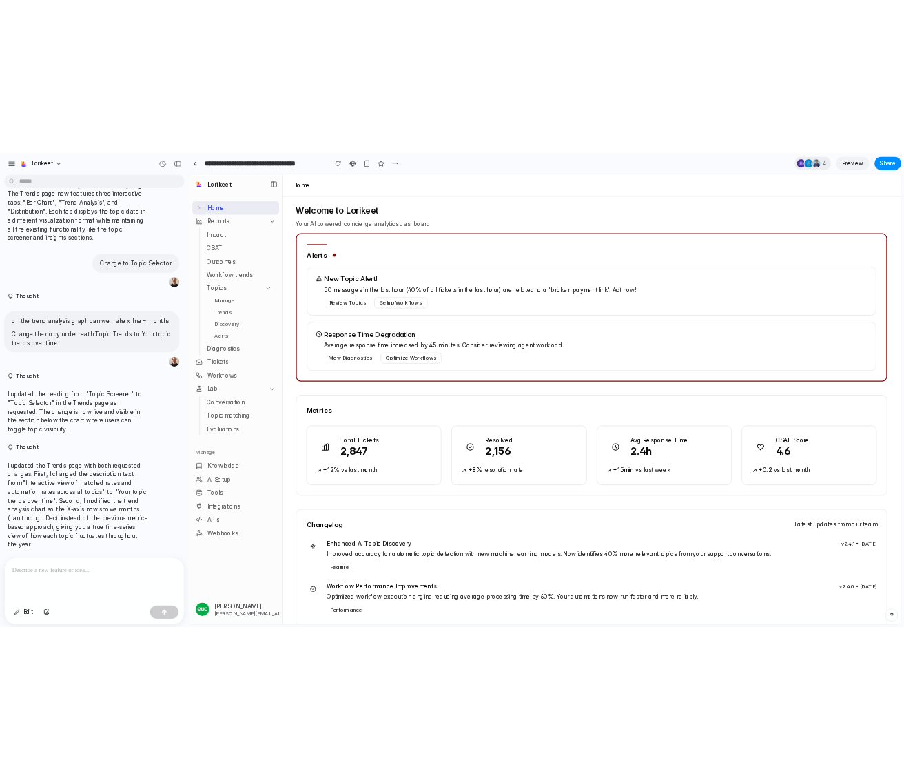
scroll to position [5113, 0]
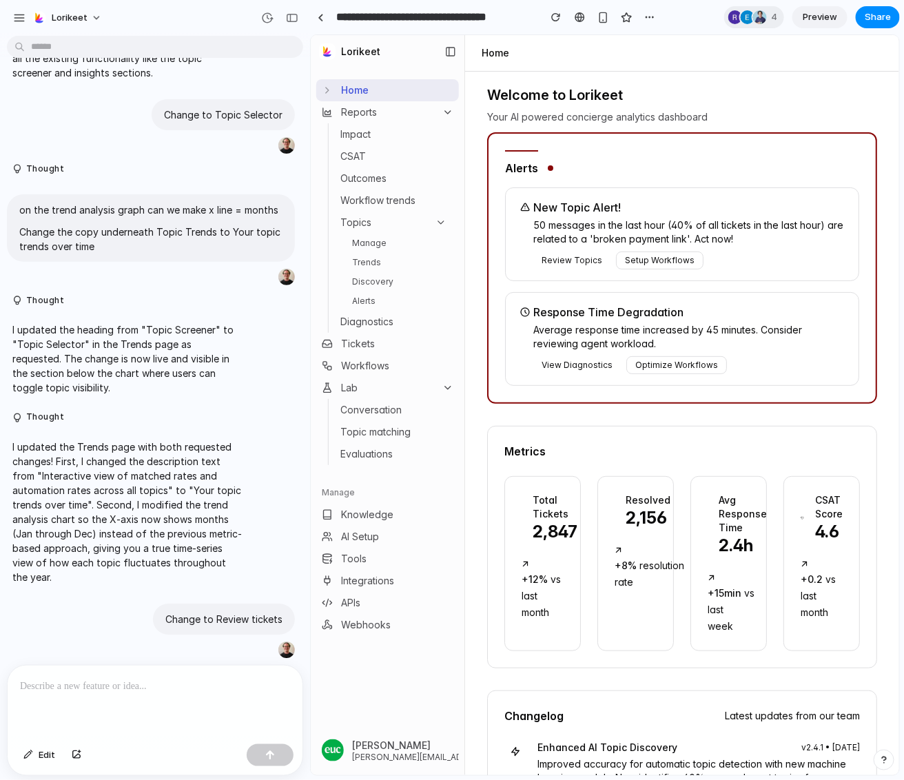
click at [87, 686] on p at bounding box center [155, 686] width 270 height 17
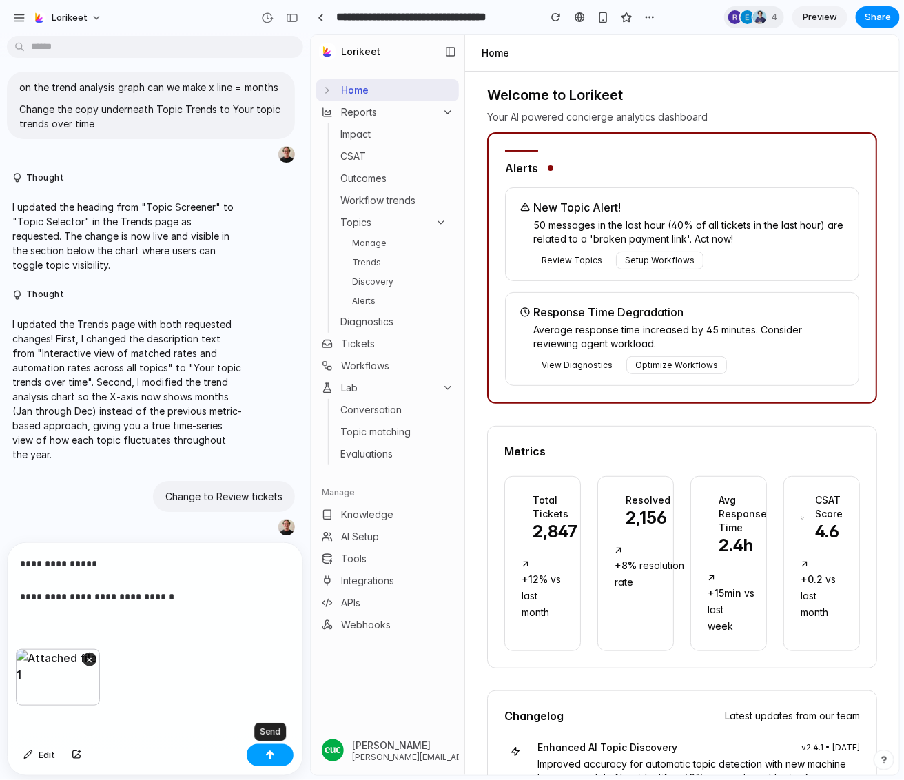
click at [270, 757] on div "button" at bounding box center [270, 756] width 10 height 10
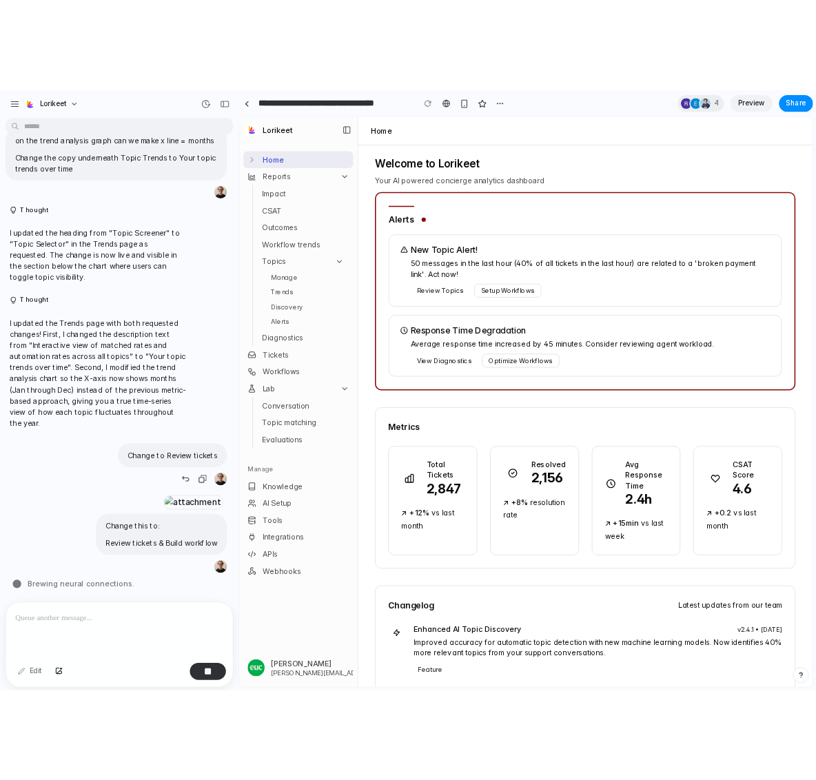
scroll to position [5117, 0]
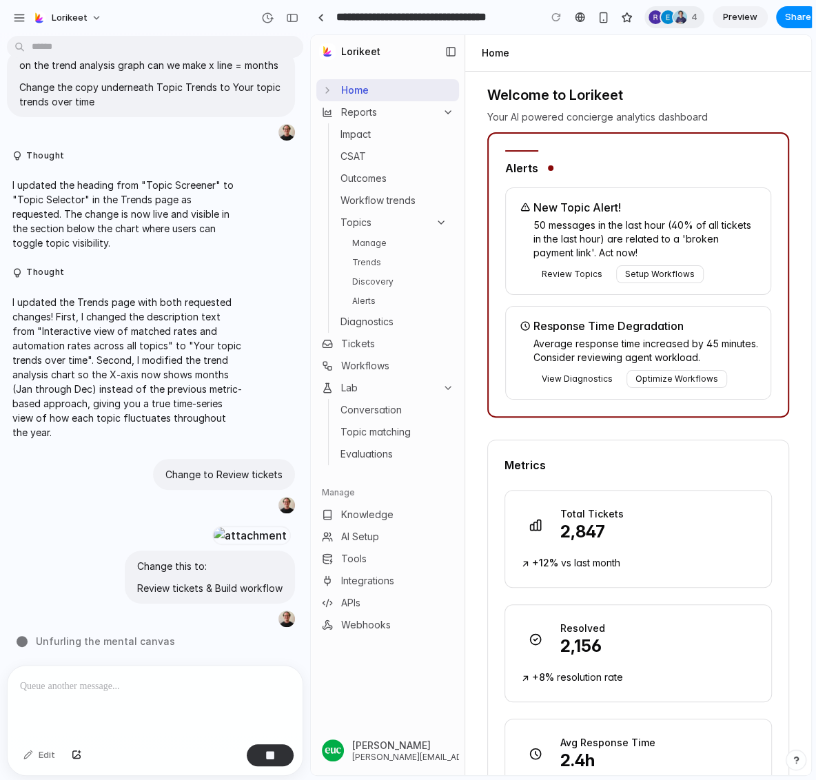
click at [116, 700] on div at bounding box center [155, 702] width 295 height 73
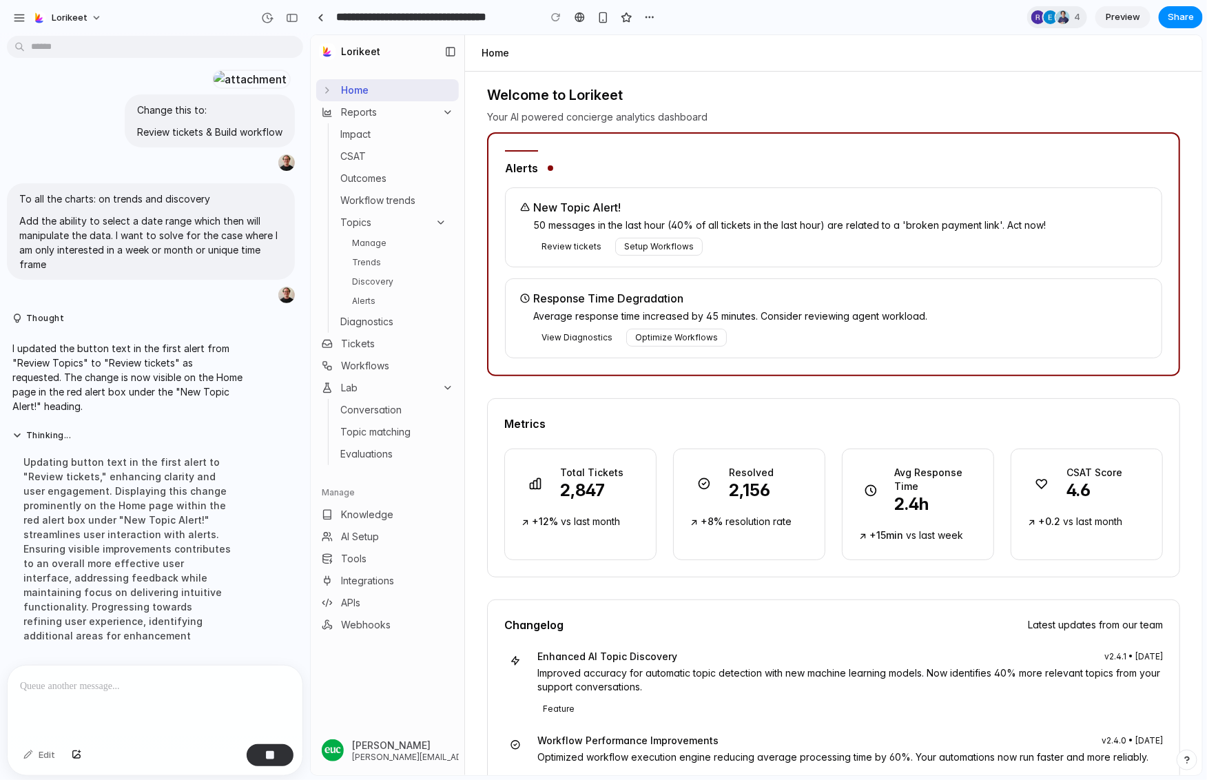
scroll to position [5283, 0]
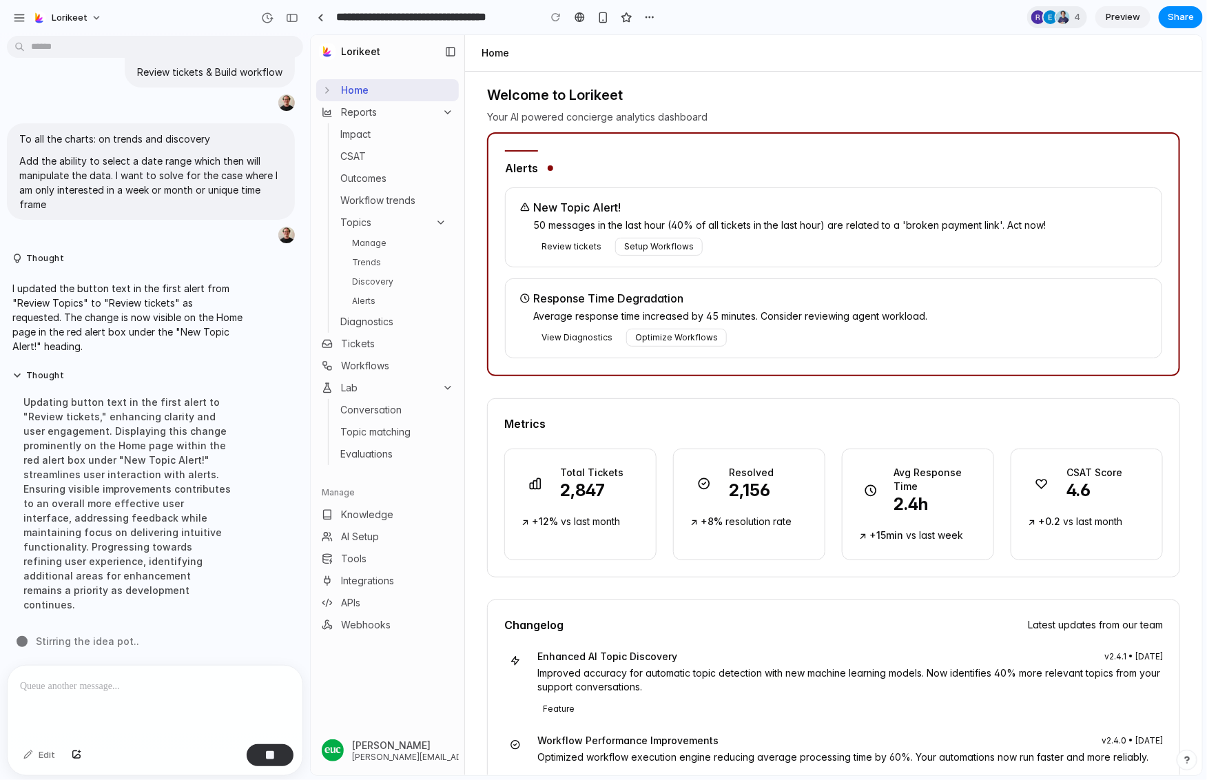
click at [1132, 289] on h4 "Response Time Degradation" at bounding box center [842, 297] width 618 height 17
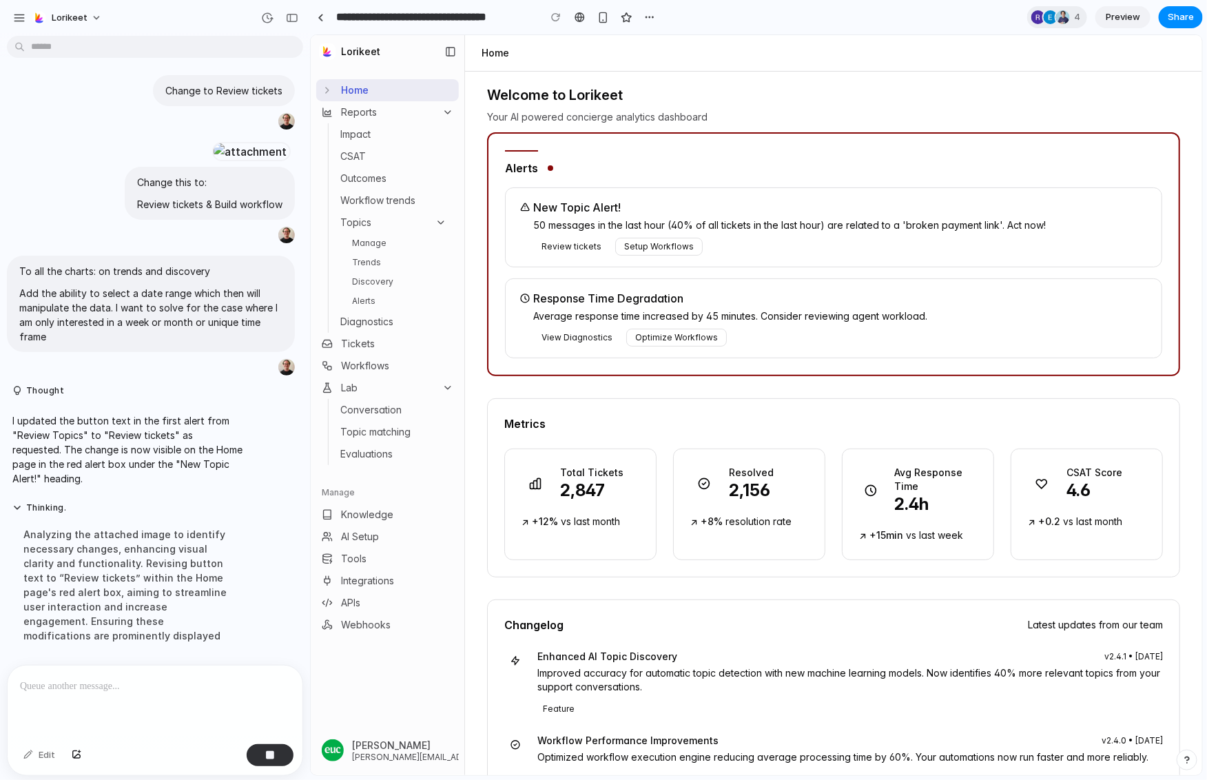
click at [83, 695] on div at bounding box center [155, 702] width 295 height 73
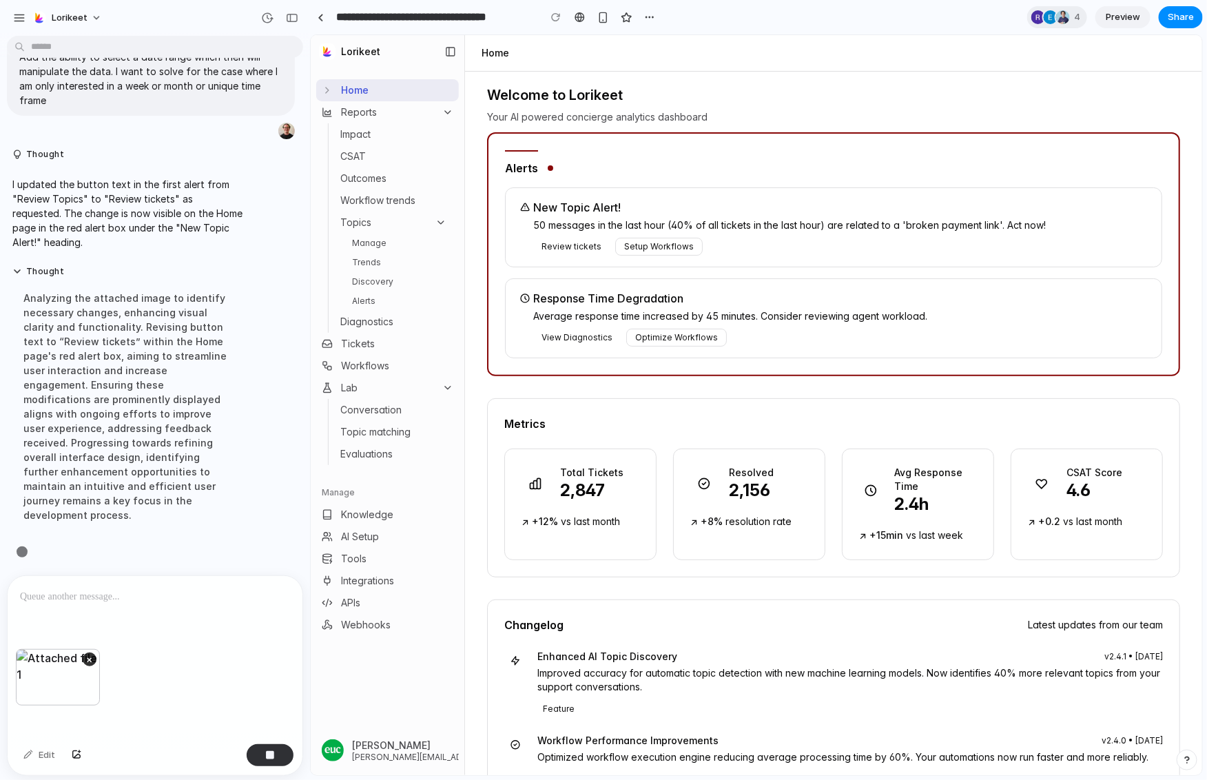
scroll to position [5388, 0]
click at [363, 248] on link "Manage" at bounding box center [399, 242] width 106 height 17
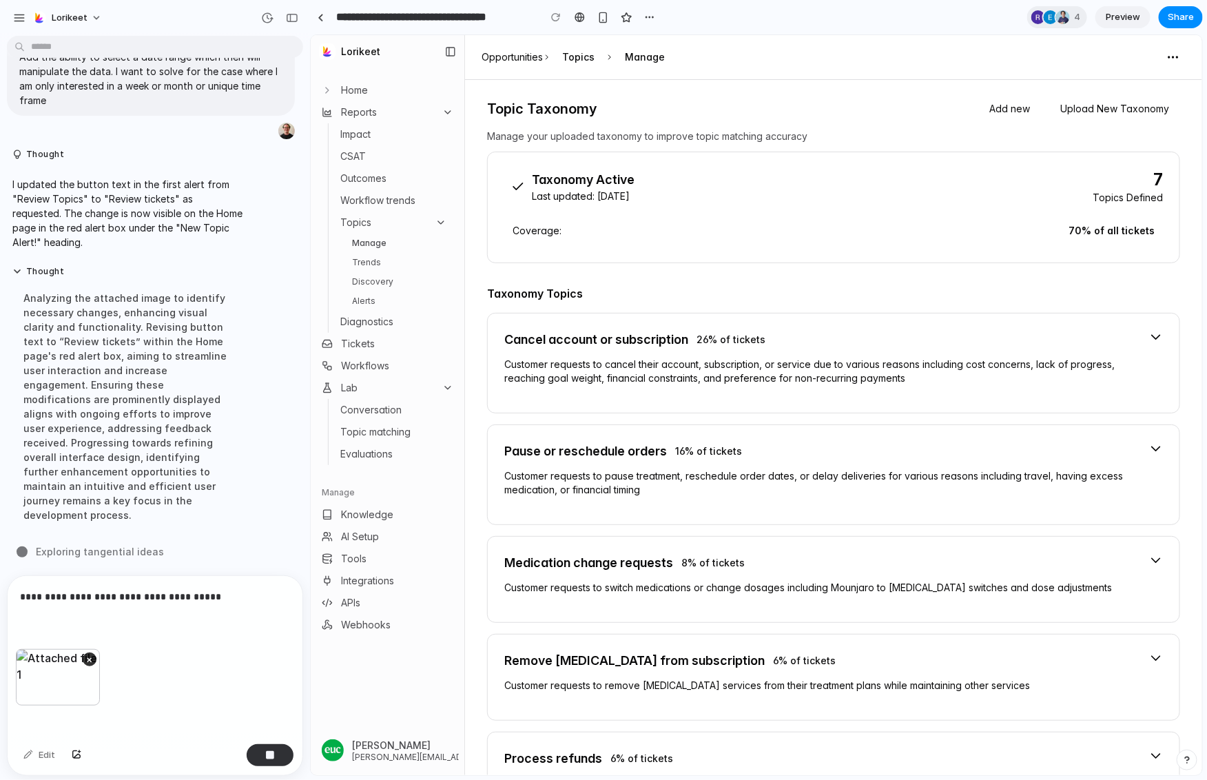
click at [691, 341] on div "26 % of tickets" at bounding box center [730, 338] width 85 height 19
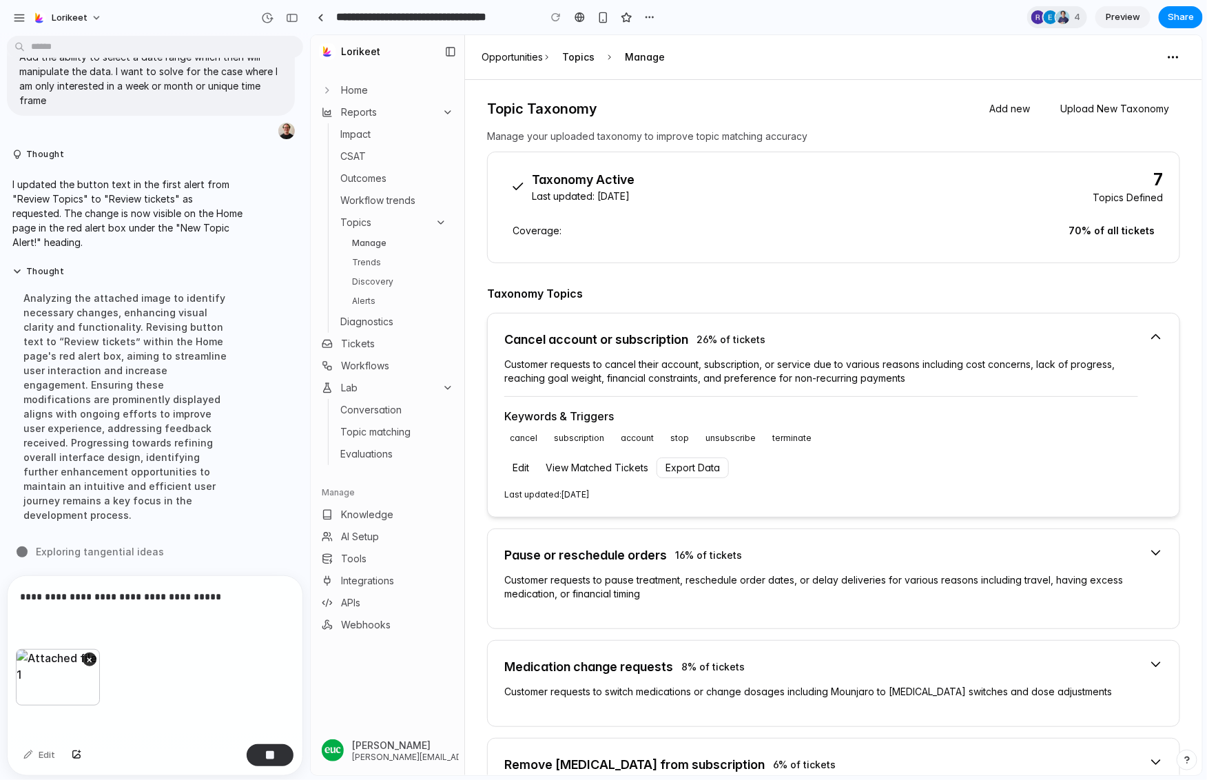
click at [264, 595] on p "**********" at bounding box center [155, 597] width 270 height 17
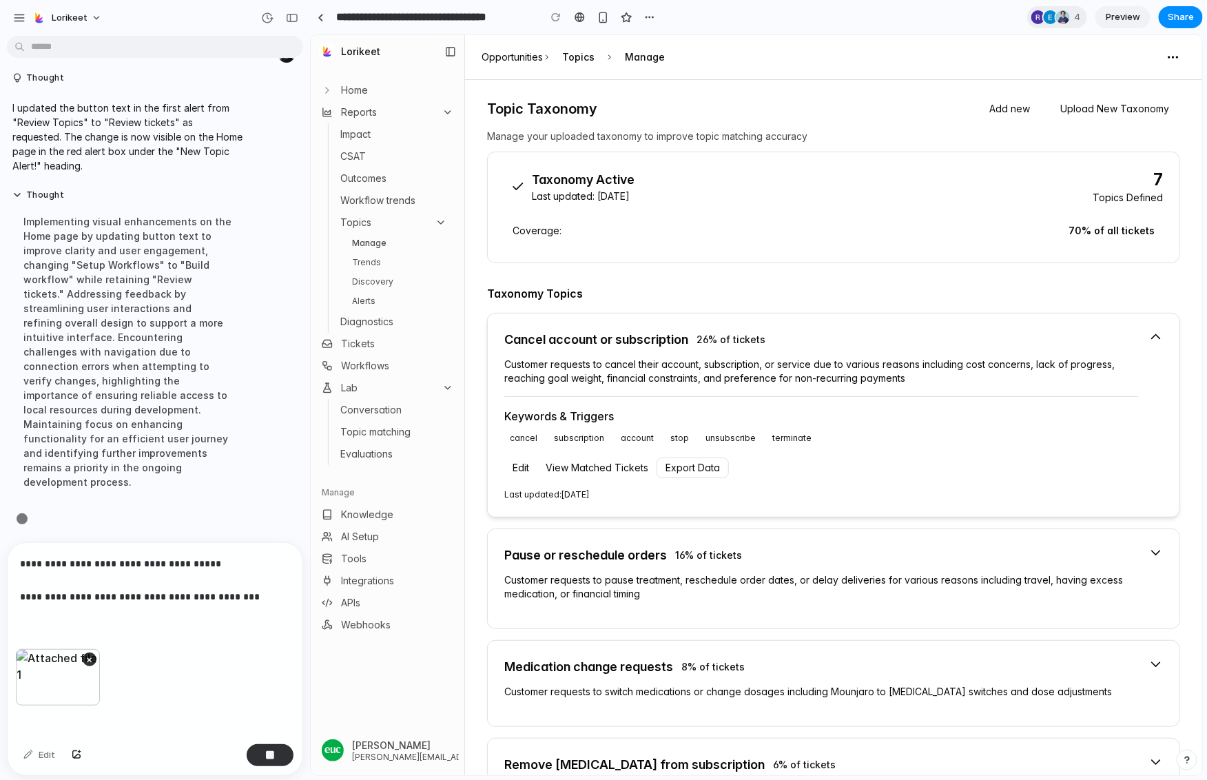
scroll to position [5450, 0]
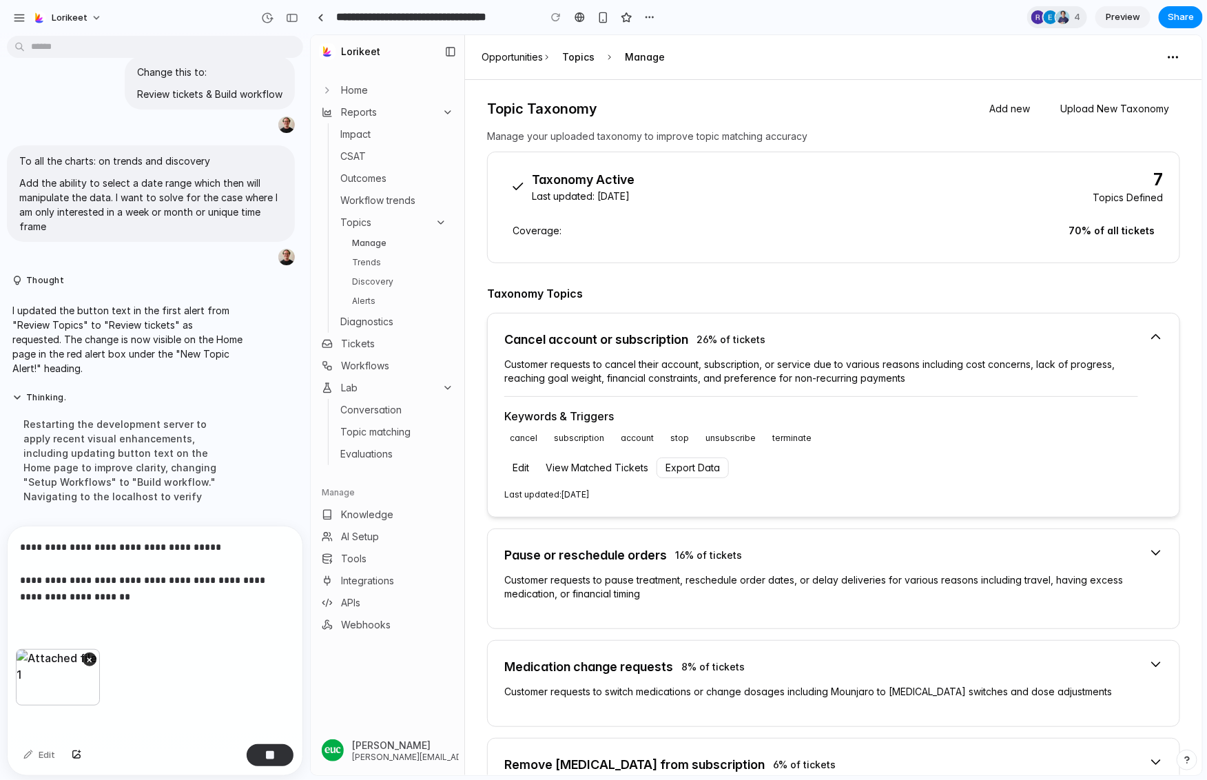
click at [190, 600] on p "**********" at bounding box center [155, 572] width 270 height 66
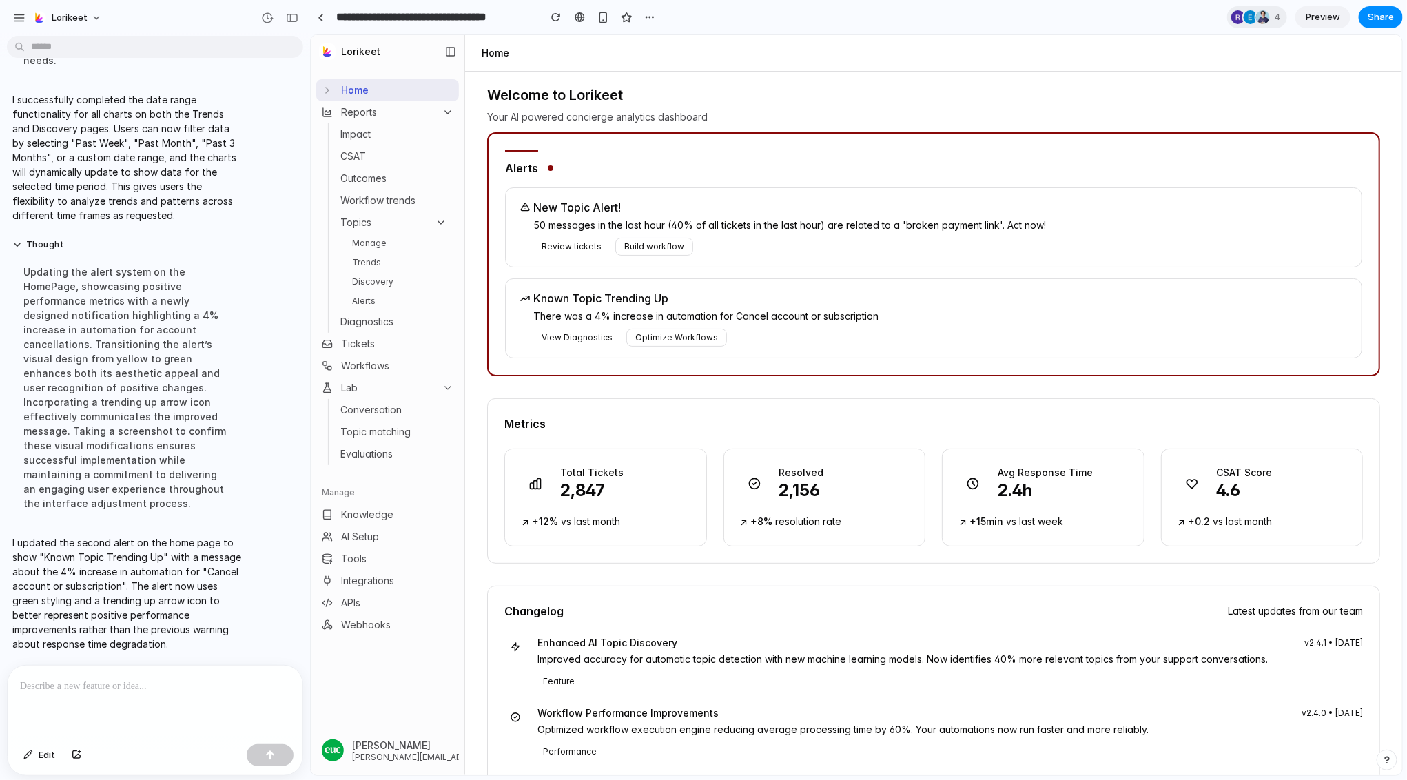
scroll to position [4640, 0]
click at [383, 230] on button "Topics" at bounding box center [392, 221] width 117 height 19
click at [378, 223] on button "Topics" at bounding box center [392, 221] width 117 height 19
click at [378, 247] on link "Manage" at bounding box center [399, 242] width 106 height 17
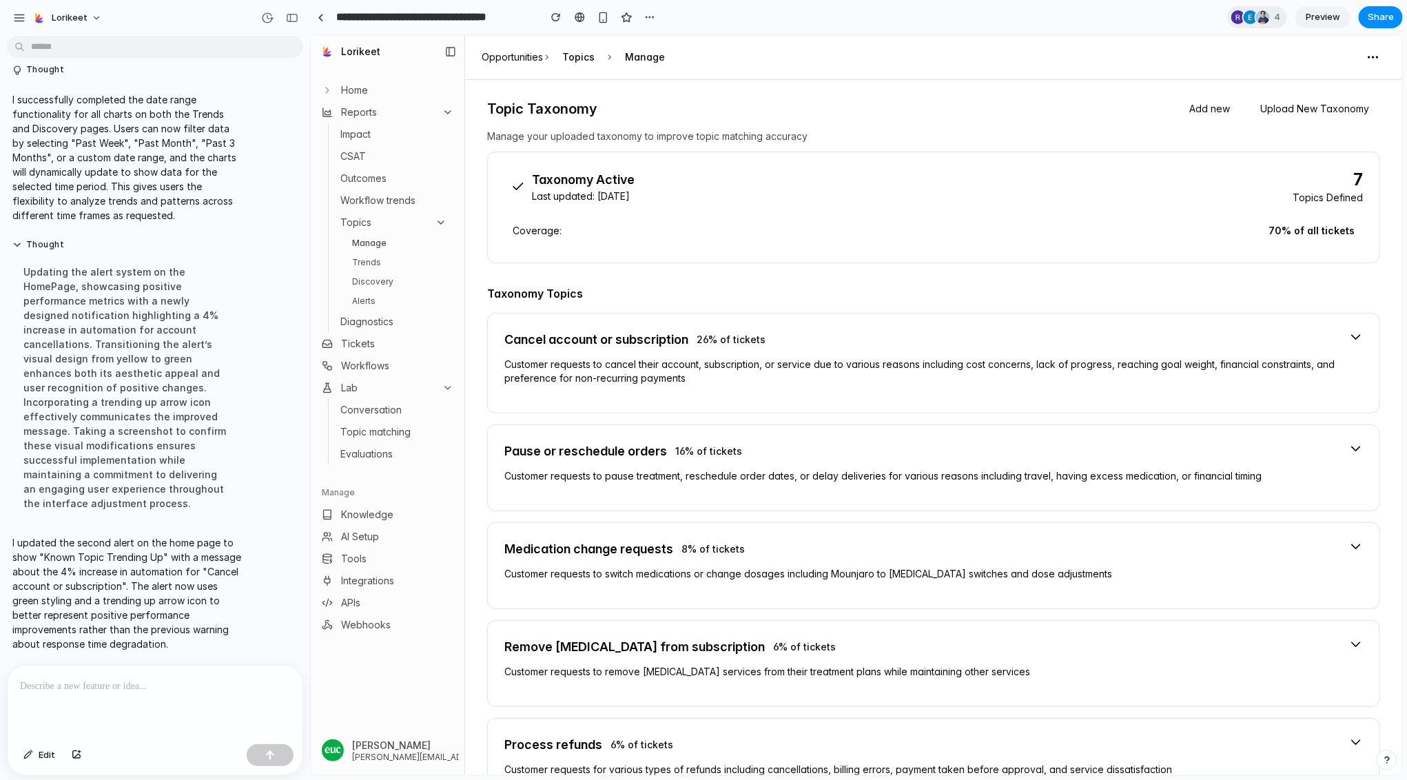
click at [378, 257] on link "Trends" at bounding box center [399, 262] width 106 height 17
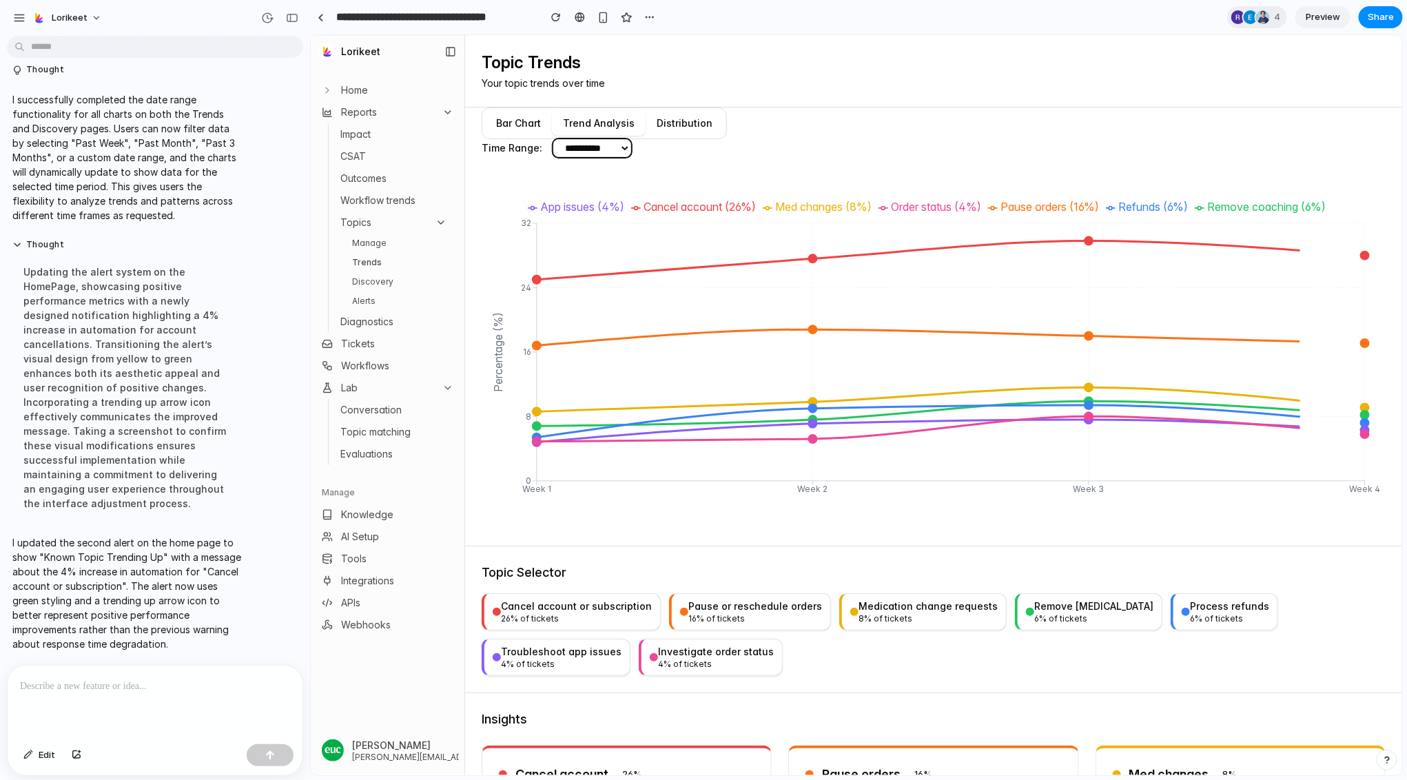
click at [620, 139] on select "**********" at bounding box center [592, 148] width 78 height 18
click at [553, 139] on select "**********" at bounding box center [592, 148] width 78 height 18
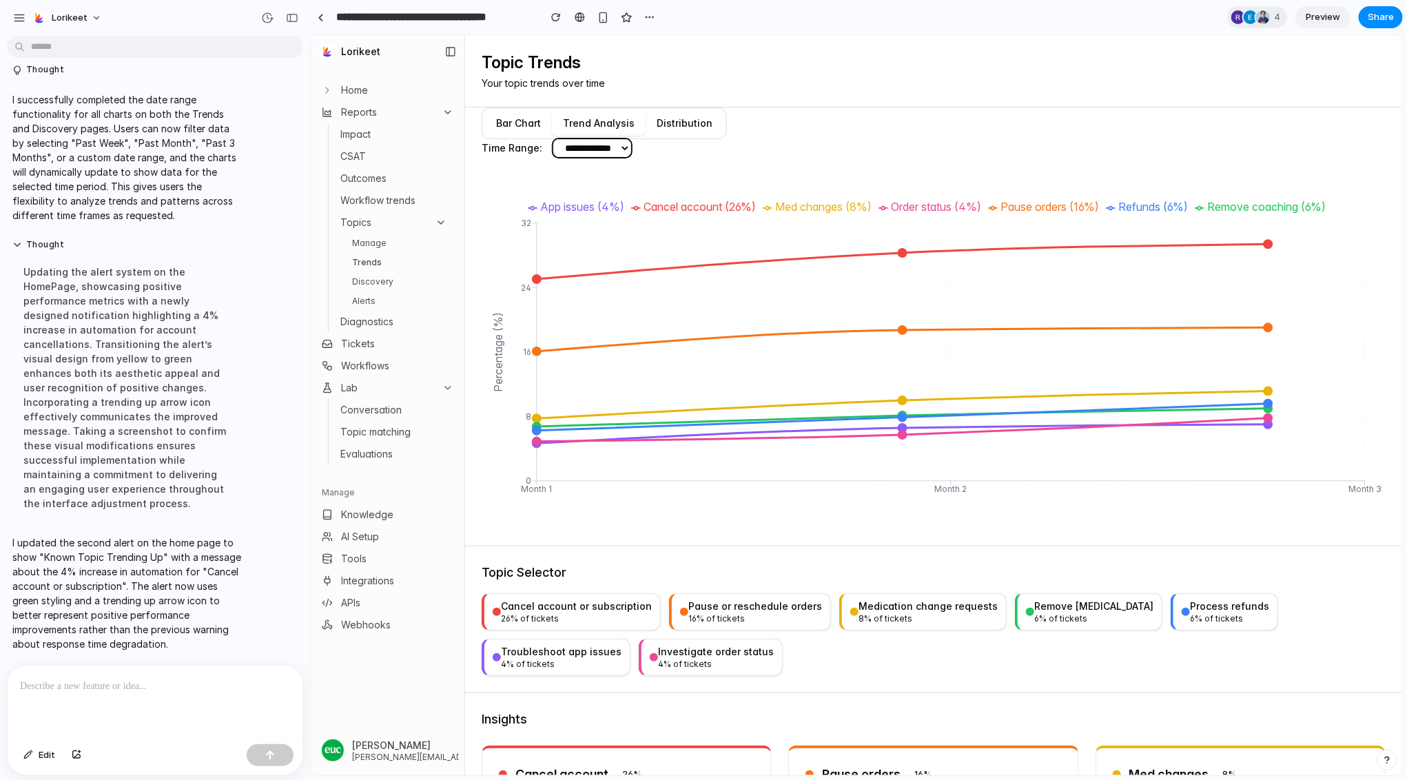
click at [627, 154] on select "**********" at bounding box center [592, 148] width 78 height 18
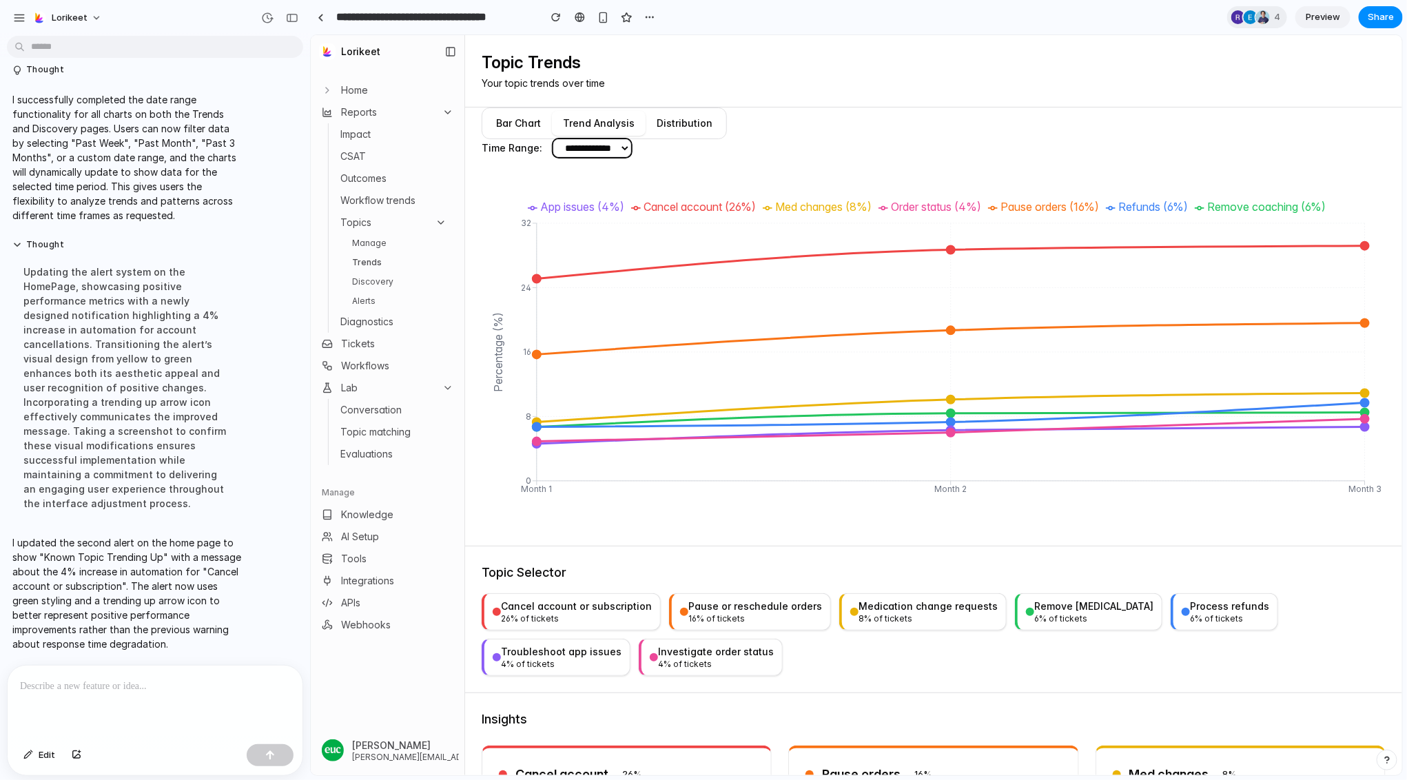
select select "*****"
click at [553, 139] on select "**********" at bounding box center [592, 148] width 78 height 18
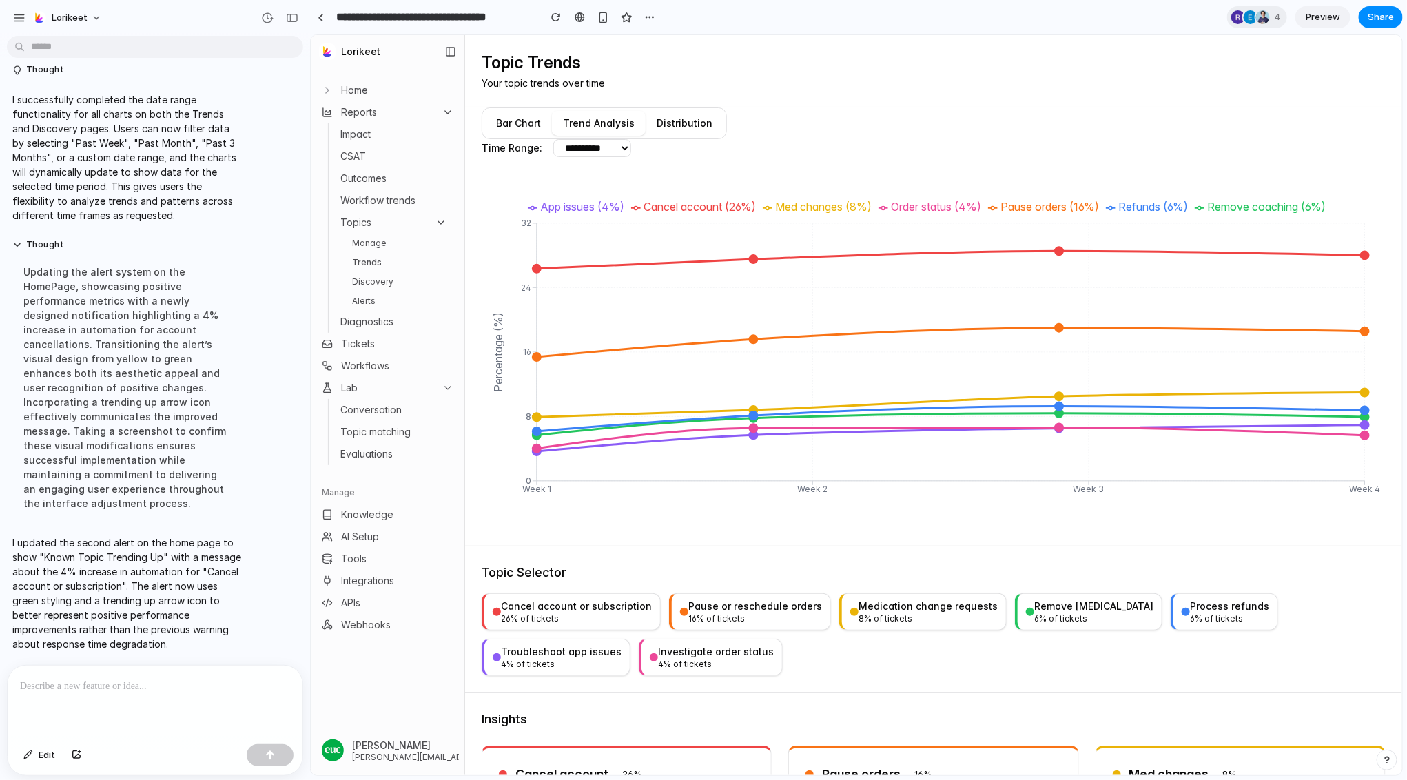
click at [601, 123] on button "Trend Analysis" at bounding box center [598, 122] width 94 height 25
click at [702, 123] on button "Distribution" at bounding box center [684, 122] width 78 height 25
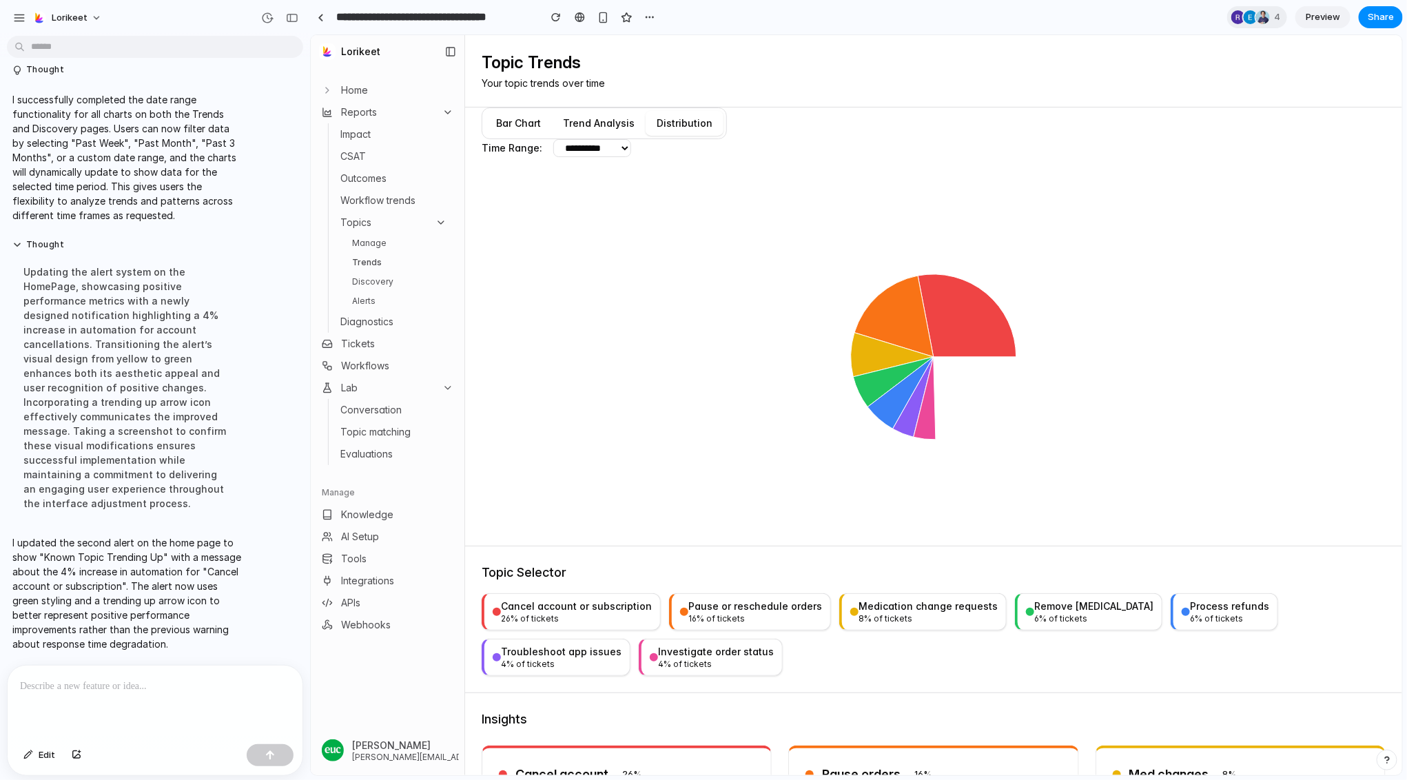
click at [515, 127] on button "Bar Chart" at bounding box center [518, 122] width 67 height 25
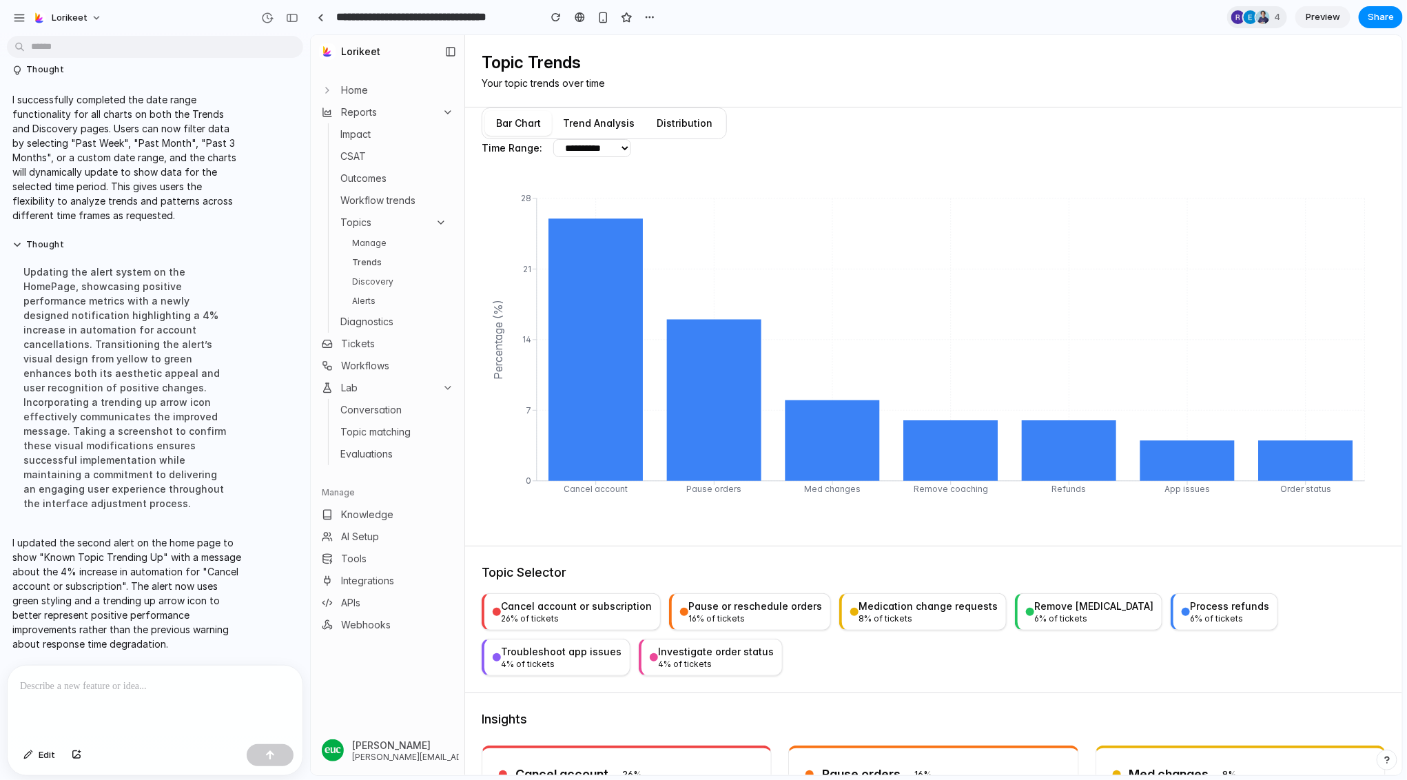
click at [585, 125] on button "Trend Analysis" at bounding box center [598, 122] width 94 height 25
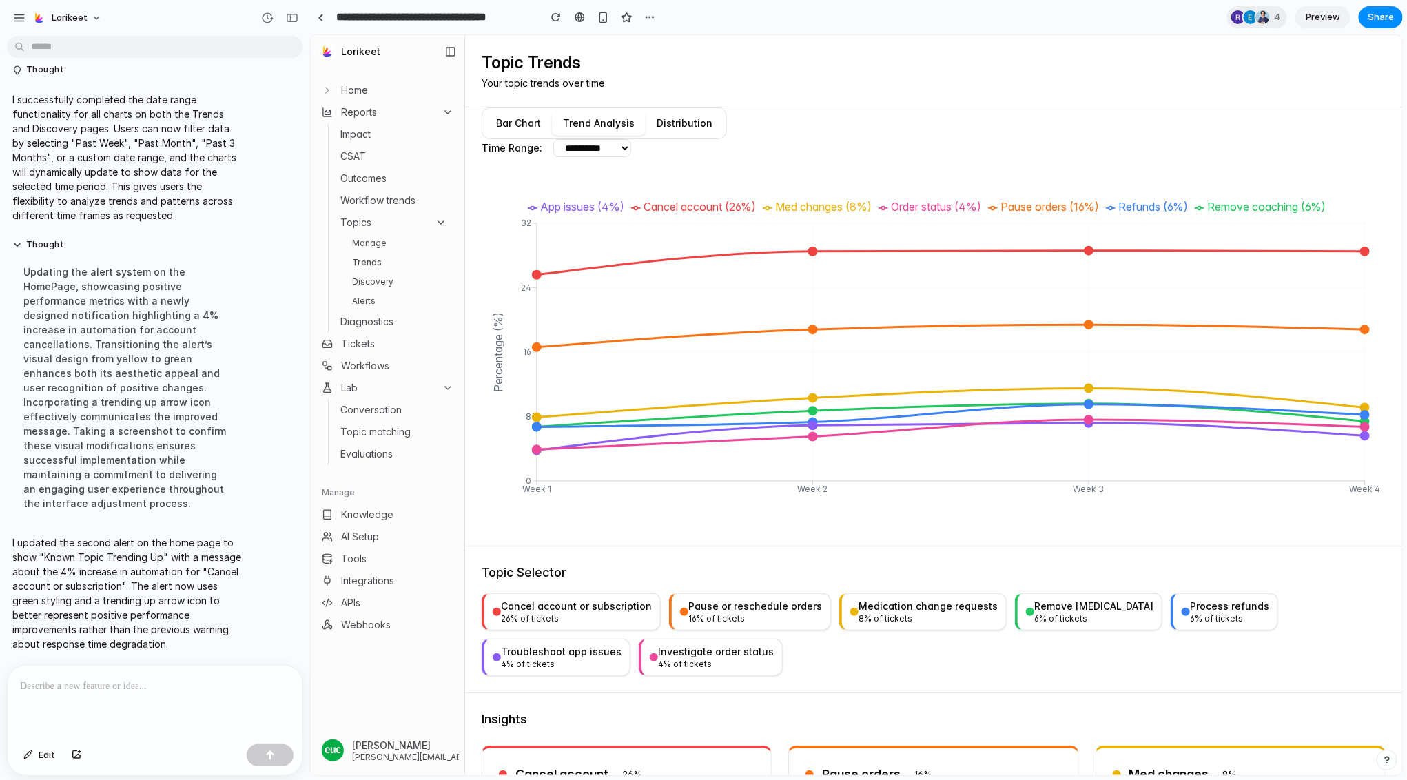
click at [382, 279] on link "Discovery" at bounding box center [399, 281] width 106 height 17
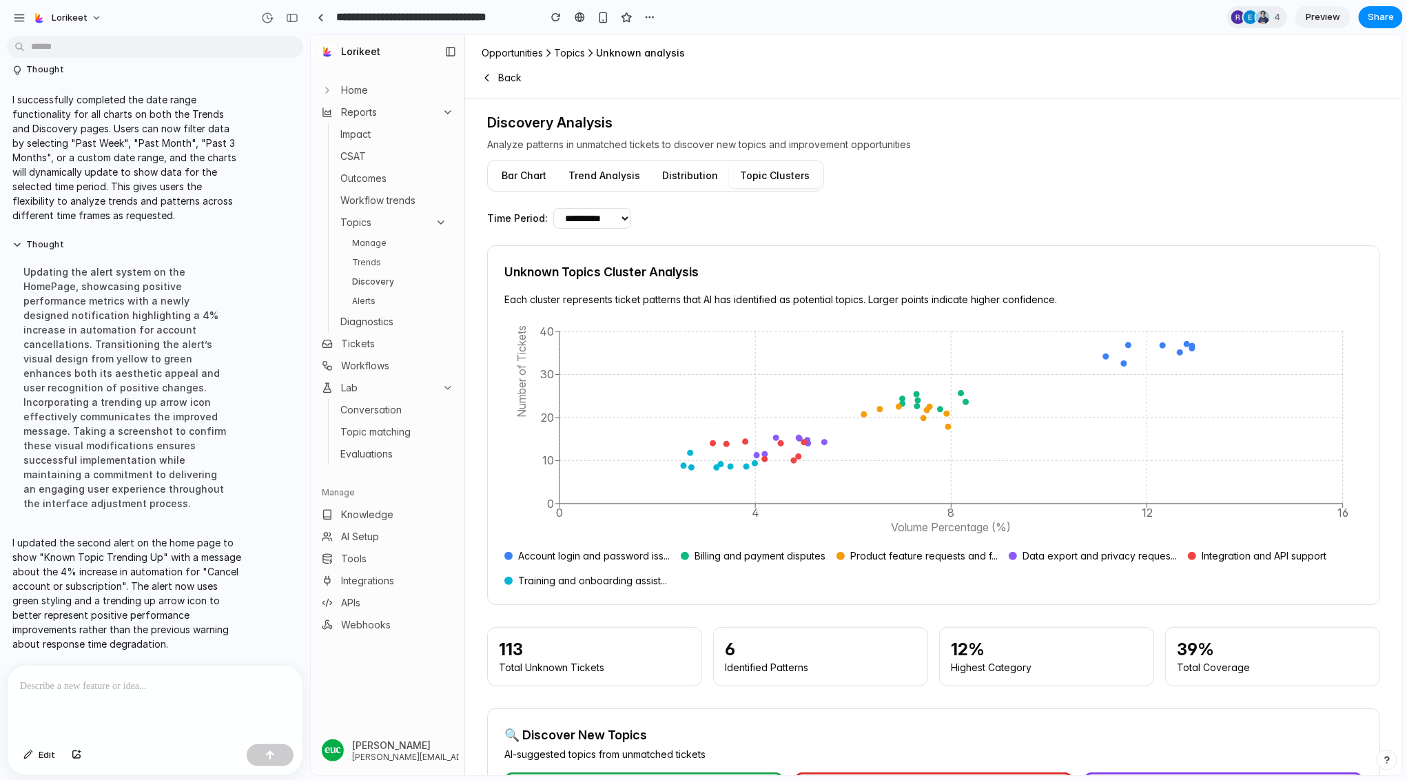
click at [611, 218] on select "**********" at bounding box center [592, 217] width 78 height 21
select select "*******"
click at [553, 207] on select "**********" at bounding box center [592, 217] width 78 height 21
